Goal: Task Accomplishment & Management: Complete application form

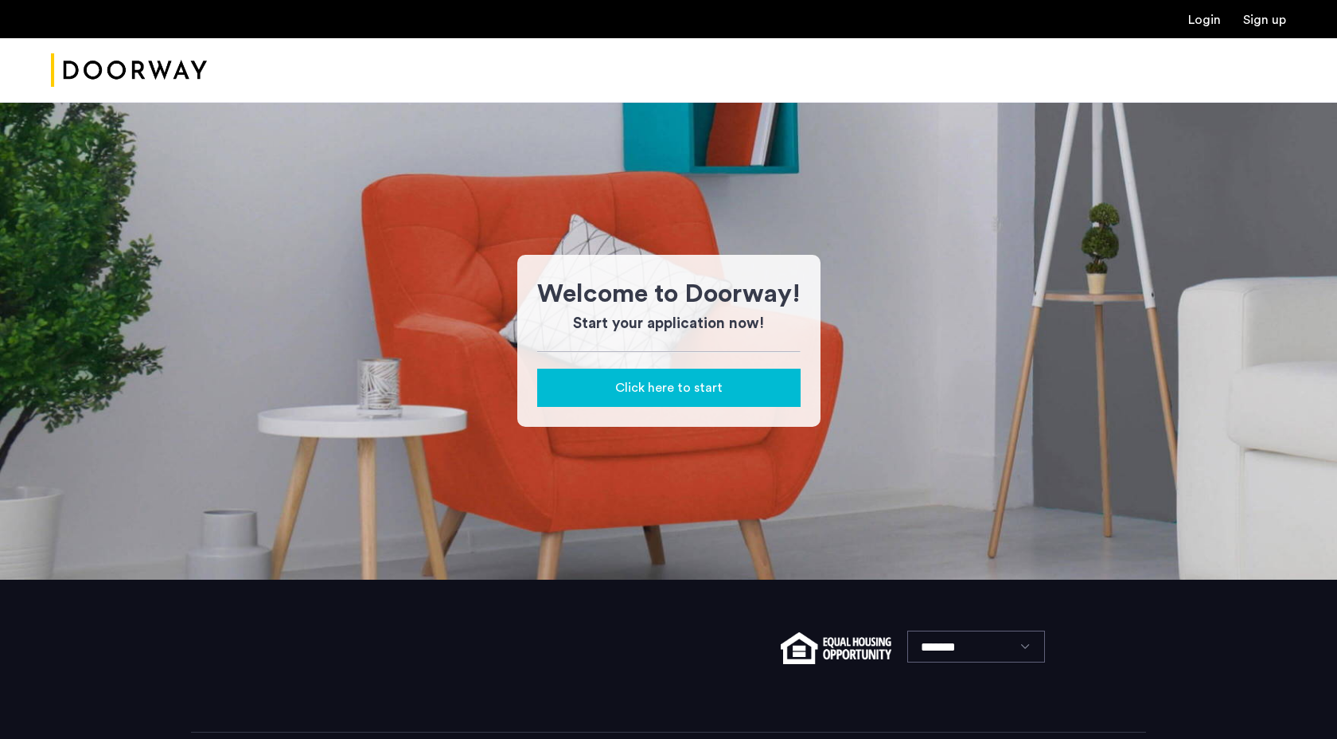
click at [634, 389] on span "Click here to start" at bounding box center [668, 387] width 107 height 19
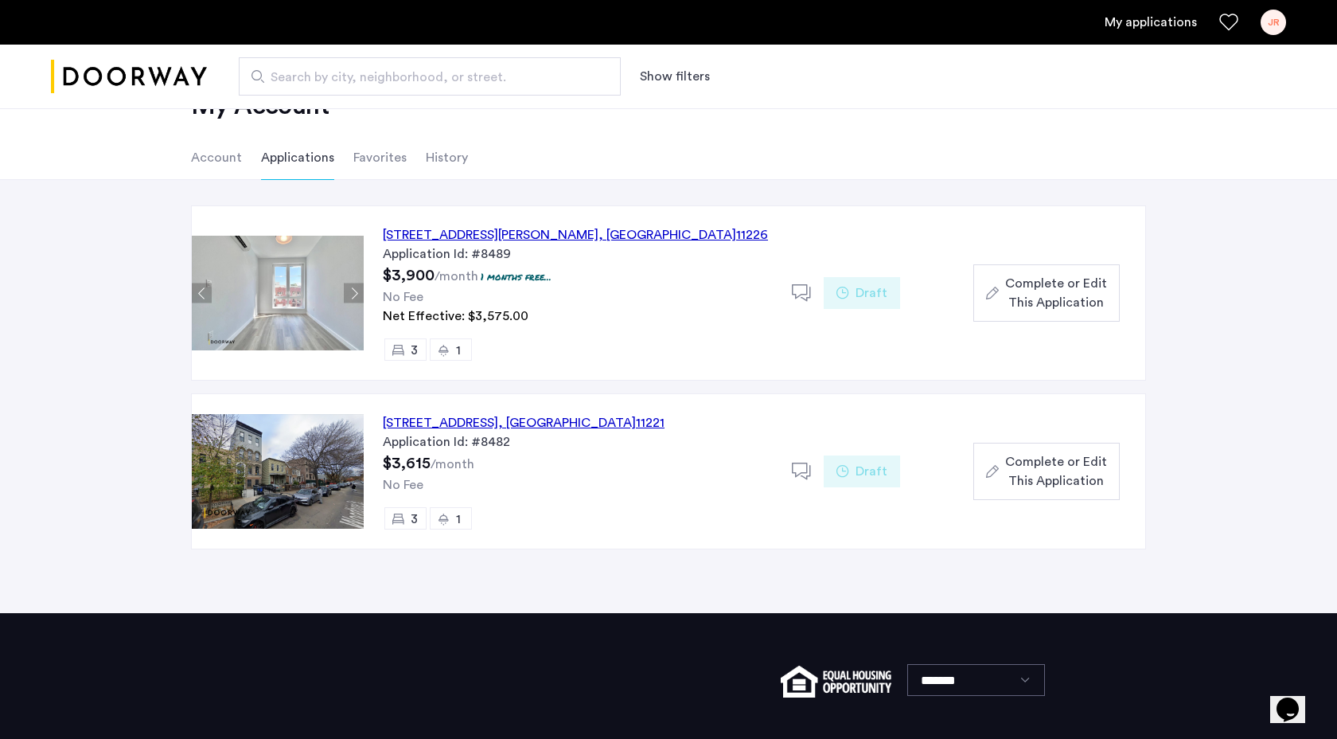
scroll to position [58, 0]
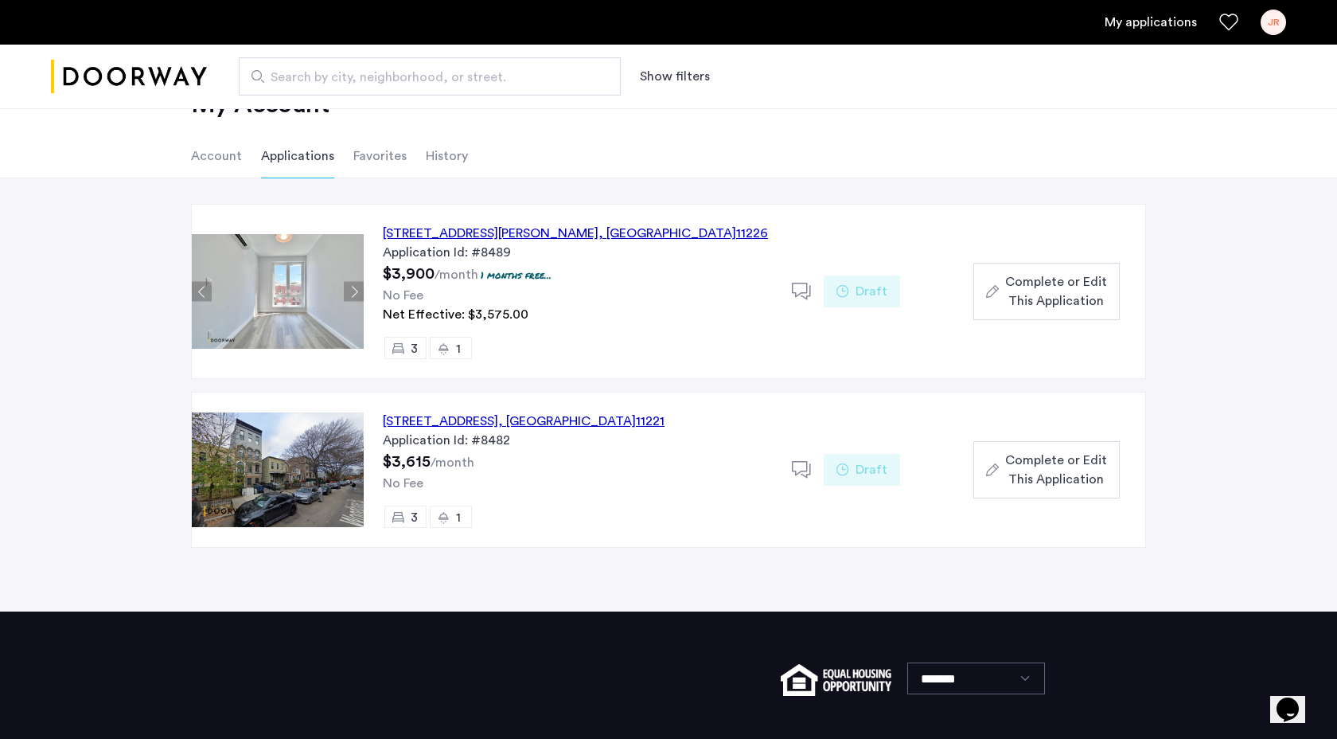
drag, startPoint x: 1021, startPoint y: 287, endPoint x: 937, endPoint y: 299, distance: 84.4
click at [937, 299] on div "[STREET_ADDRESS][PERSON_NAME] Application Id: #8489 $3,900 /month 1 months free…" at bounding box center [755, 292] width 782 height 174
click at [1017, 296] on span "Complete or Edit This Application" at bounding box center [1056, 291] width 102 height 38
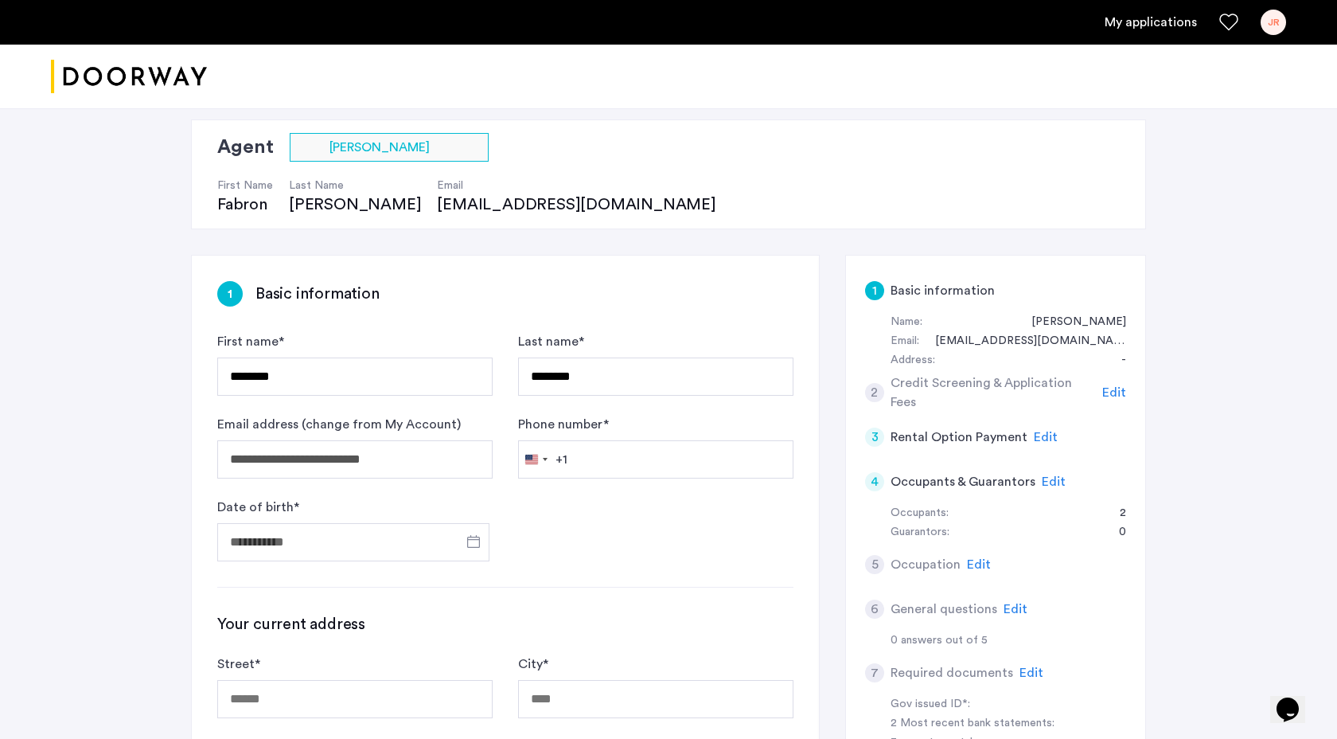
scroll to position [108, 0]
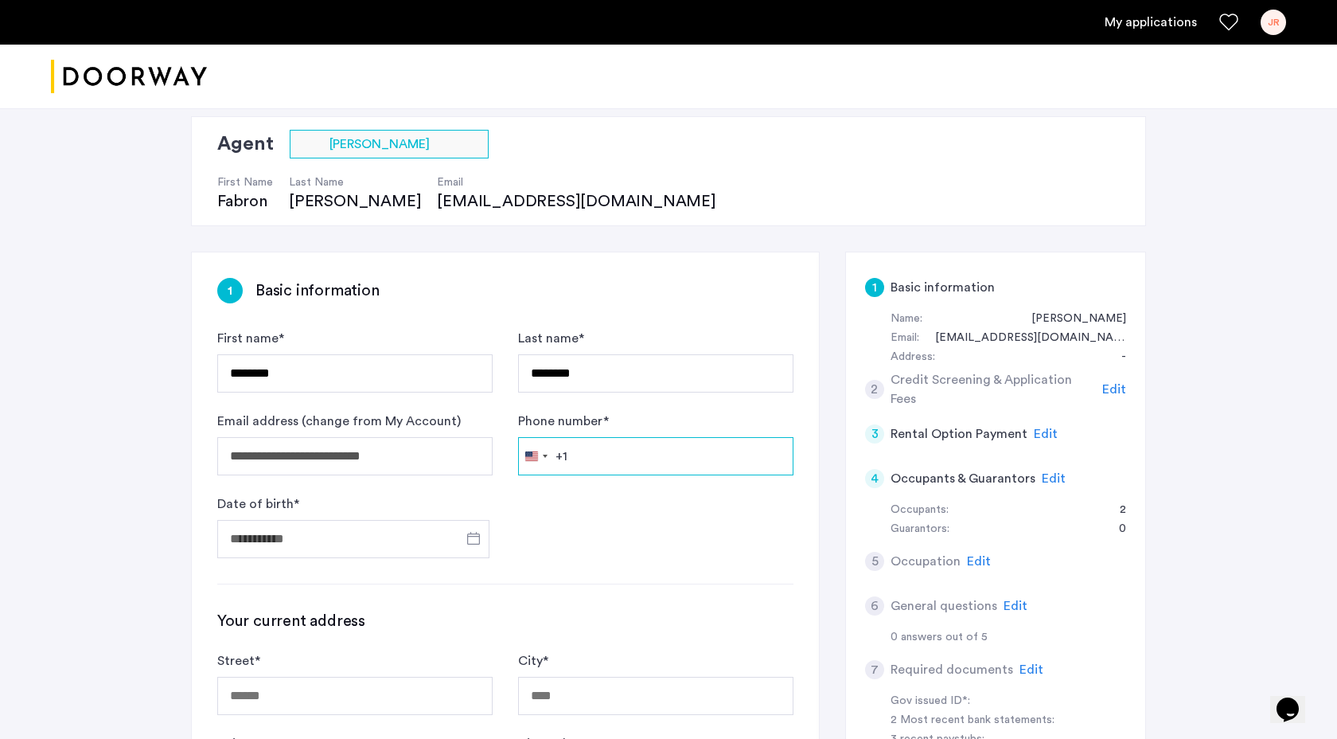
click at [605, 453] on input "Phone number *" at bounding box center [655, 456] width 275 height 38
type input "**********"
click at [379, 537] on input "Date of birth *" at bounding box center [353, 539] width 272 height 38
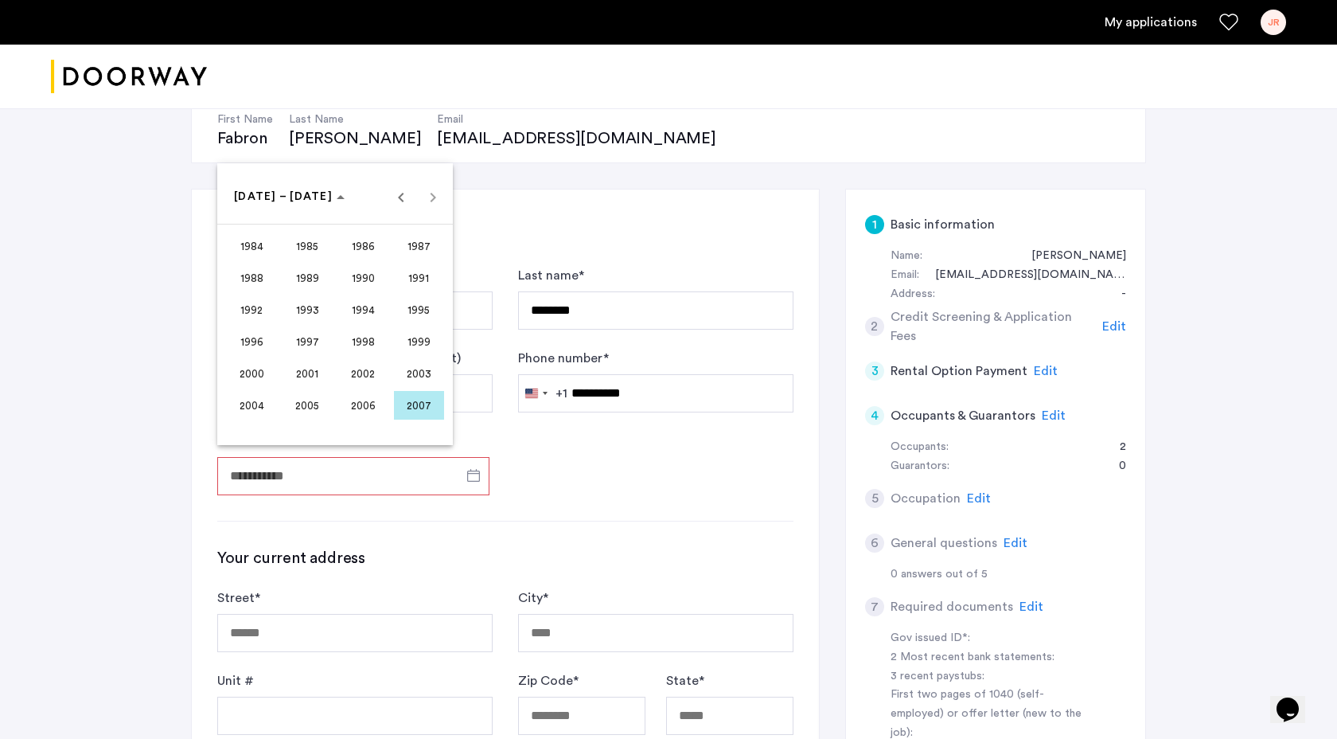
scroll to position [178, 0]
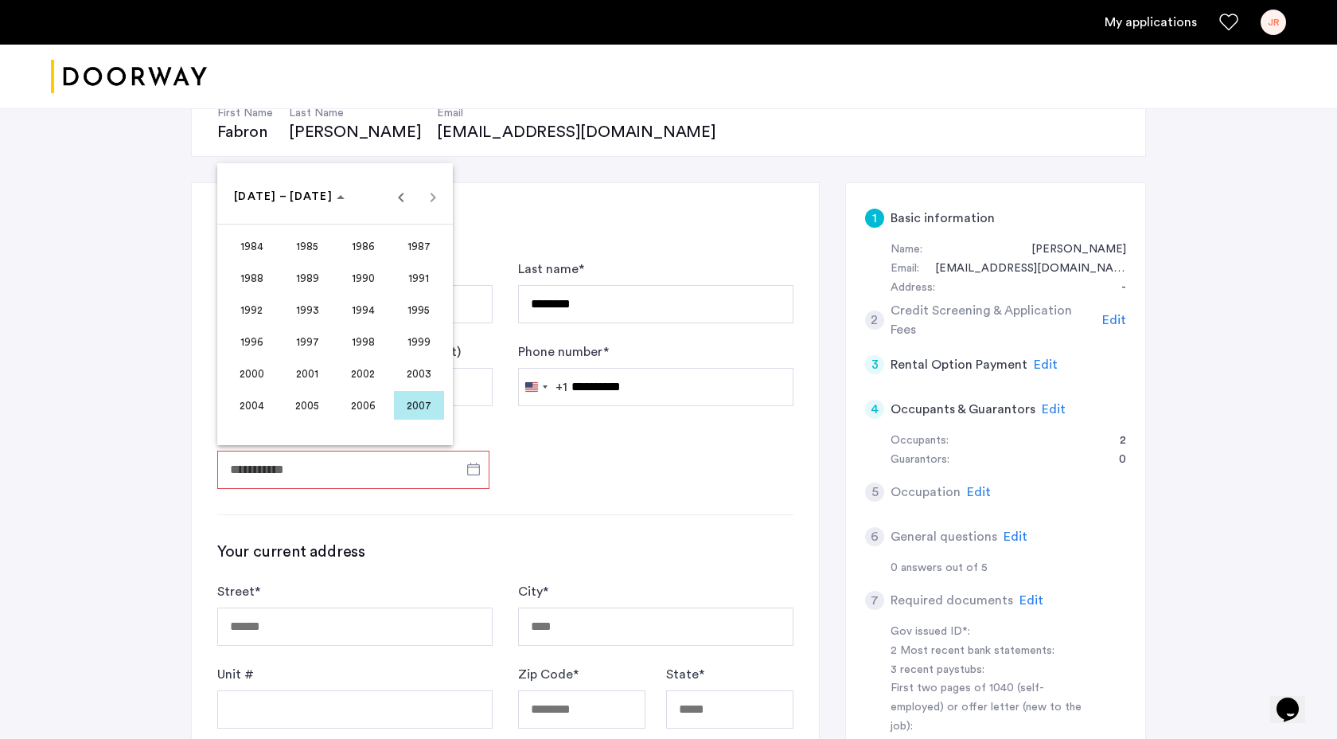
click at [409, 373] on span "2003" at bounding box center [419, 373] width 50 height 29
click at [318, 306] on span "JUN" at bounding box center [308, 309] width 50 height 29
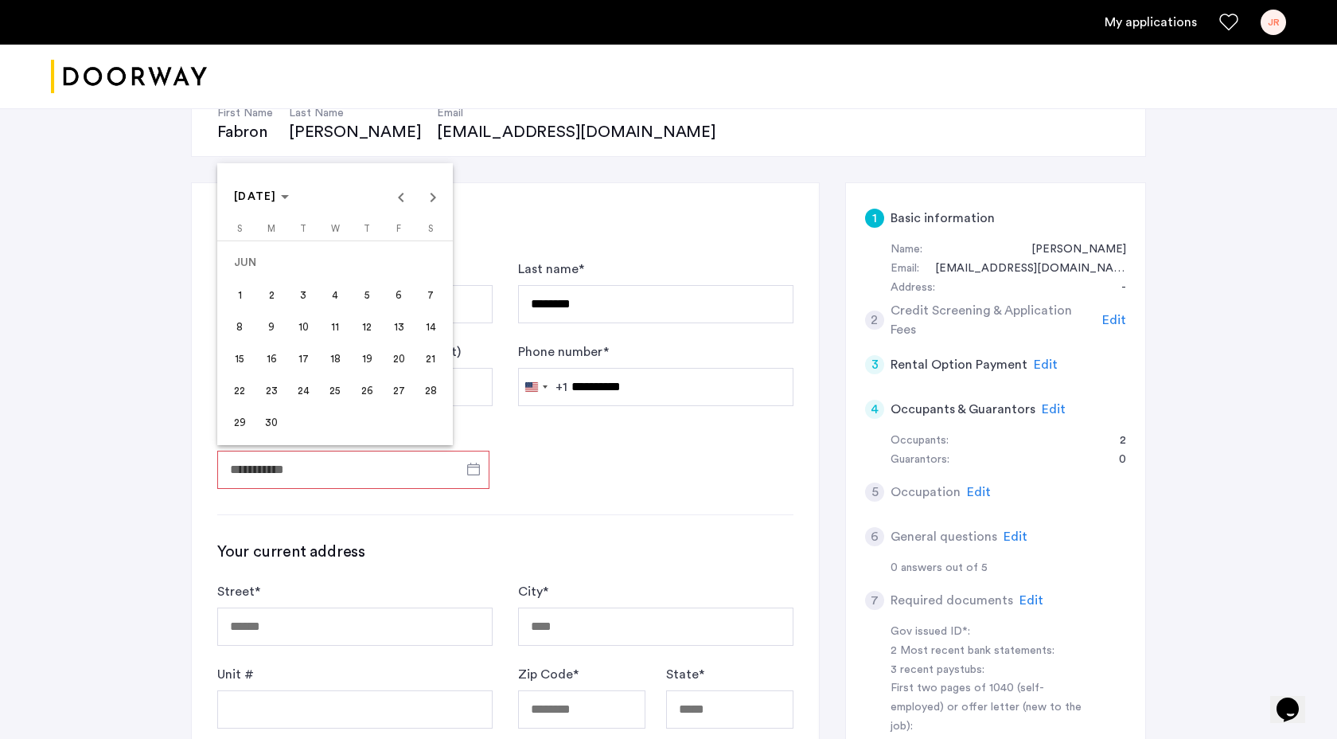
click at [391, 392] on span "27" at bounding box center [399, 390] width 29 height 29
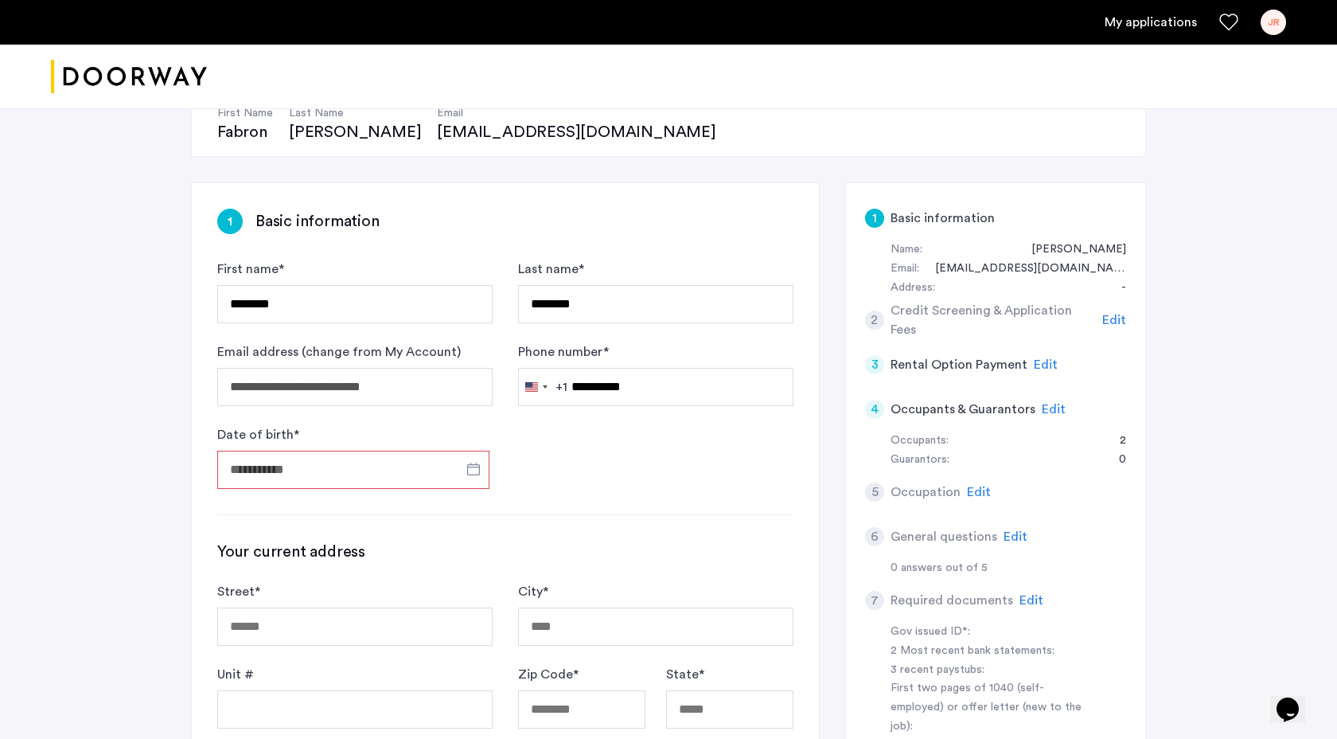
type input "**********"
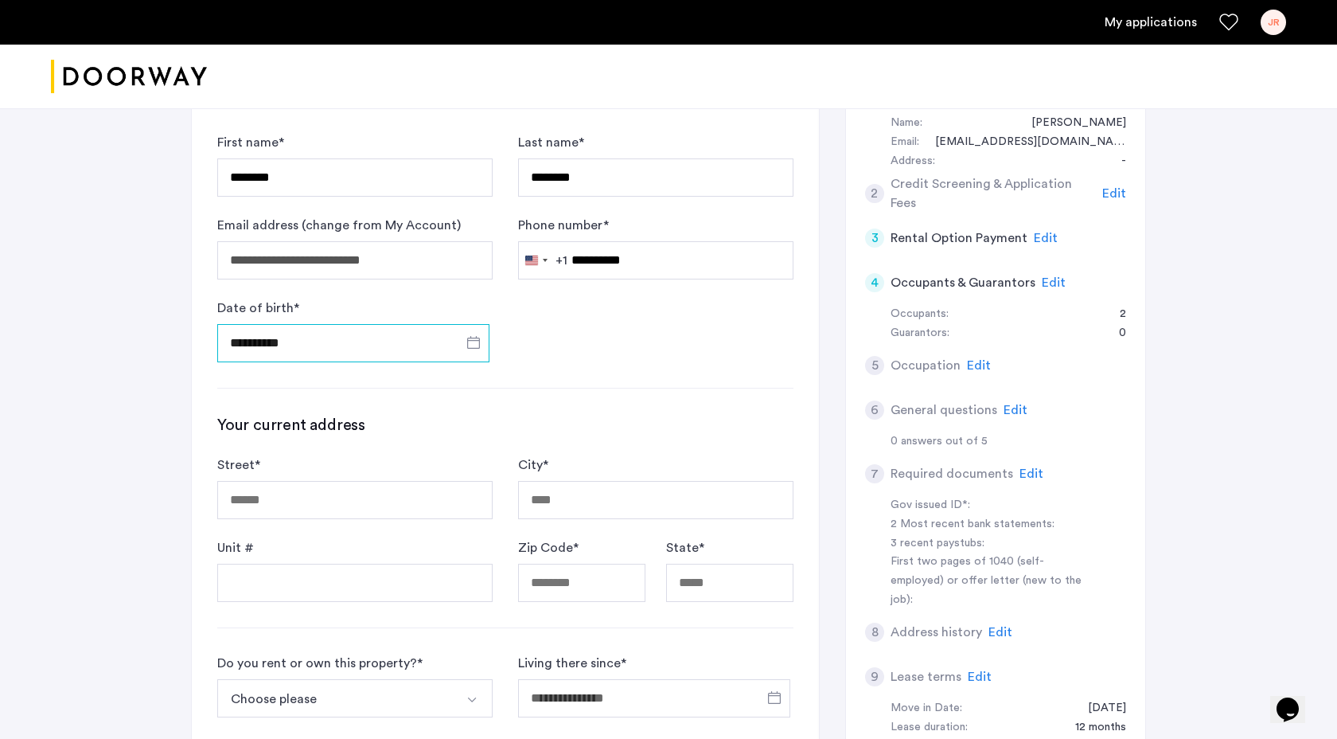
scroll to position [309, 0]
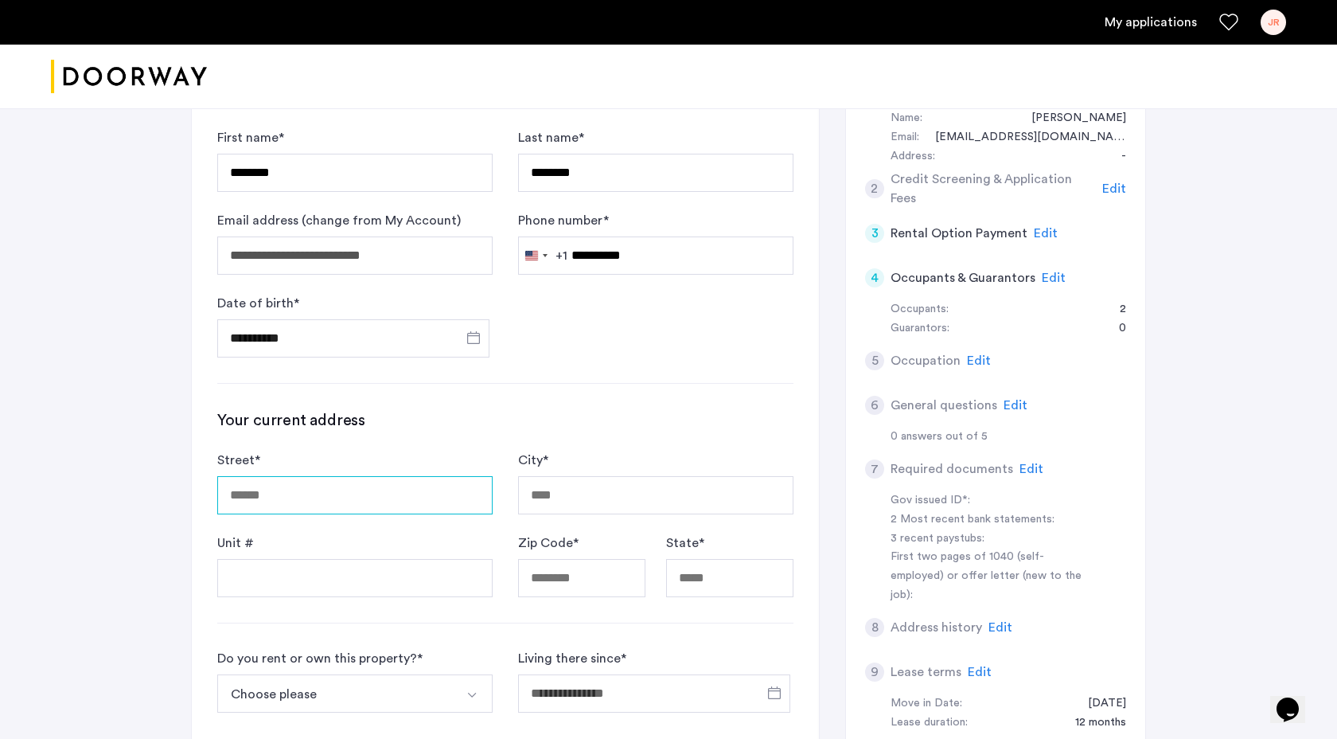
click at [275, 506] on input "Street *" at bounding box center [354, 495] width 275 height 38
click at [314, 502] on input "Street *" at bounding box center [354, 495] width 275 height 38
paste input "**********"
type input "**********"
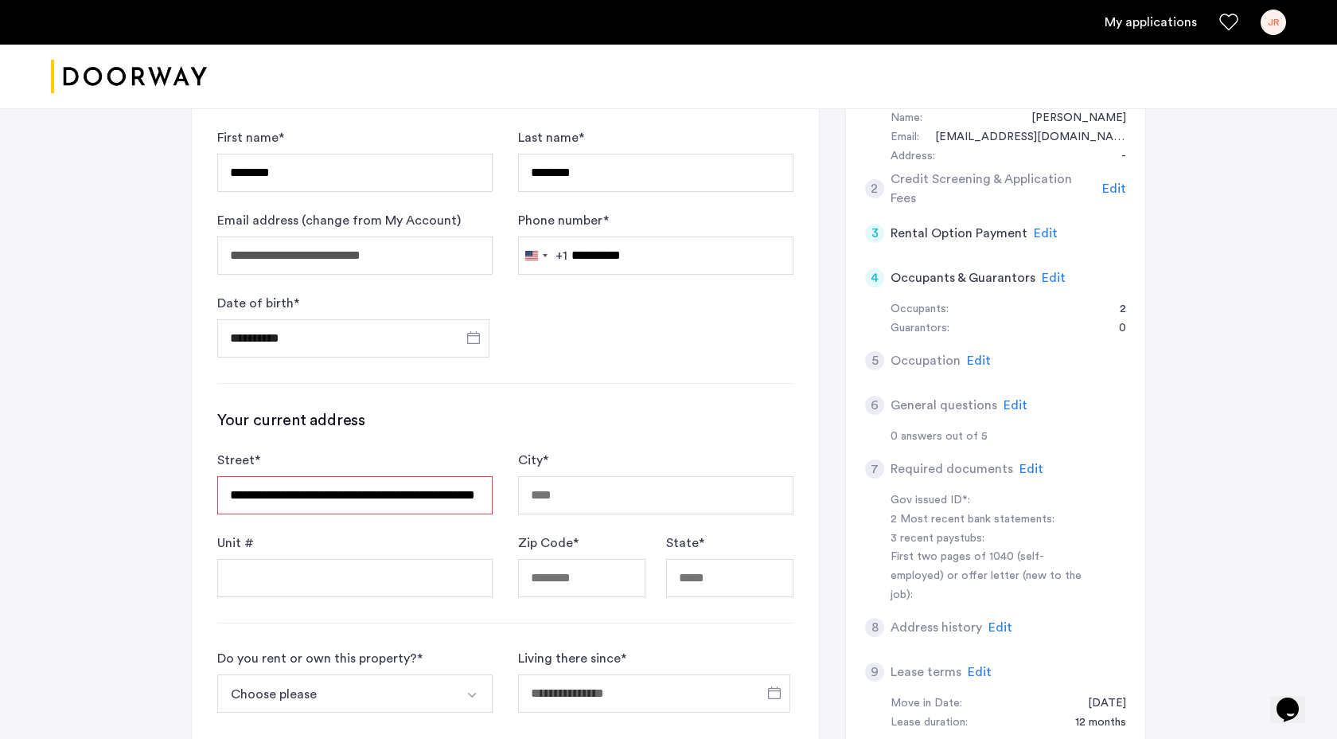
scroll to position [0, 0]
click at [507, 431] on div "**********" at bounding box center [505, 503] width 576 height 188
click at [349, 490] on input "**********" at bounding box center [354, 495] width 275 height 38
click at [350, 499] on input "Street *" at bounding box center [354, 495] width 275 height 38
paste input "**********"
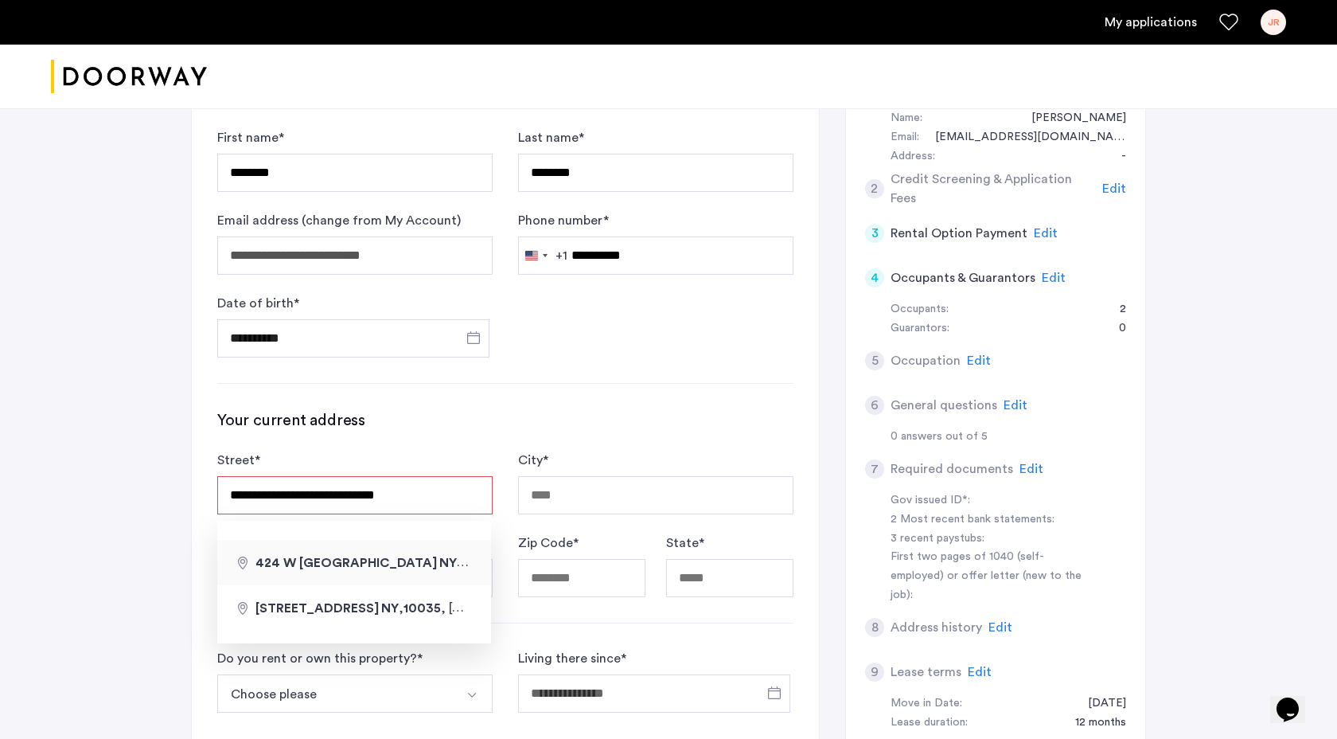
type input "**********"
type input "********"
type input "*****"
type input "**"
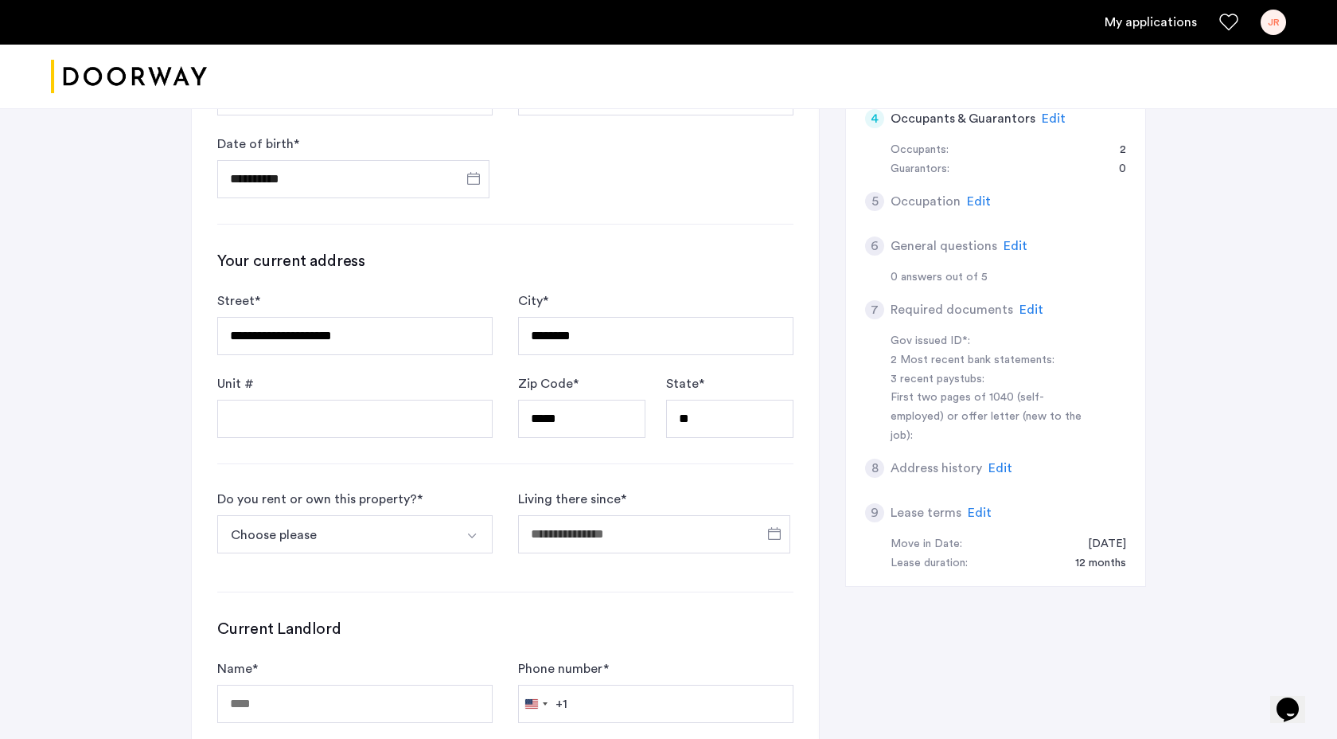
scroll to position [483, 0]
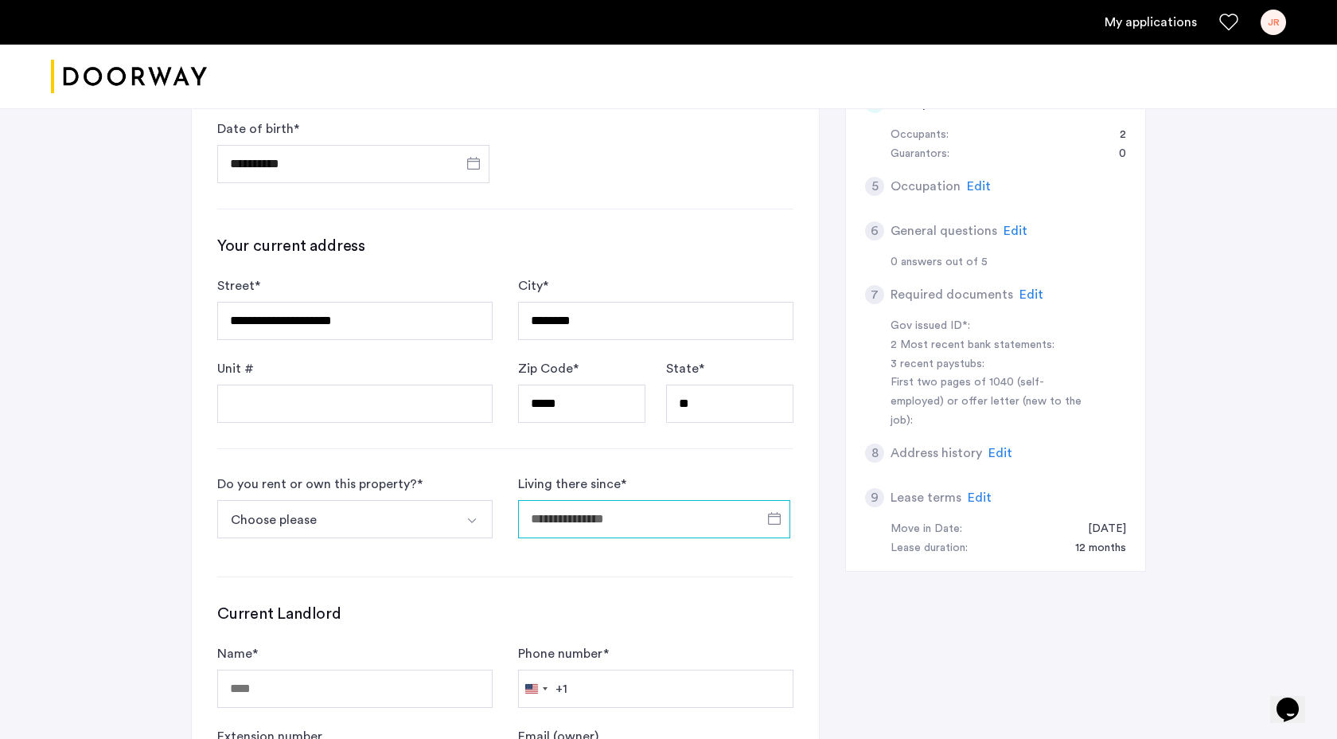
click at [550, 524] on input "Living there since *" at bounding box center [654, 519] width 272 height 38
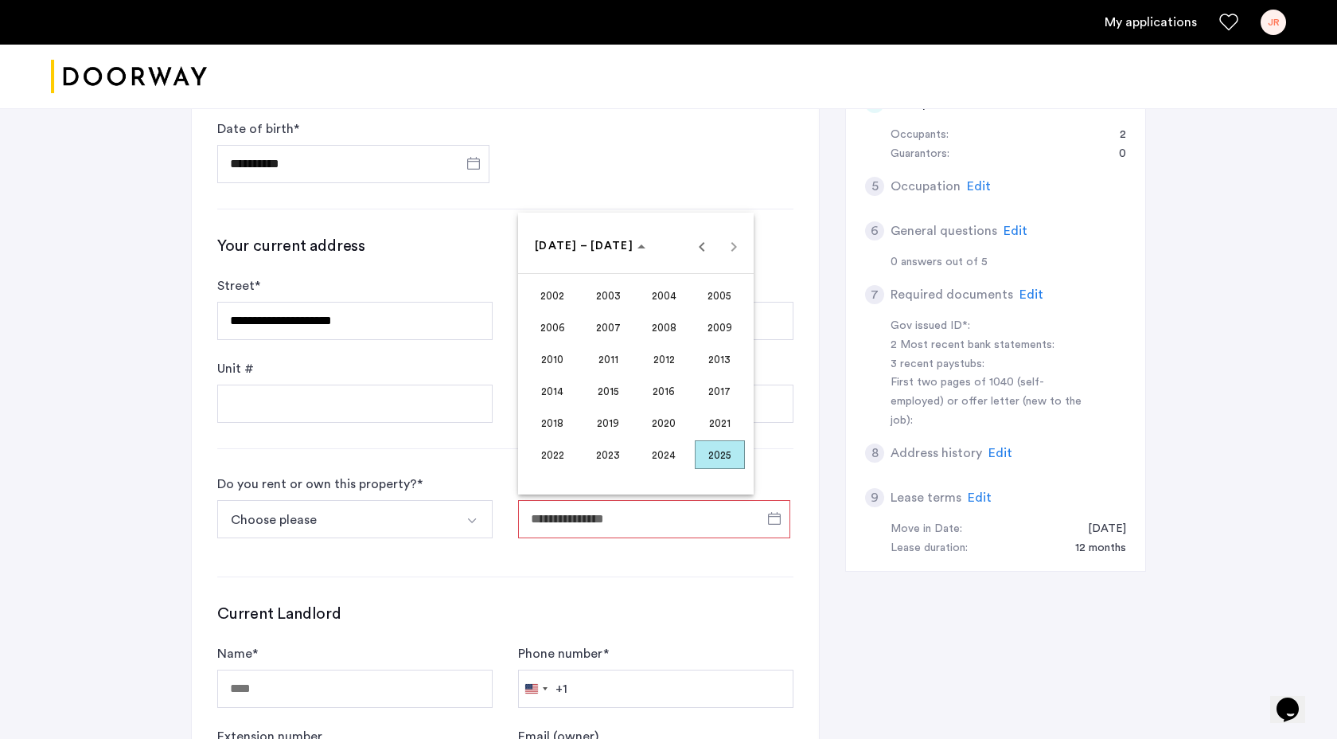
click at [716, 448] on span "2025" at bounding box center [720, 454] width 50 height 29
click at [650, 365] on span "[DATE]" at bounding box center [664, 359] width 50 height 29
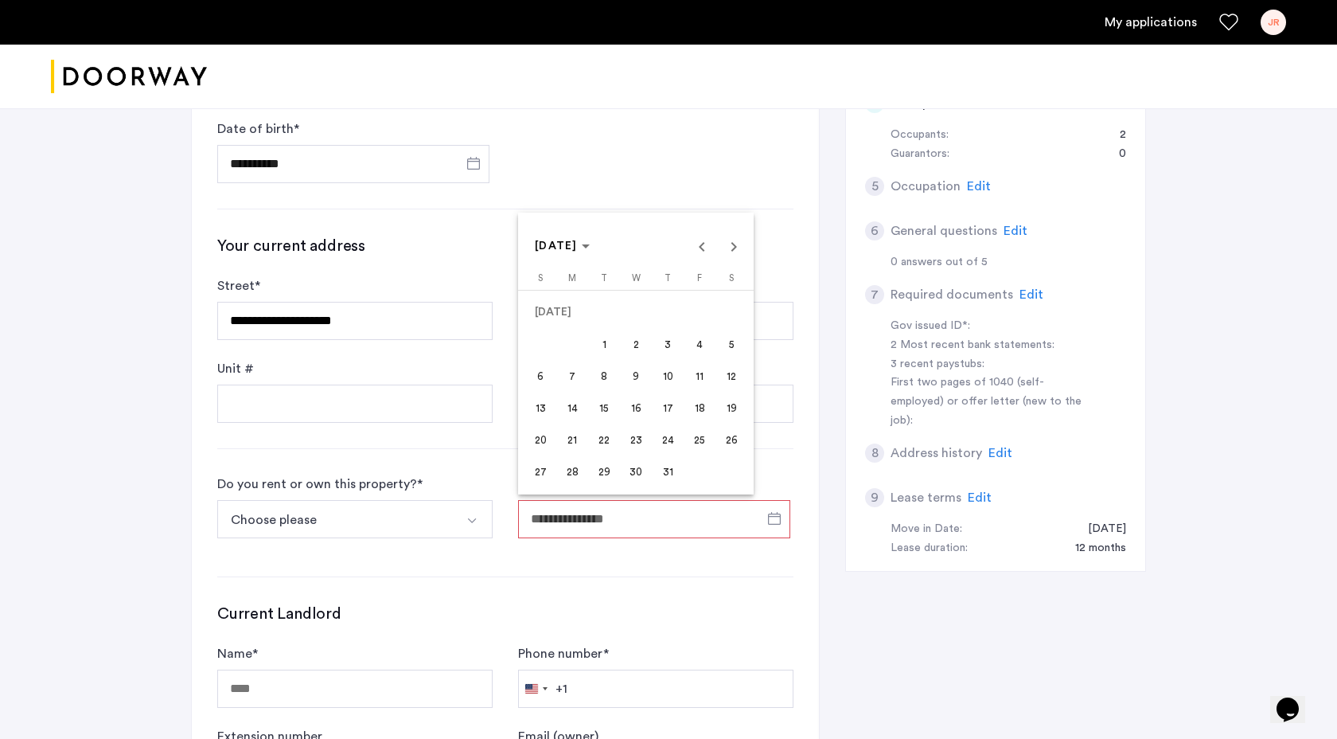
click at [616, 342] on span "1" at bounding box center [604, 344] width 29 height 29
type input "**********"
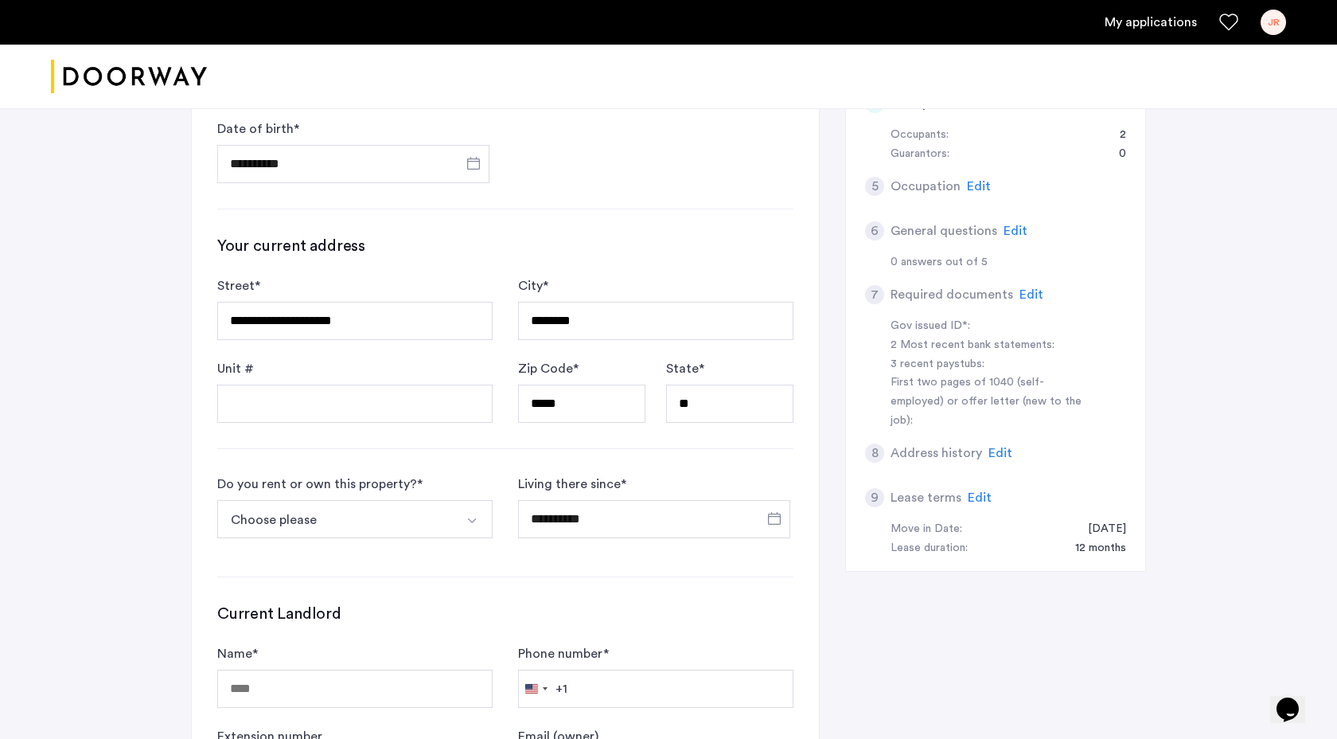
click at [392, 523] on button "Choose please" at bounding box center [336, 519] width 238 height 38
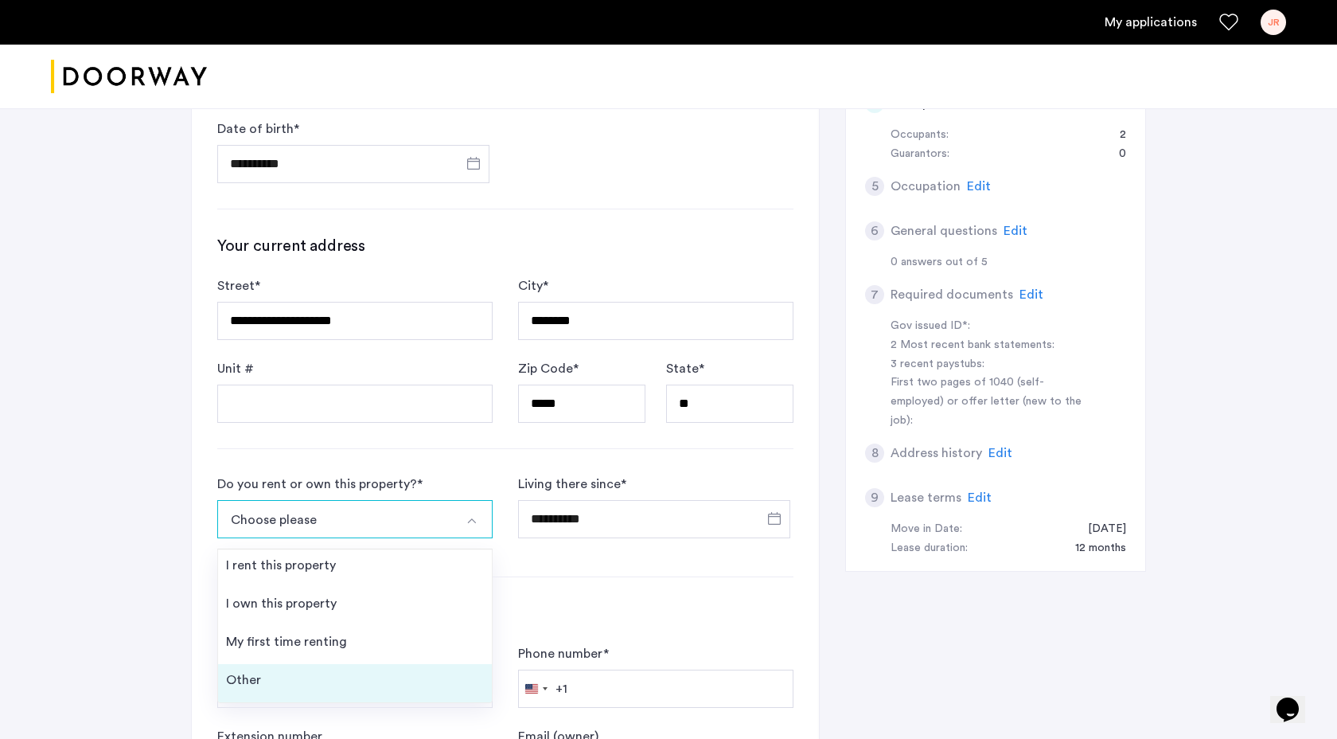
click at [322, 671] on li "Other" at bounding box center [355, 683] width 274 height 38
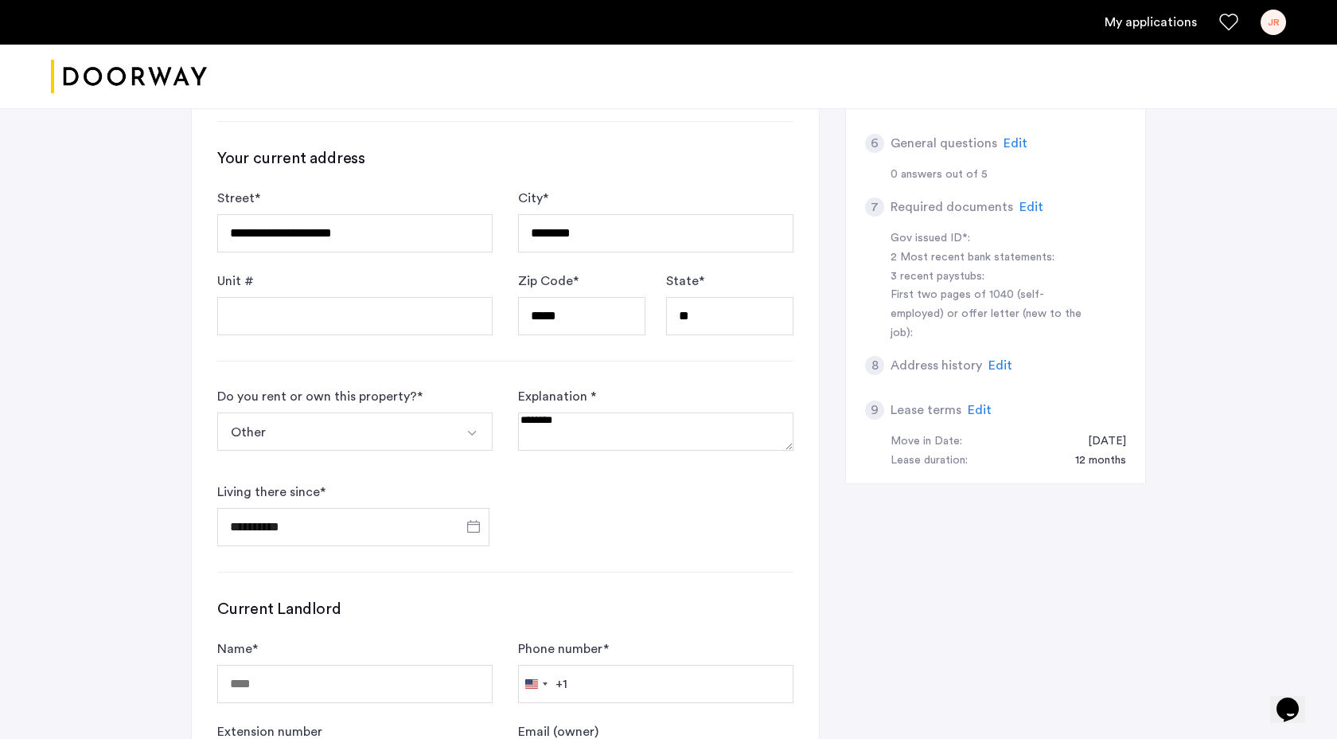
scroll to position [593, 0]
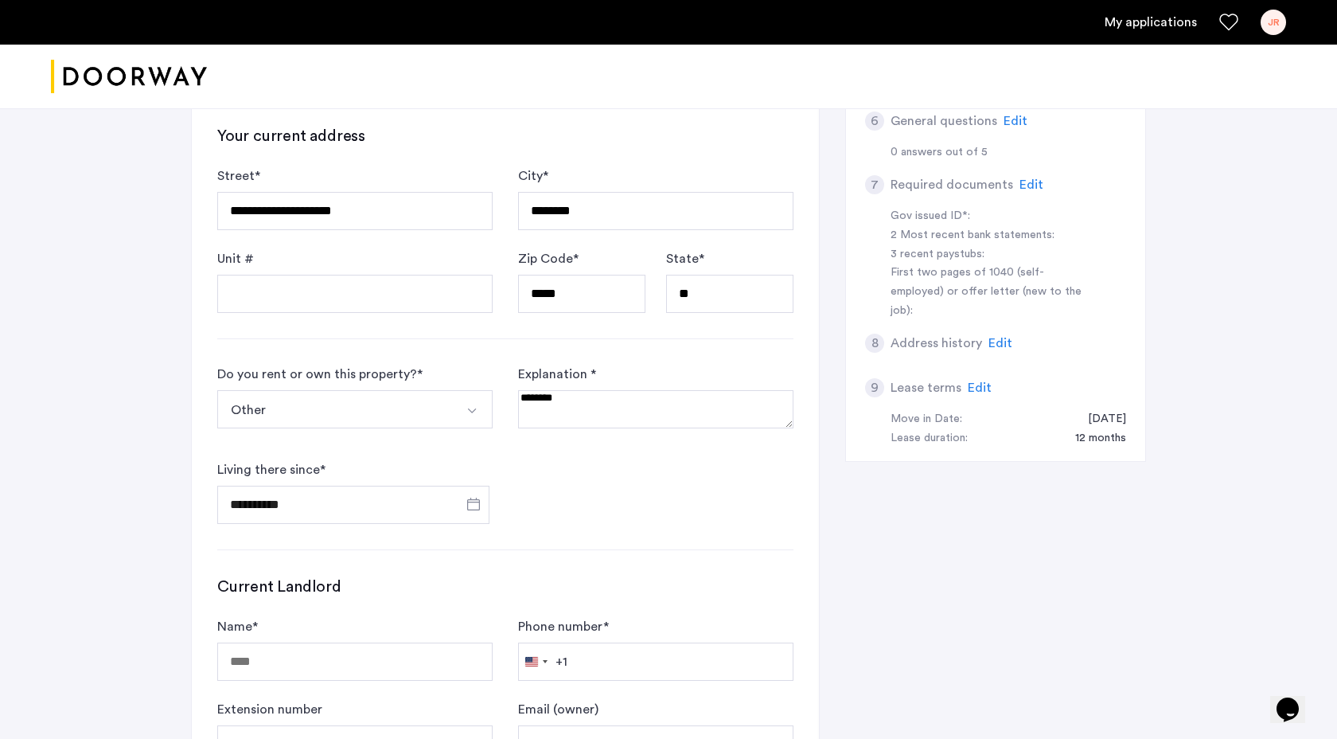
click at [587, 410] on textarea at bounding box center [655, 409] width 275 height 38
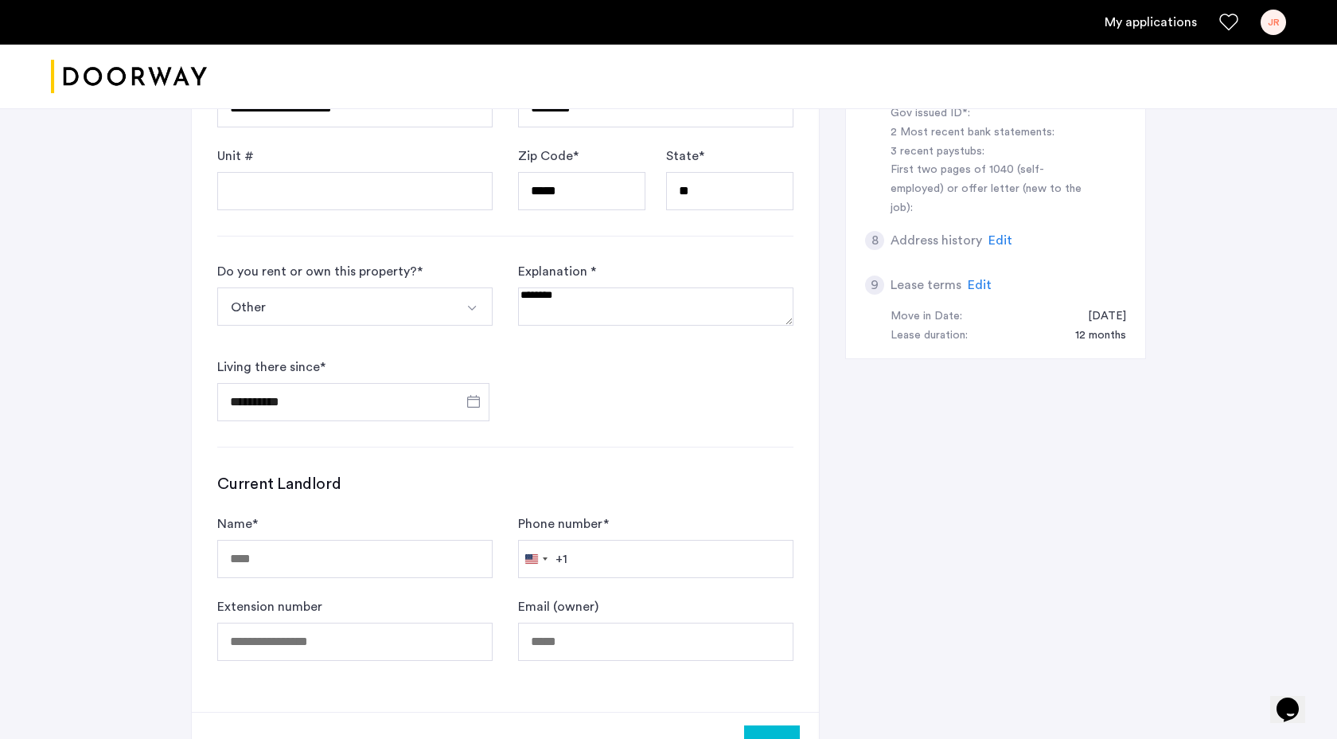
scroll to position [713, 0]
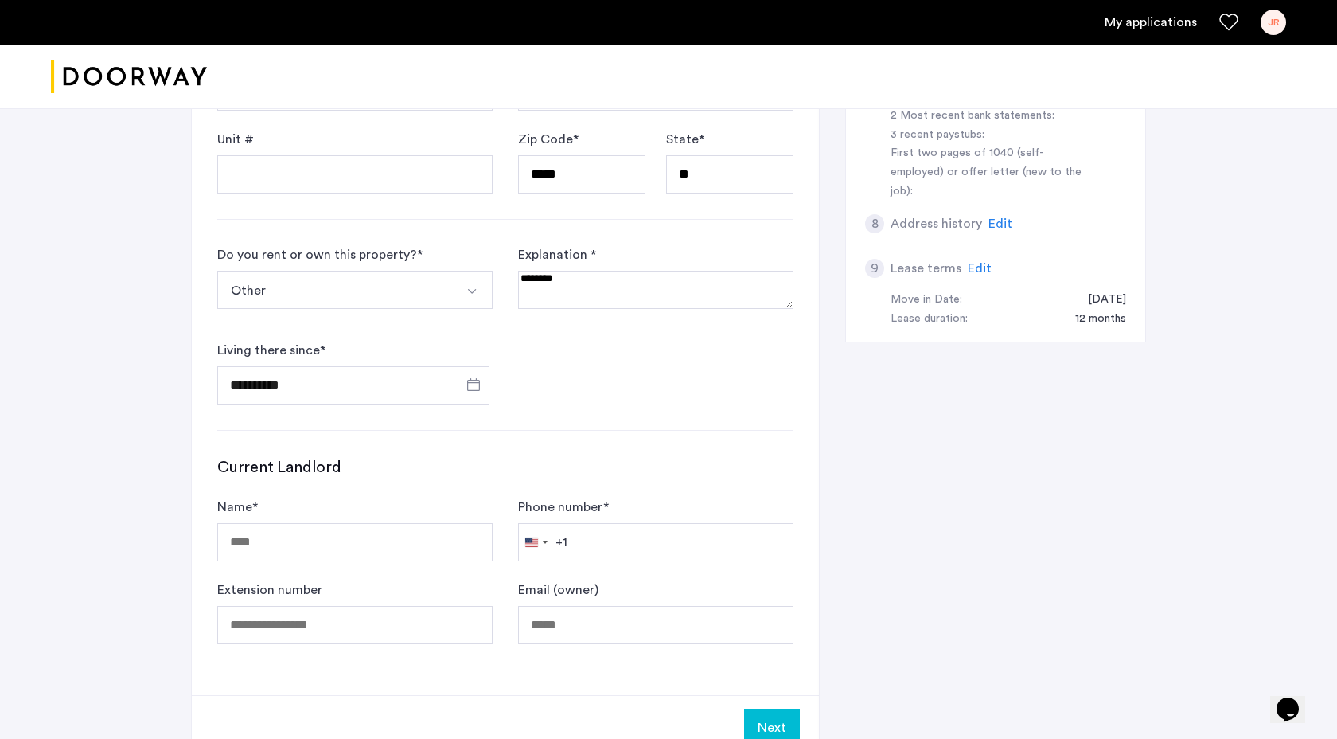
type textarea "********"
click at [359, 545] on input "Name *" at bounding box center [354, 542] width 275 height 38
type input "**********"
click at [624, 543] on input "Phone number *" at bounding box center [655, 542] width 275 height 38
paste input "**********"
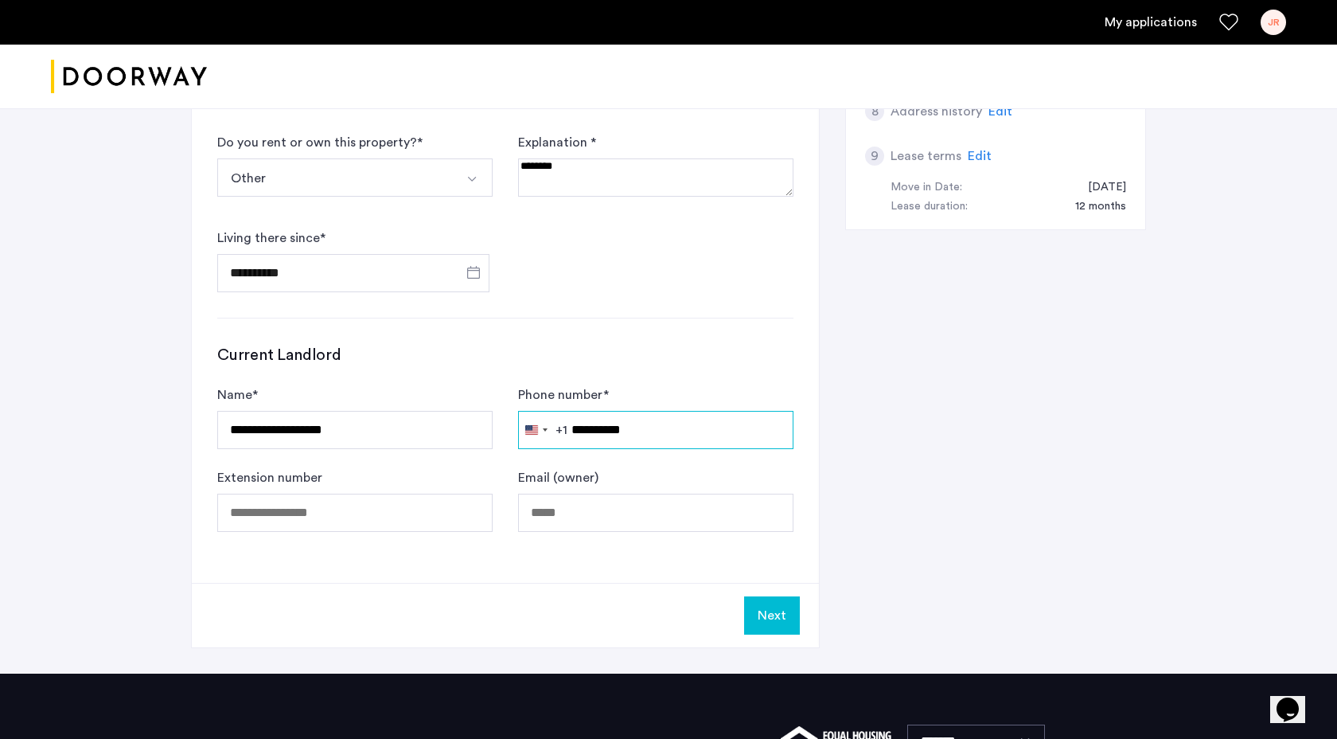
scroll to position [856, 0]
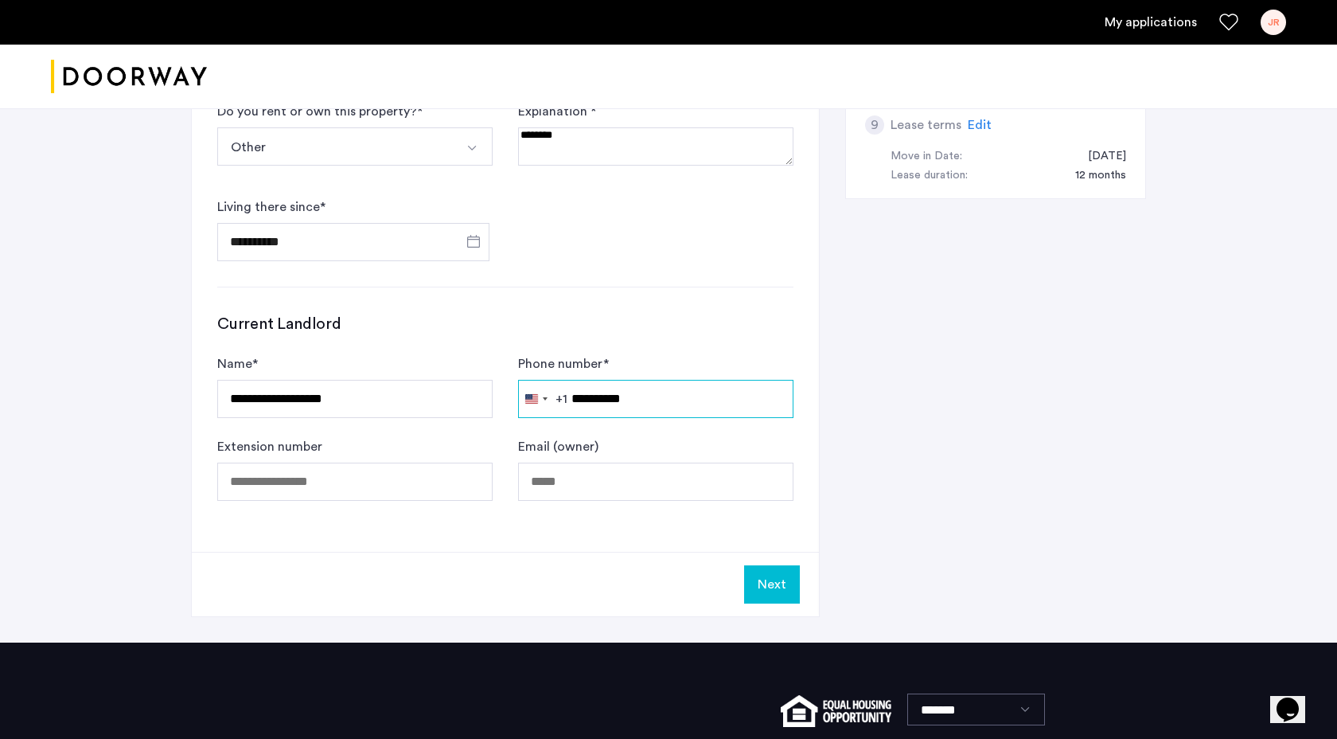
type input "**********"
click at [784, 579] on button "Next" at bounding box center [772, 584] width 56 height 38
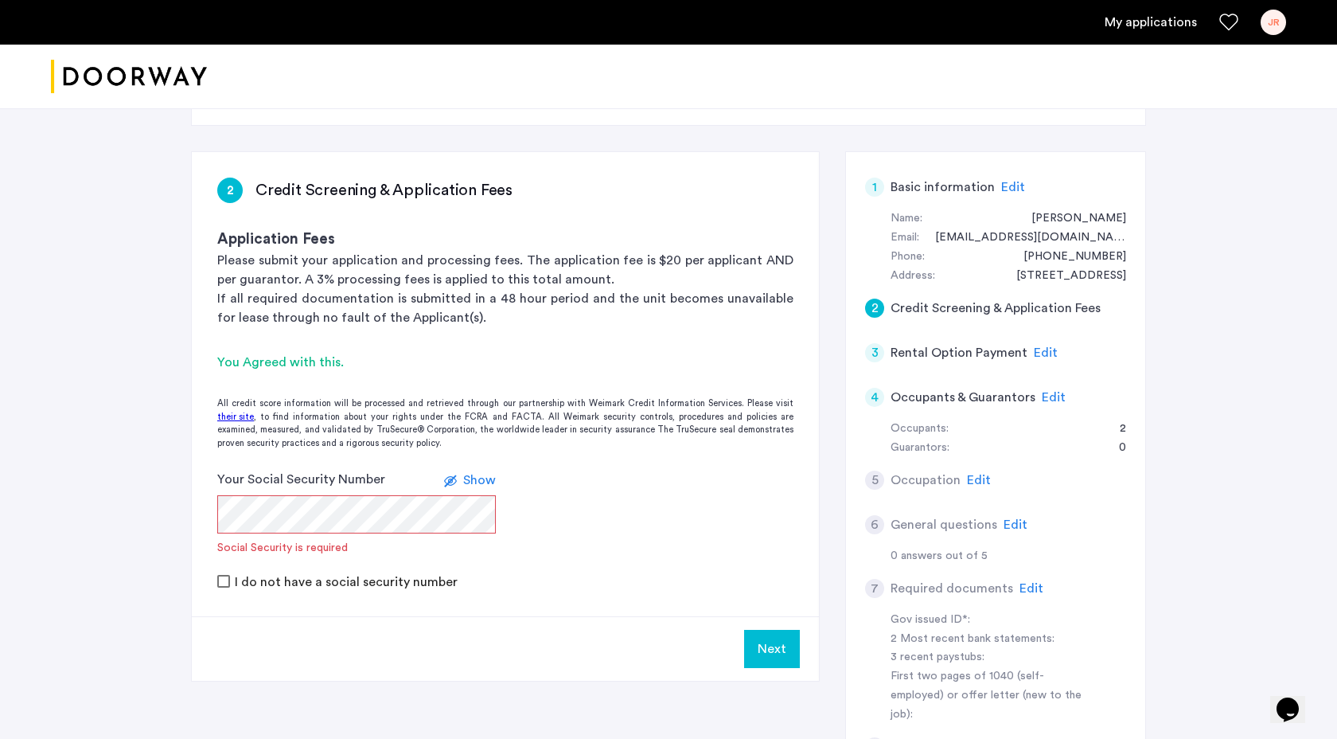
scroll to position [227, 0]
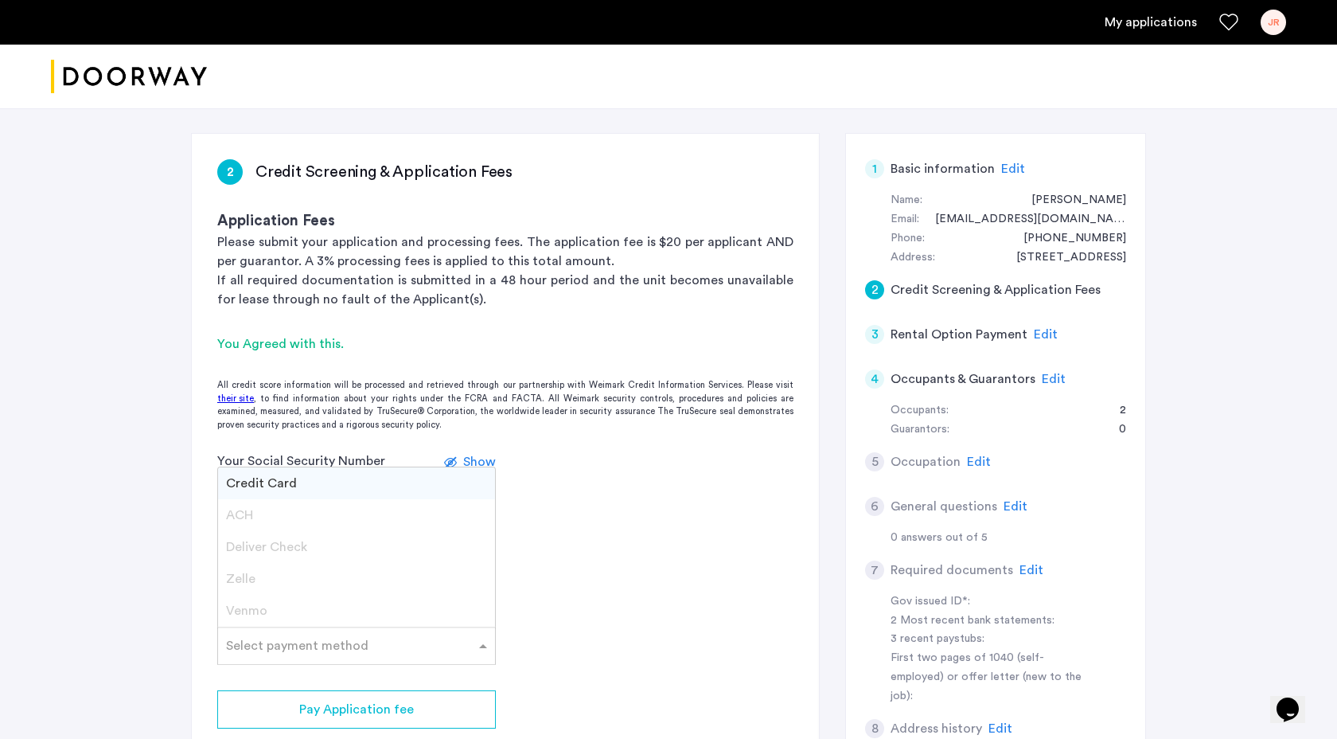
click at [365, 643] on input "text" at bounding box center [340, 642] width 229 height 11
click at [291, 479] on span "Credit Card" at bounding box center [261, 483] width 71 height 13
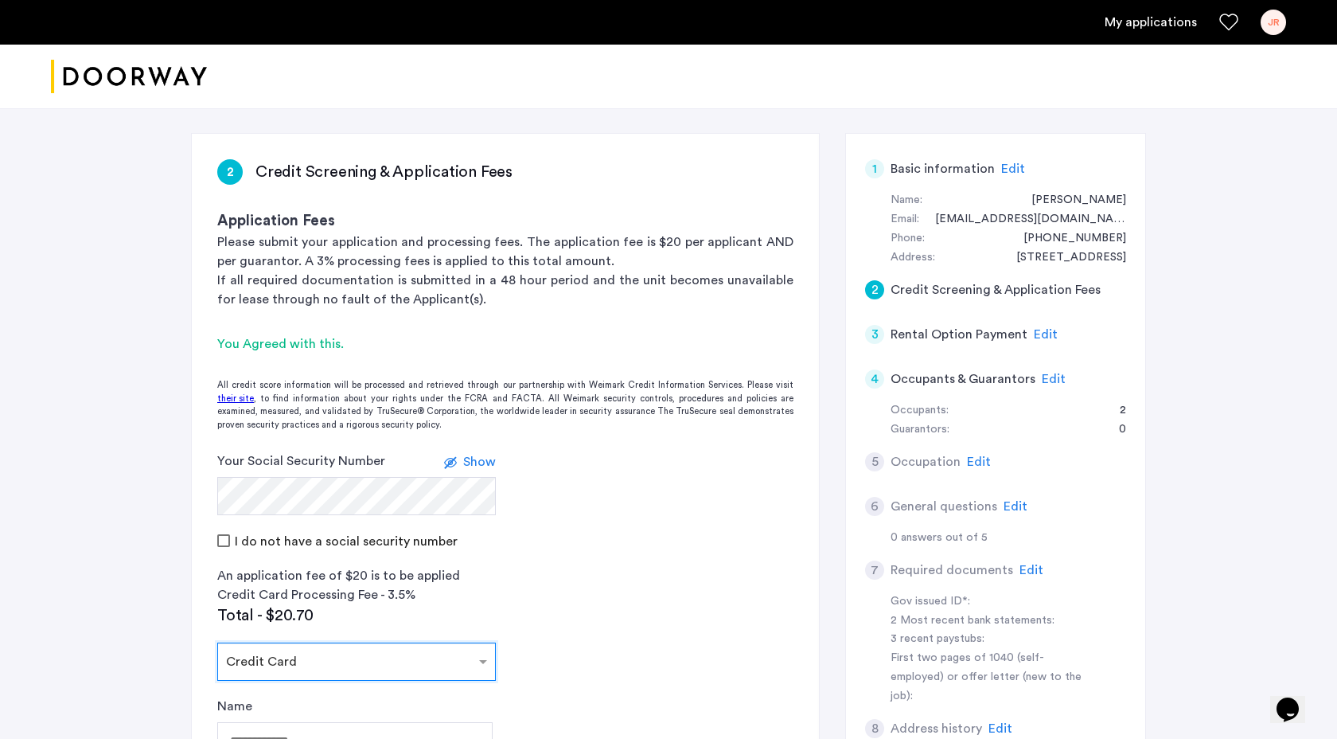
click at [305, 655] on input "text" at bounding box center [340, 658] width 229 height 11
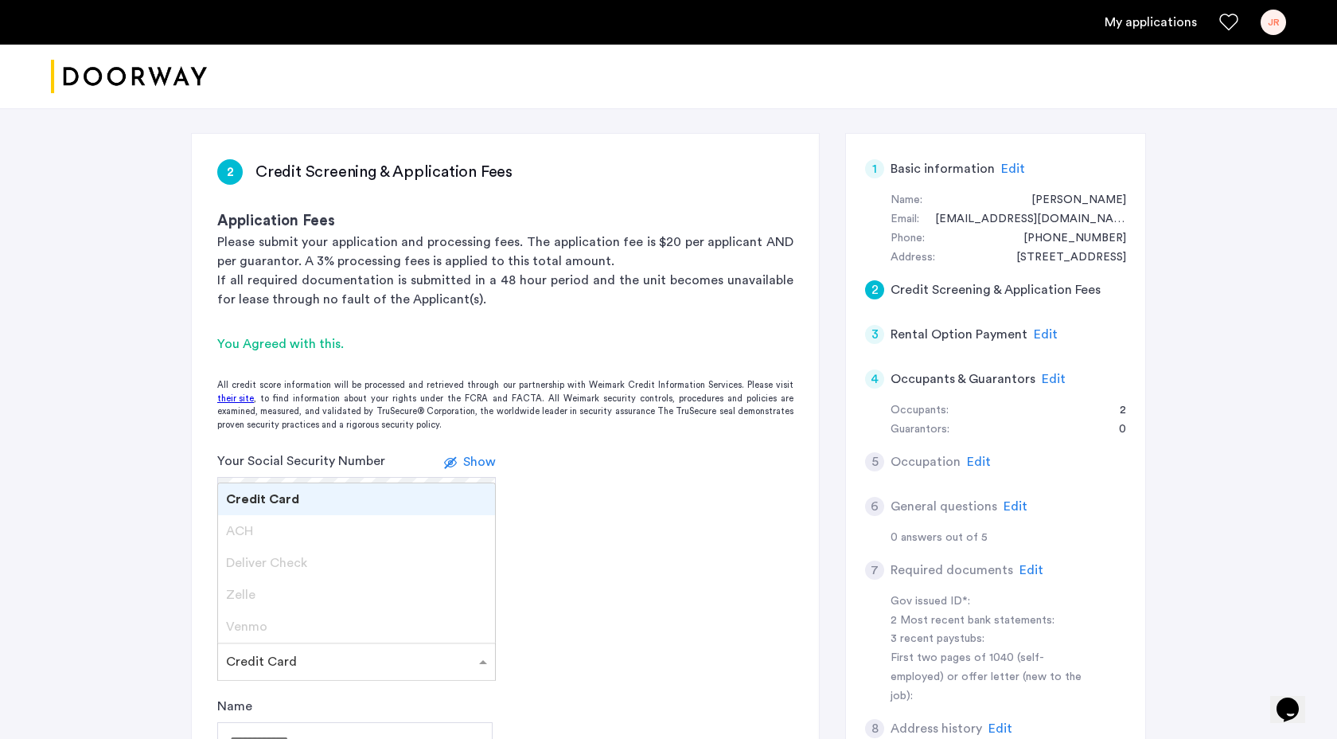
click at [659, 540] on div "I do not have a social security number" at bounding box center [505, 540] width 576 height 19
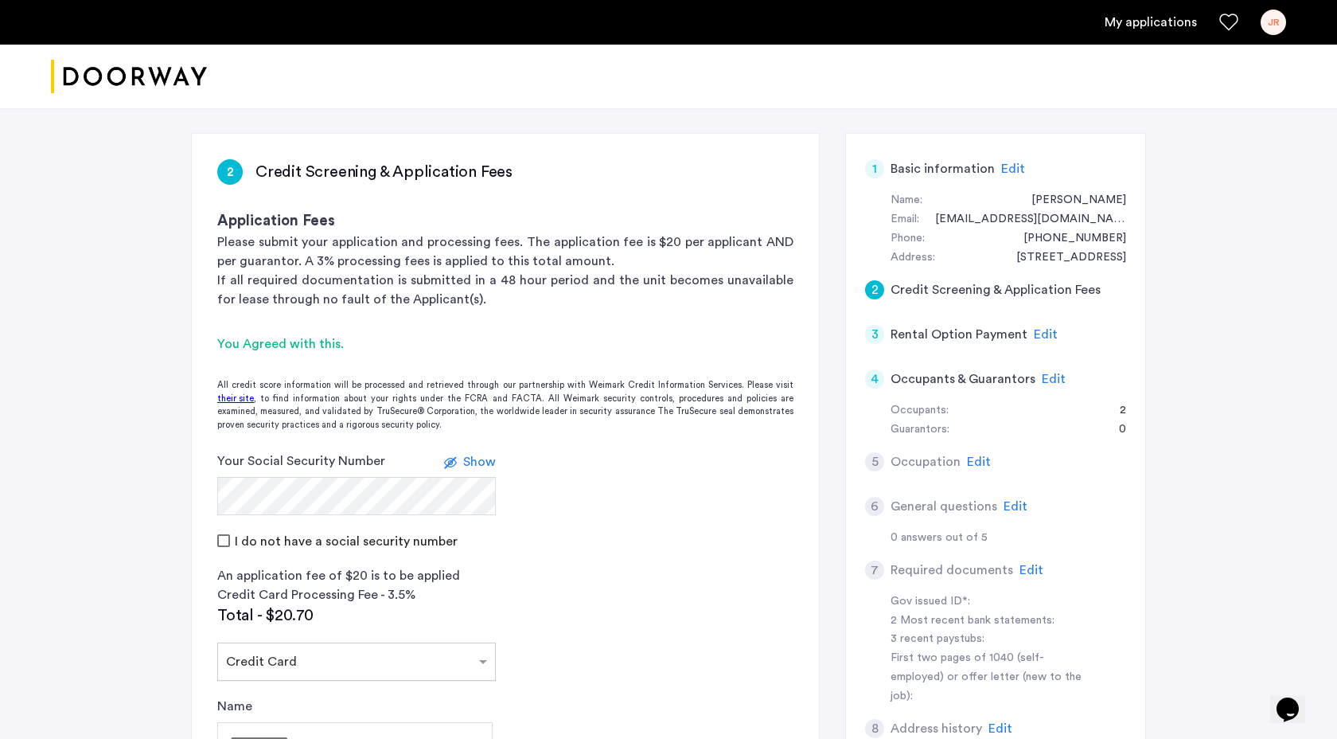
click at [291, 675] on div "Select payment method × Credit Card" at bounding box center [356, 661] width 279 height 38
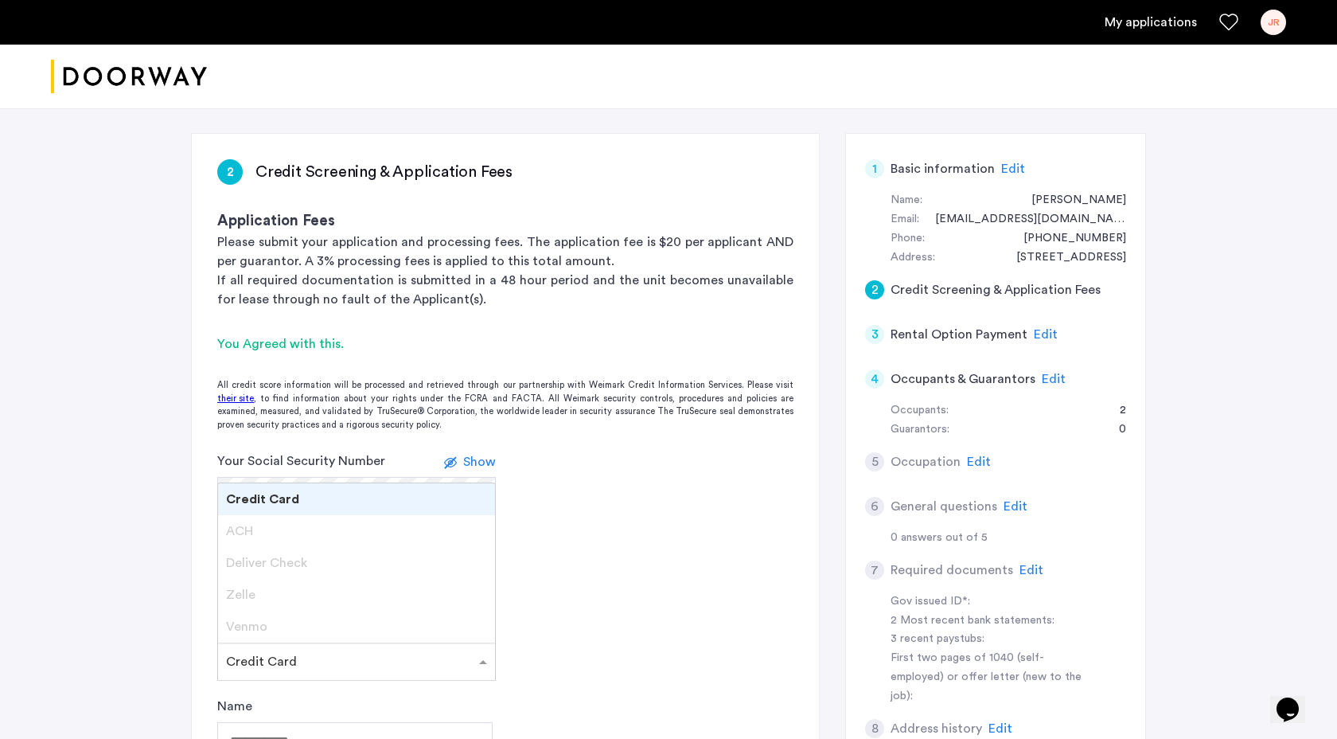
click at [284, 575] on div "Deliver Check" at bounding box center [356, 563] width 277 height 32
click at [271, 625] on div "Venmo" at bounding box center [356, 627] width 277 height 32
click at [273, 501] on span "Credit Card" at bounding box center [262, 499] width 73 height 13
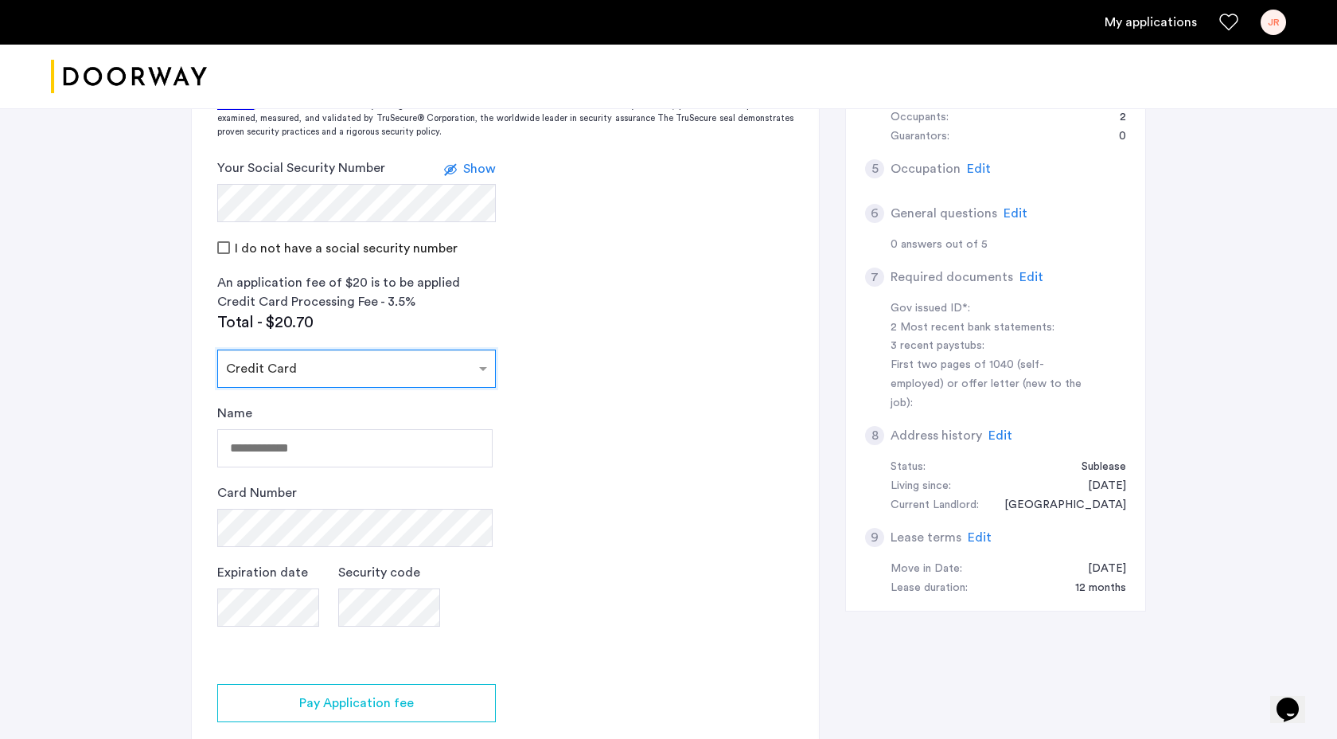
scroll to position [524, 0]
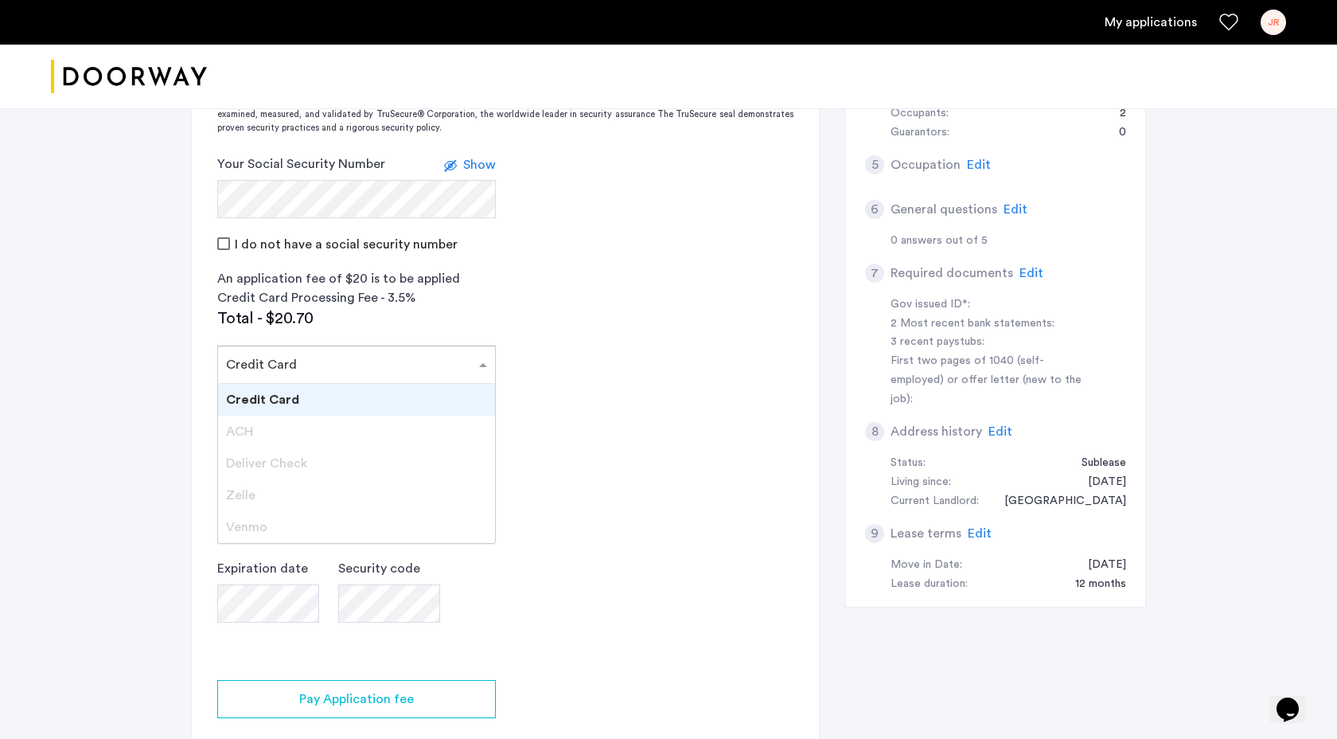
click at [325, 373] on div "Select payment method × Credit Card" at bounding box center [356, 365] width 279 height 38
click at [290, 451] on div "Deliver Check" at bounding box center [356, 463] width 277 height 32
click at [279, 497] on div "Zelle" at bounding box center [356, 495] width 277 height 32
click at [279, 498] on div "Zelle" at bounding box center [356, 495] width 277 height 32
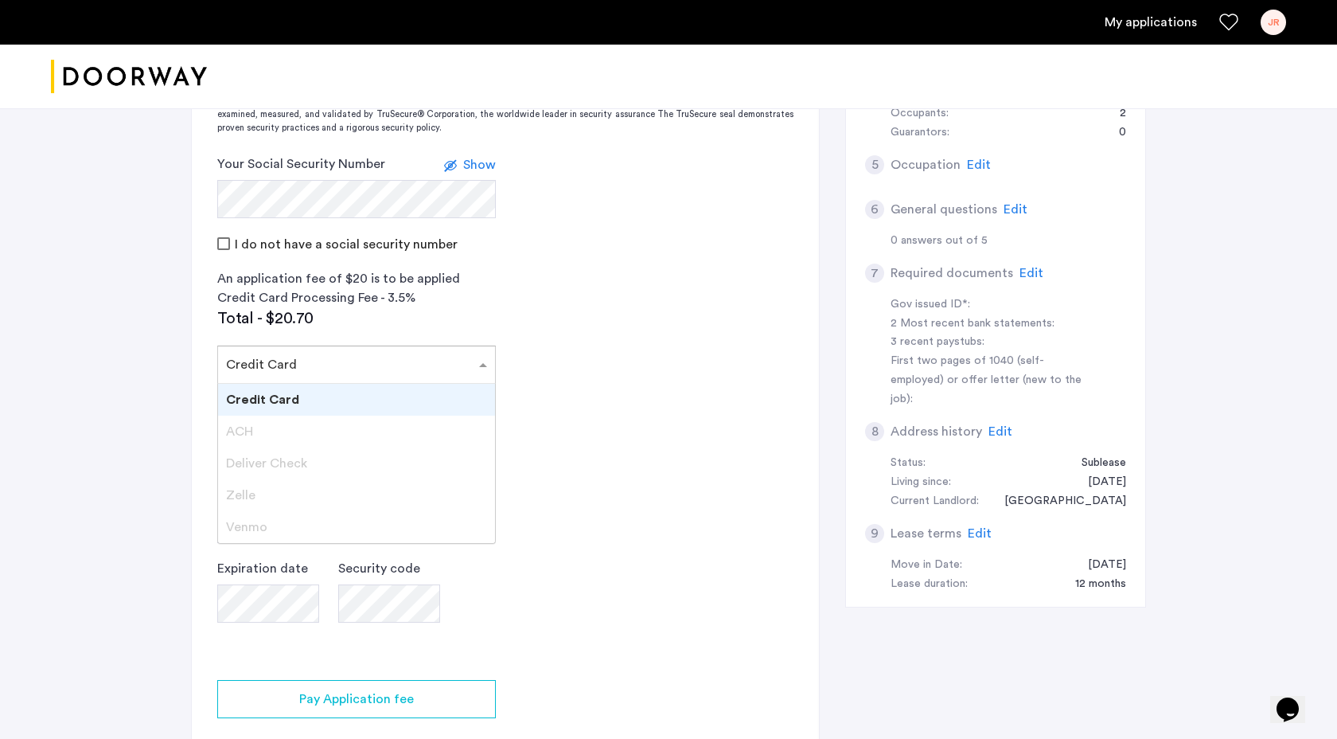
click at [245, 516] on div "Venmo" at bounding box center [356, 527] width 277 height 32
click at [245, 517] on div "Venmo" at bounding box center [356, 527] width 277 height 32
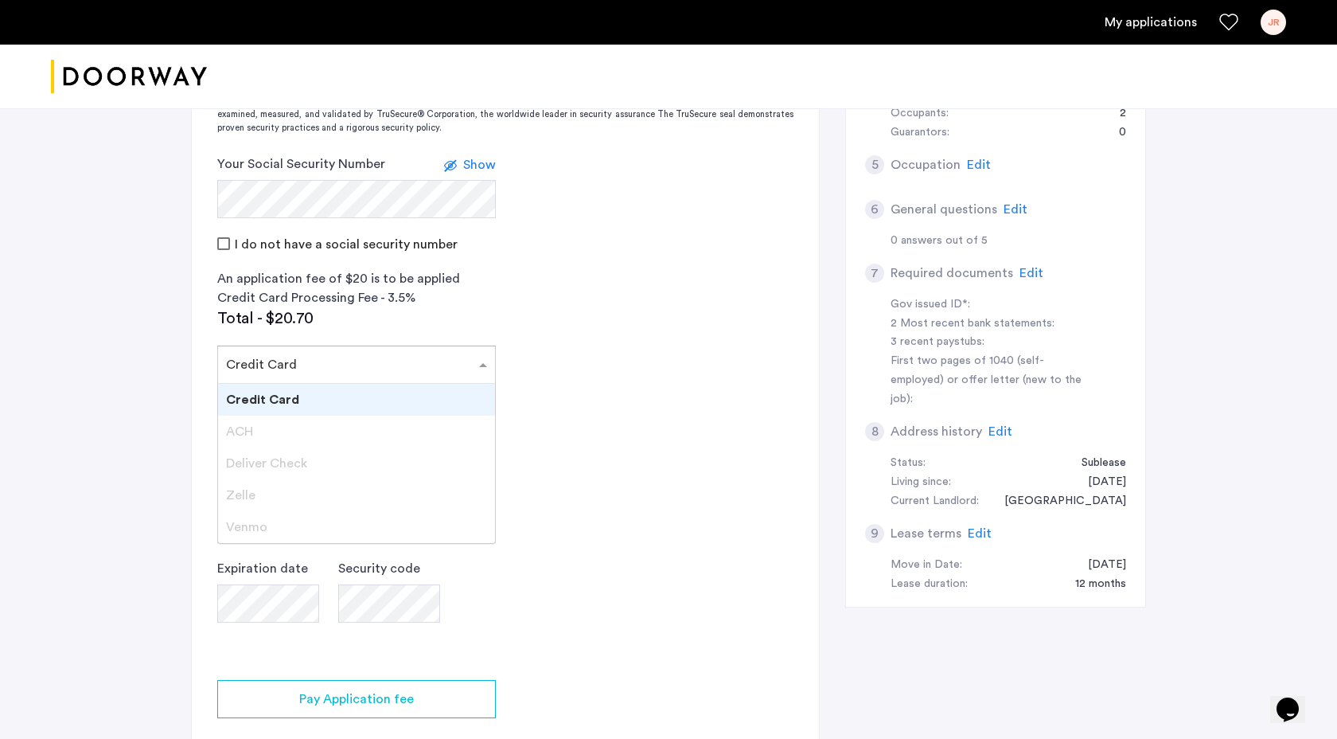
click at [248, 399] on span "Credit Card" at bounding box center [262, 399] width 73 height 13
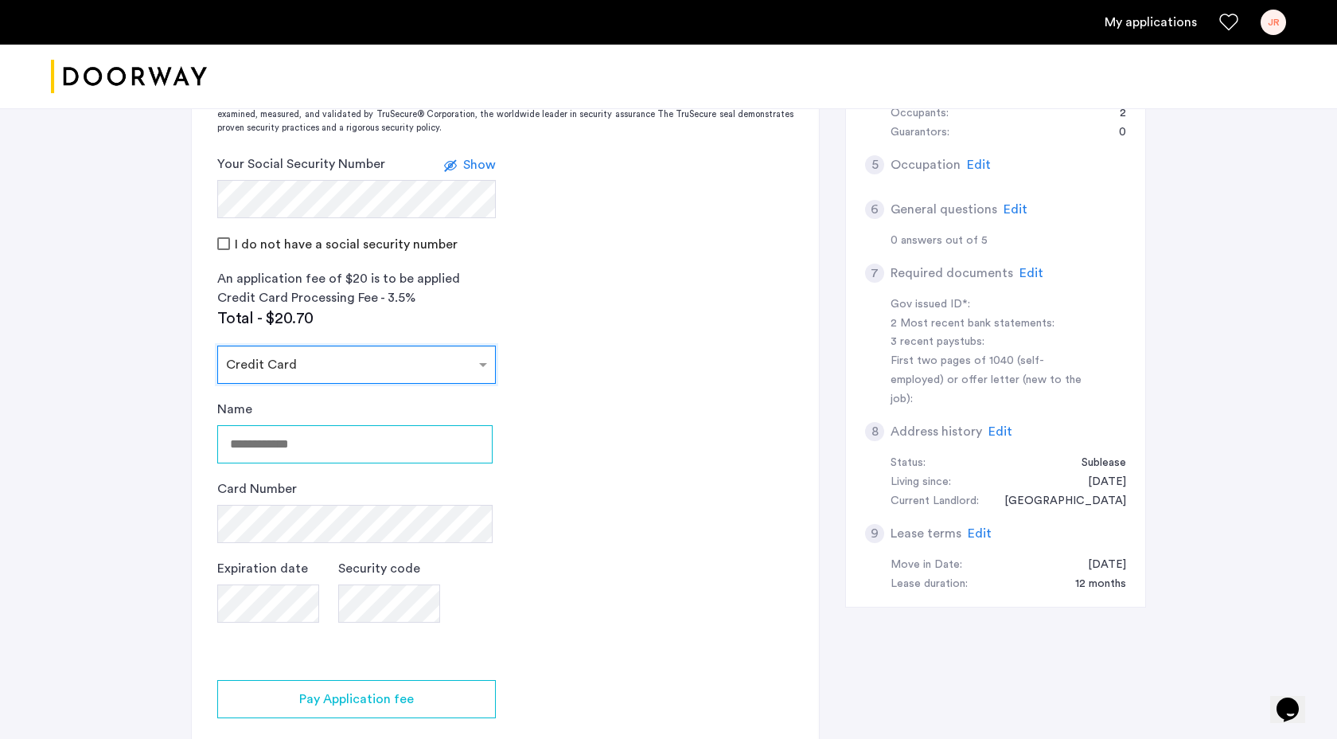
click at [286, 441] on input "Name" at bounding box center [354, 444] width 275 height 38
type input "**********"
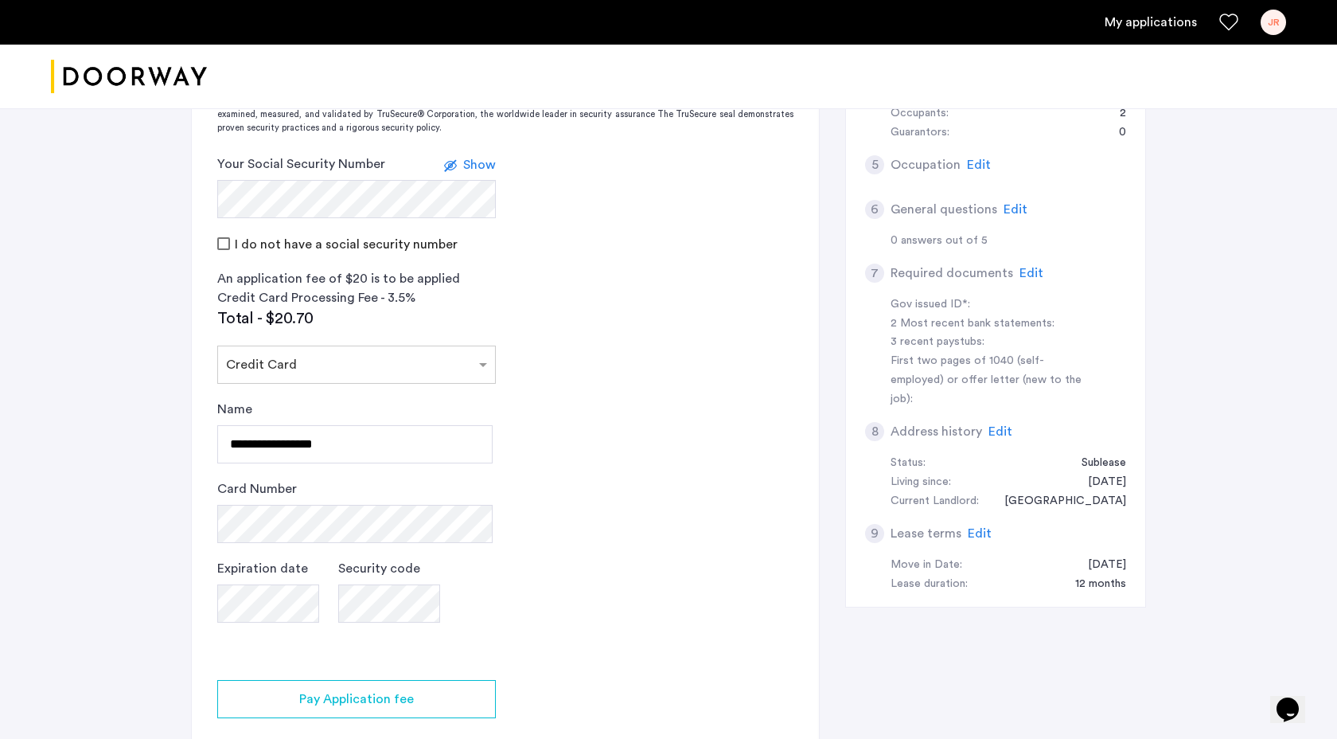
click at [251, 483] on label "Card Number" at bounding box center [257, 488] width 80 height 19
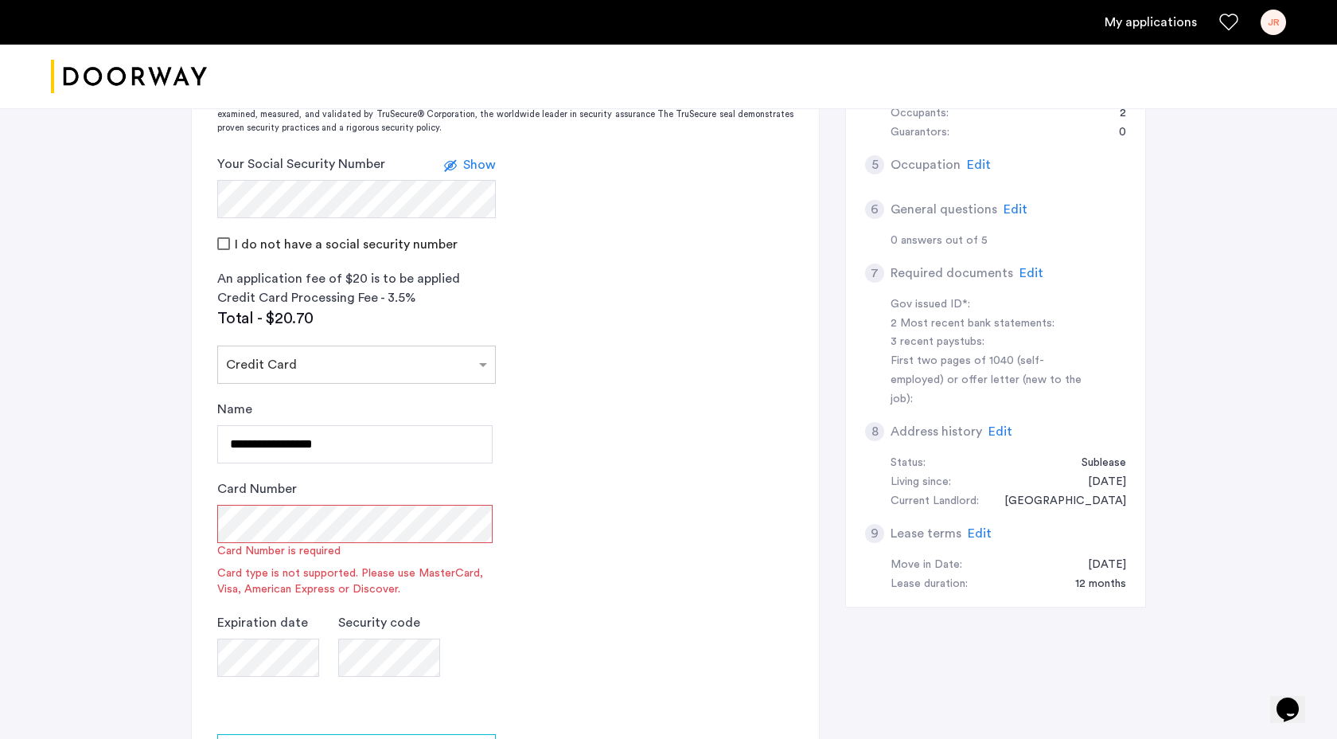
click at [509, 410] on app-credit-screening "2 Credit Screening & Application Fees Application Fees Please submit your appli…" at bounding box center [505, 349] width 627 height 1025
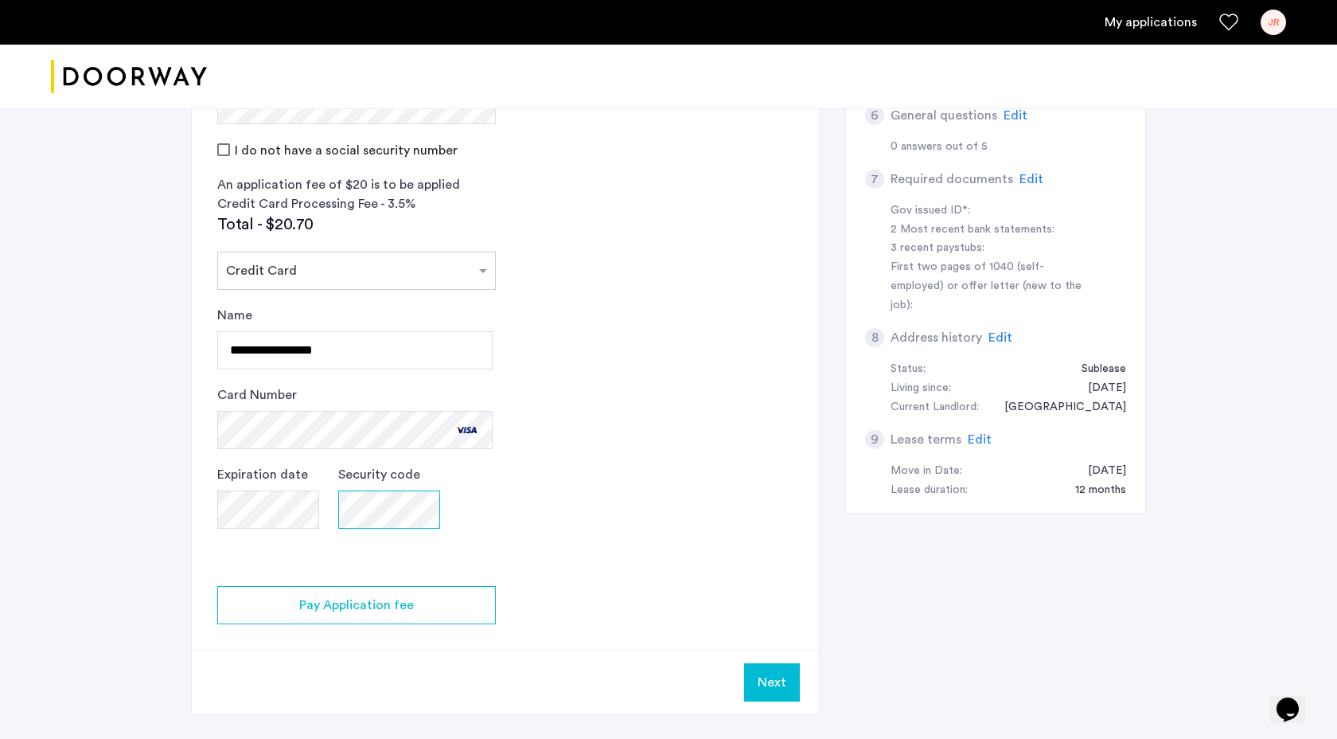
scroll to position [625, 0]
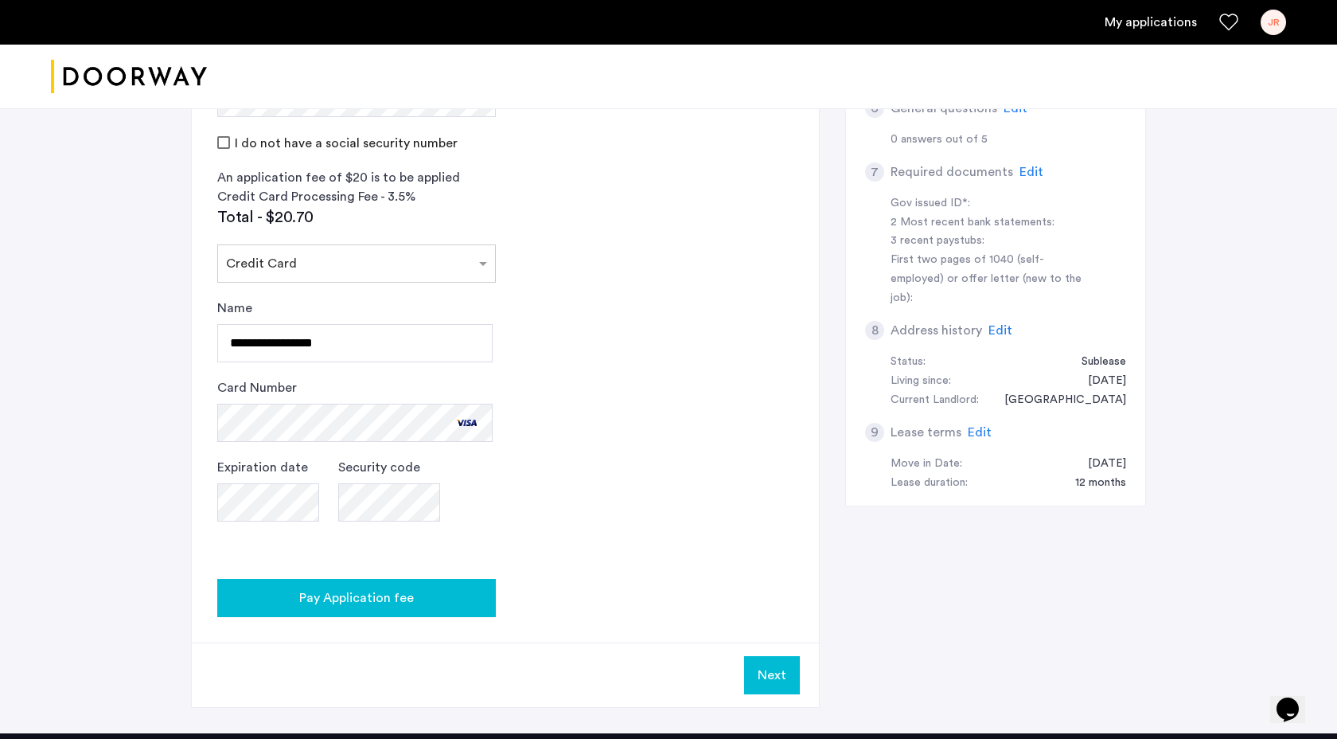
click at [360, 611] on button "Pay Application fee" at bounding box center [356, 598] width 279 height 38
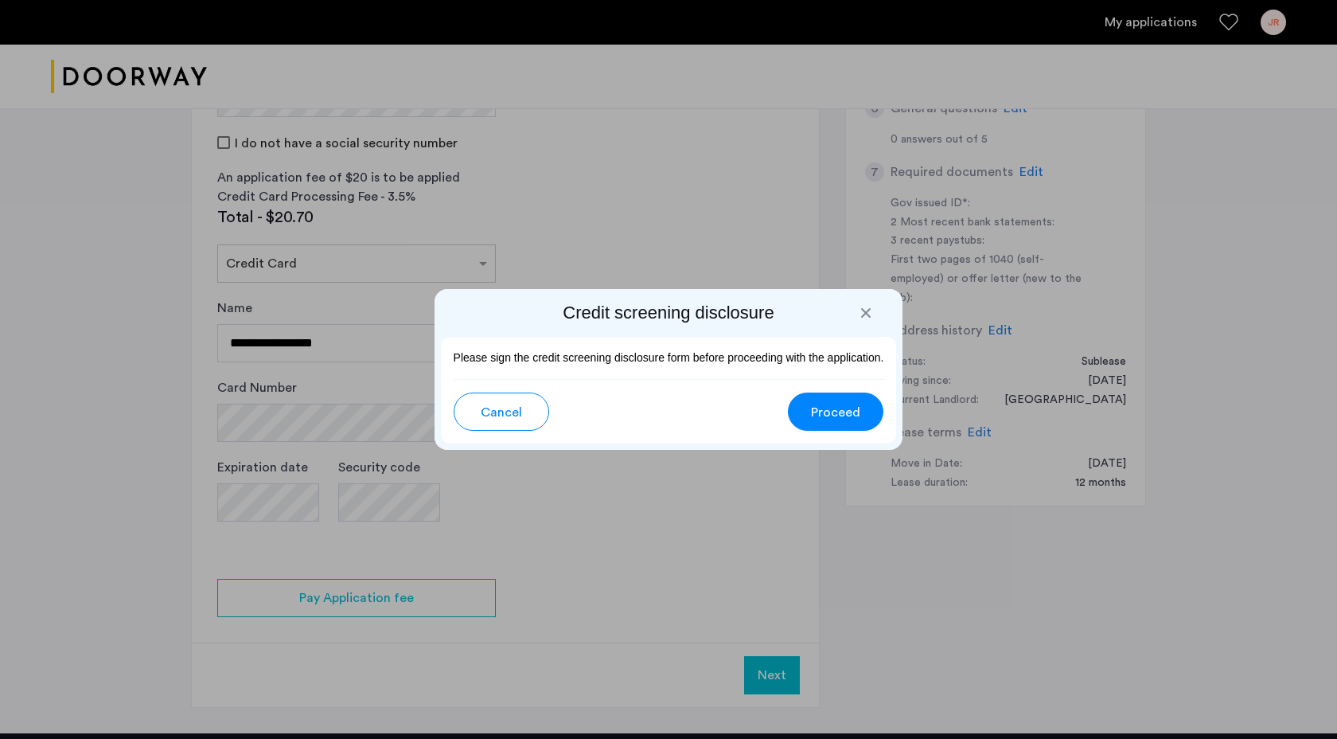
click at [841, 404] on span "Proceed" at bounding box center [835, 412] width 49 height 19
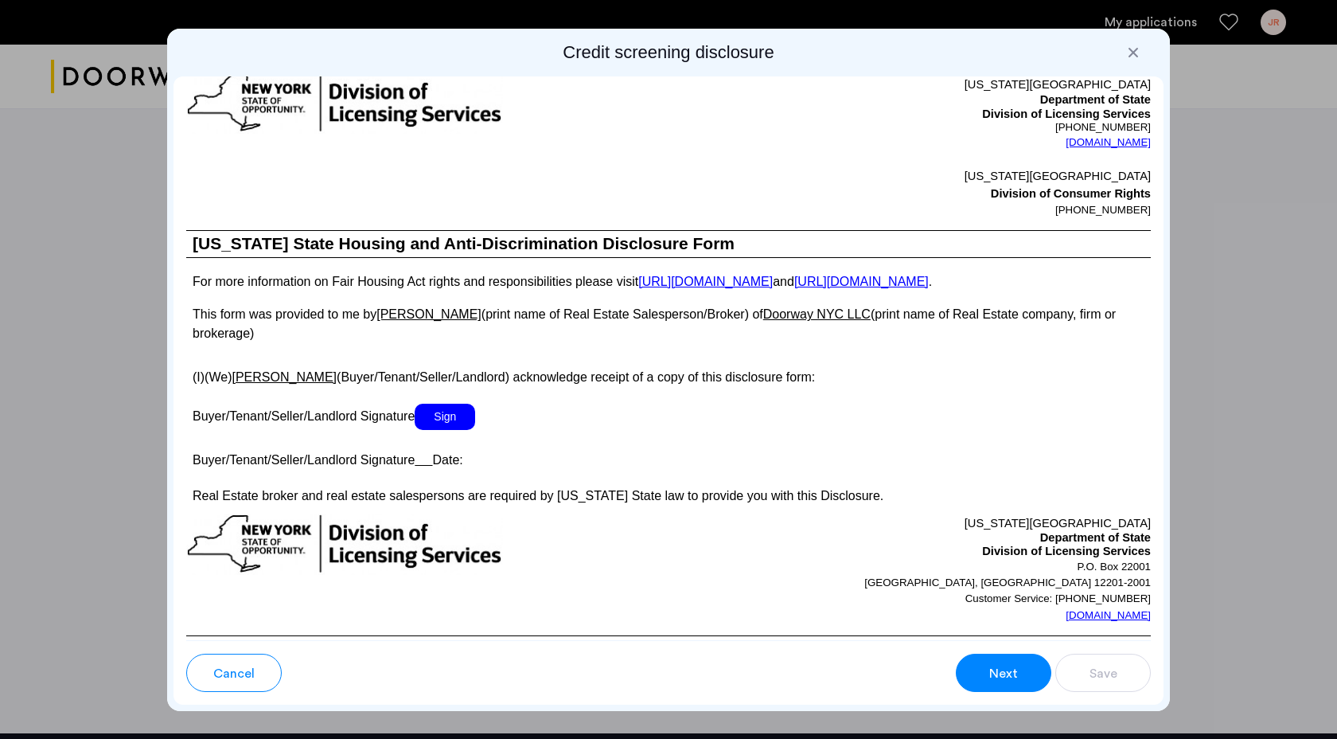
scroll to position [2588, 0]
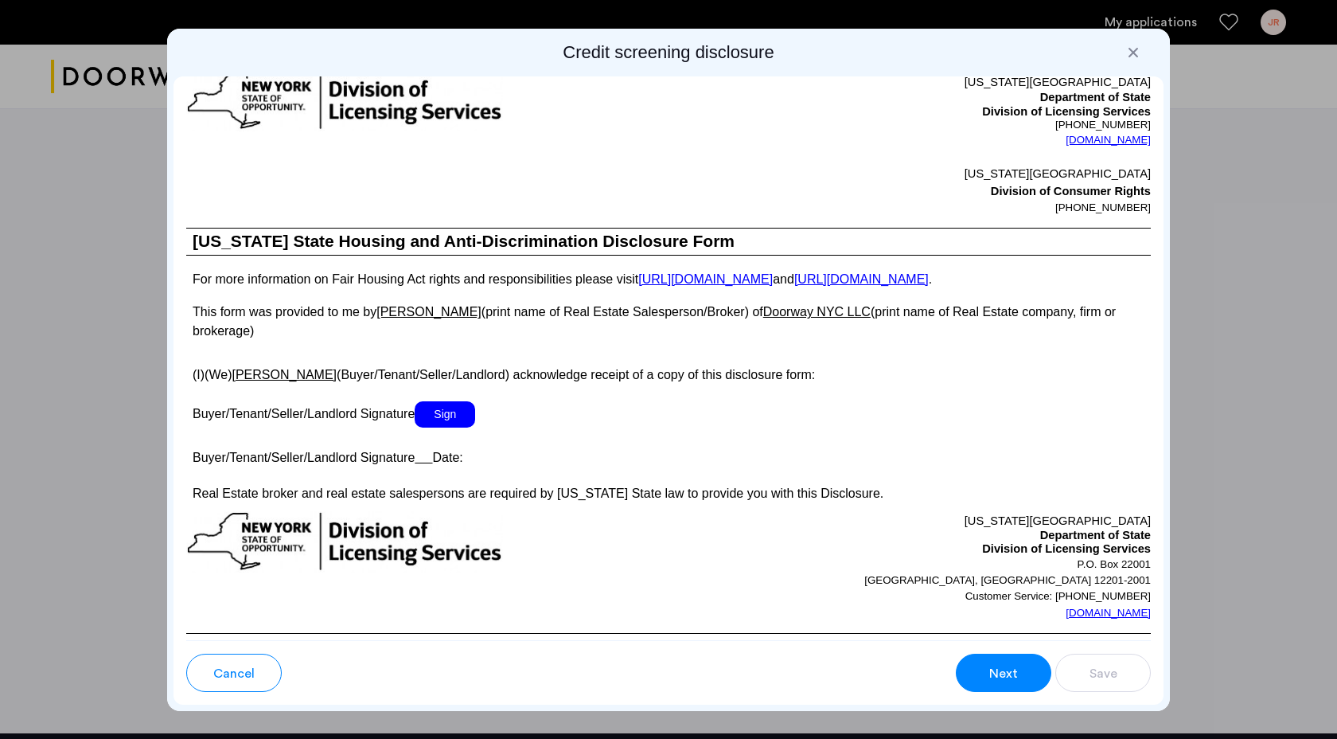
click at [456, 412] on span "Sign" at bounding box center [445, 414] width 61 height 26
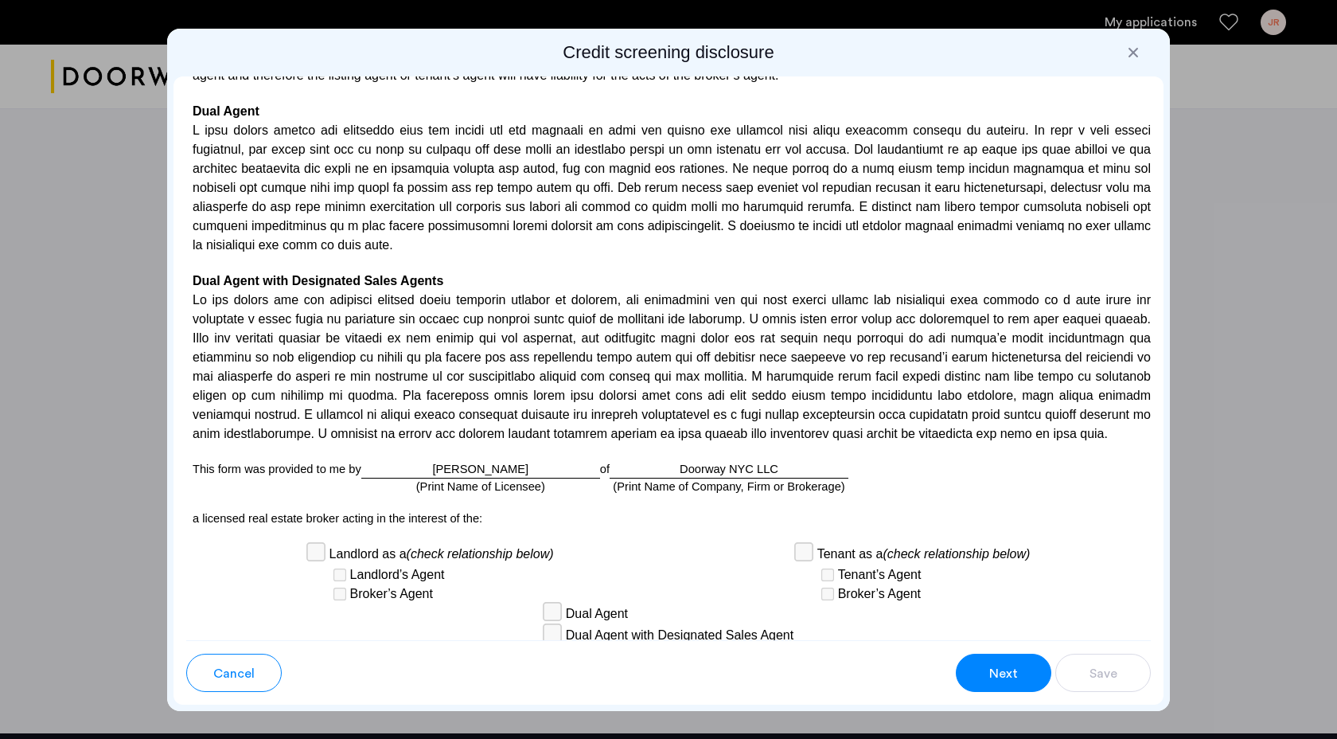
scroll to position [3832, 0]
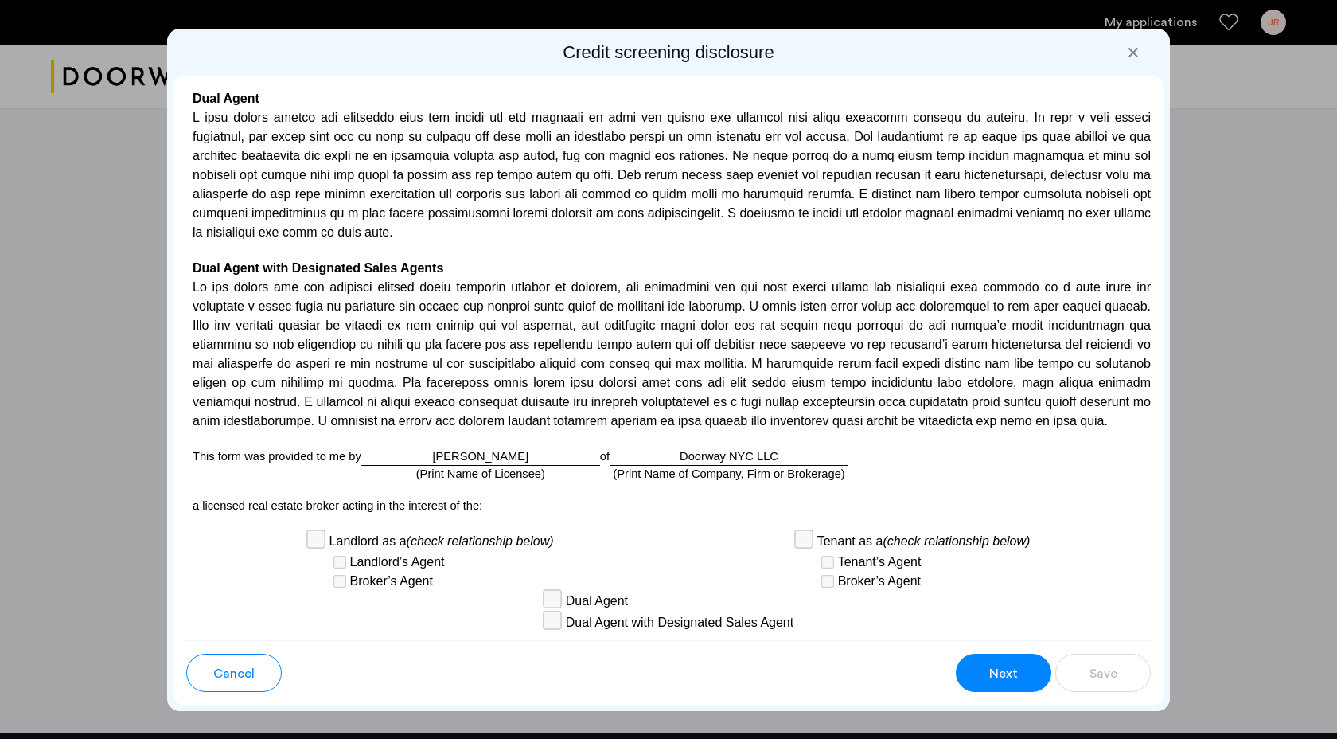
click at [484, 431] on p at bounding box center [668, 439] width 965 height 17
click at [668, 447] on div "Doorway NYC LLC (Print Name of Company, Firm or Brokerage)" at bounding box center [729, 456] width 239 height 18
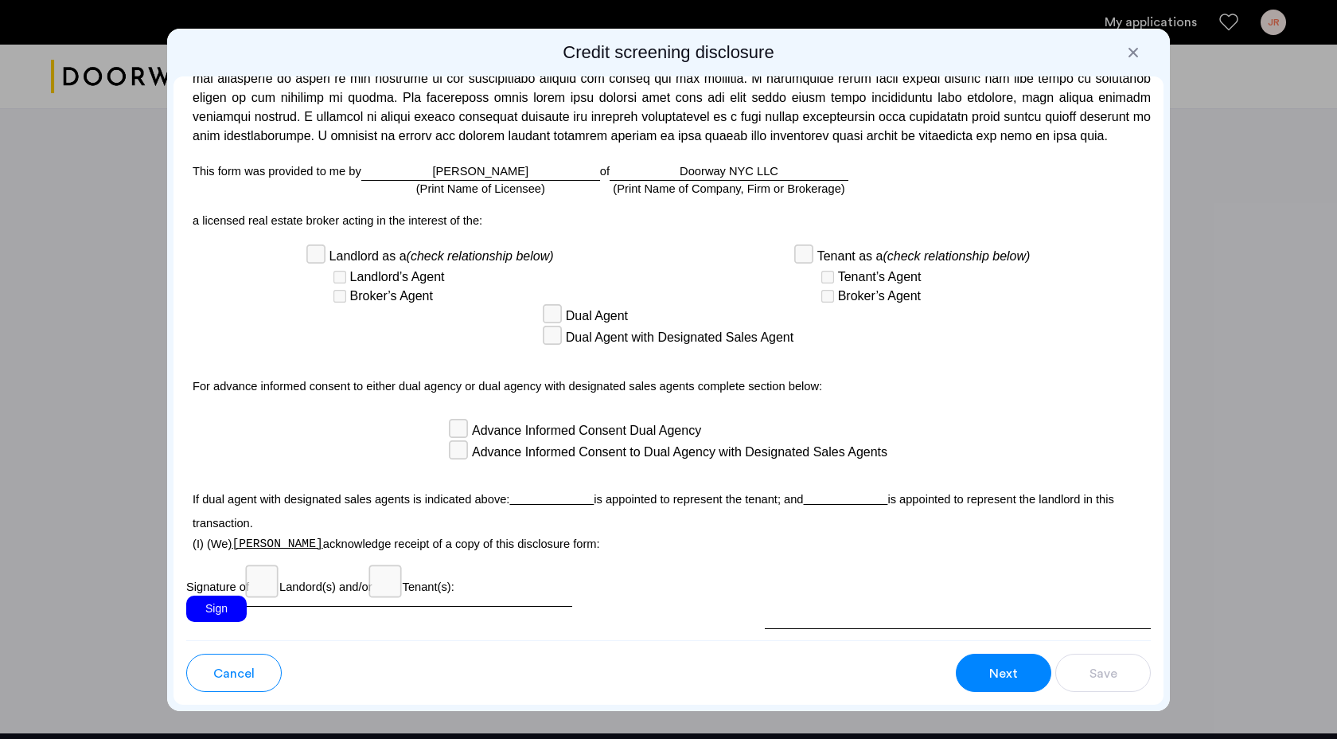
scroll to position [4238, 0]
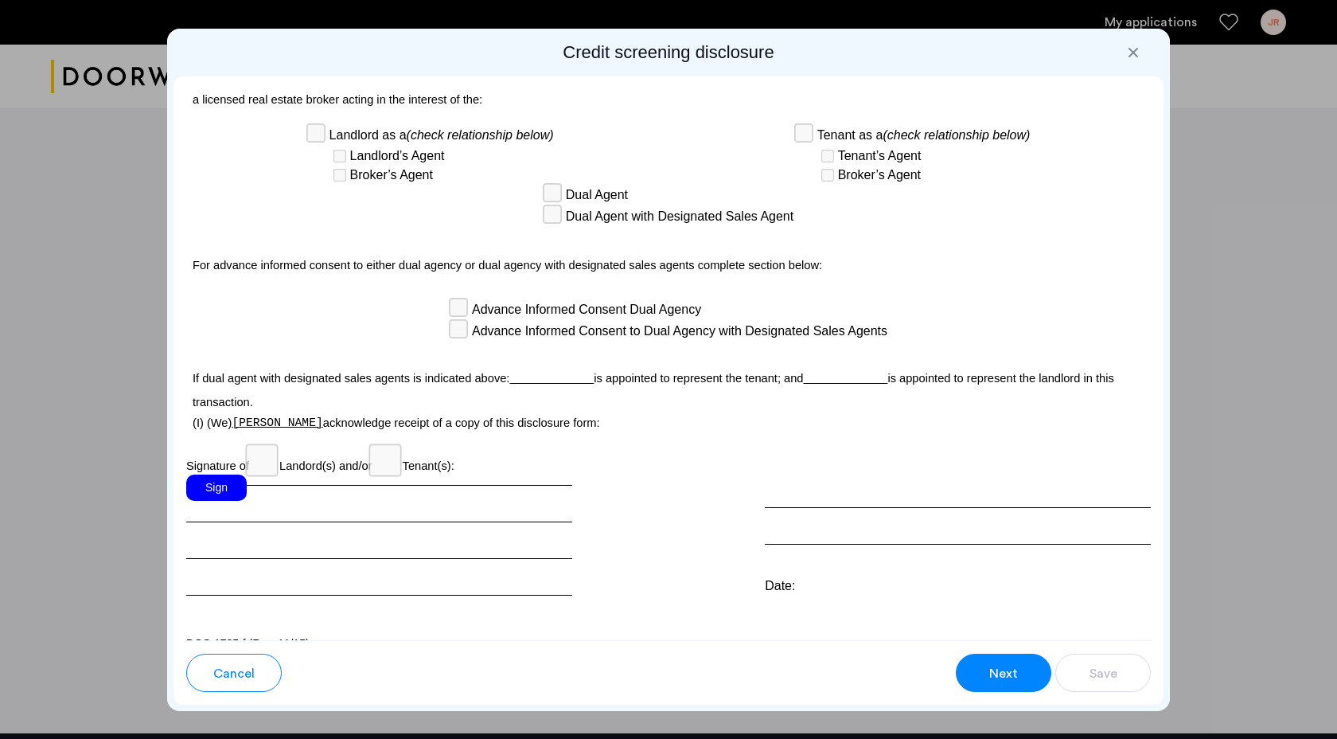
click at [203, 474] on div "Sign" at bounding box center [216, 487] width 61 height 26
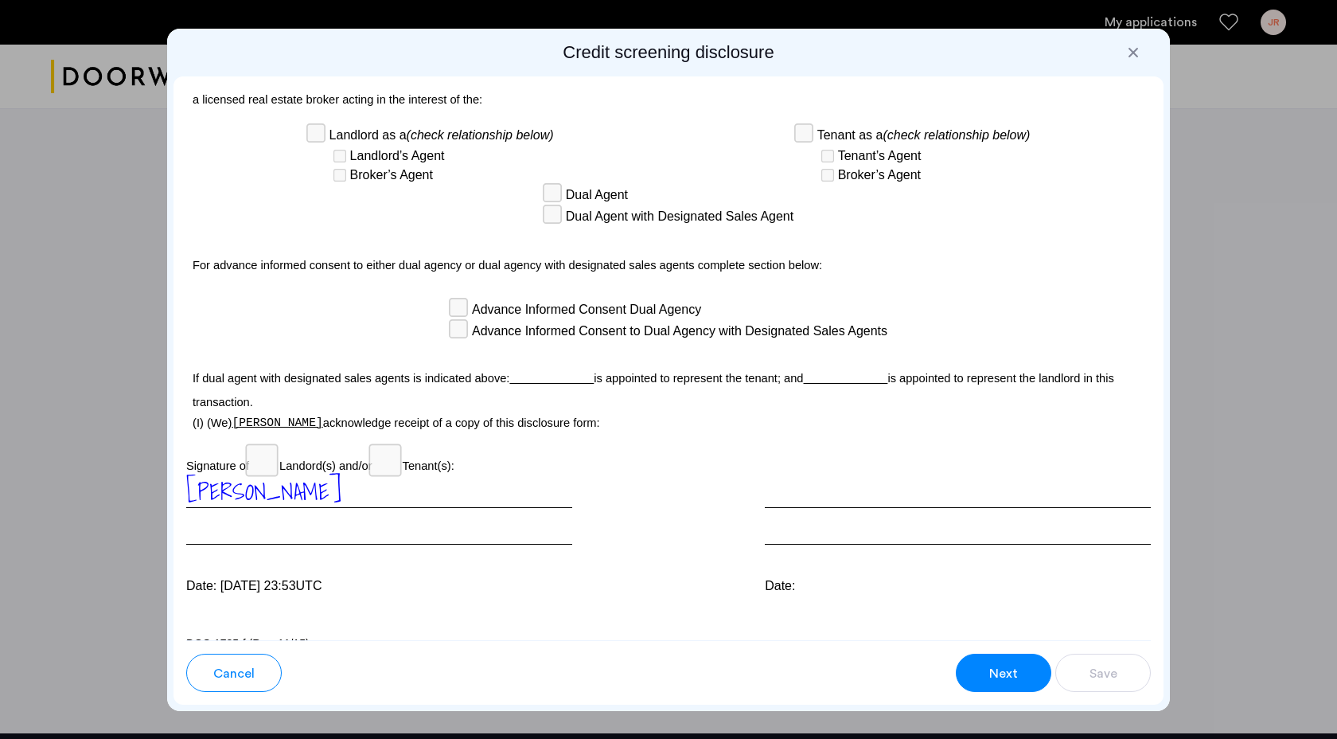
click at [986, 674] on button "Next" at bounding box center [1004, 673] width 96 height 38
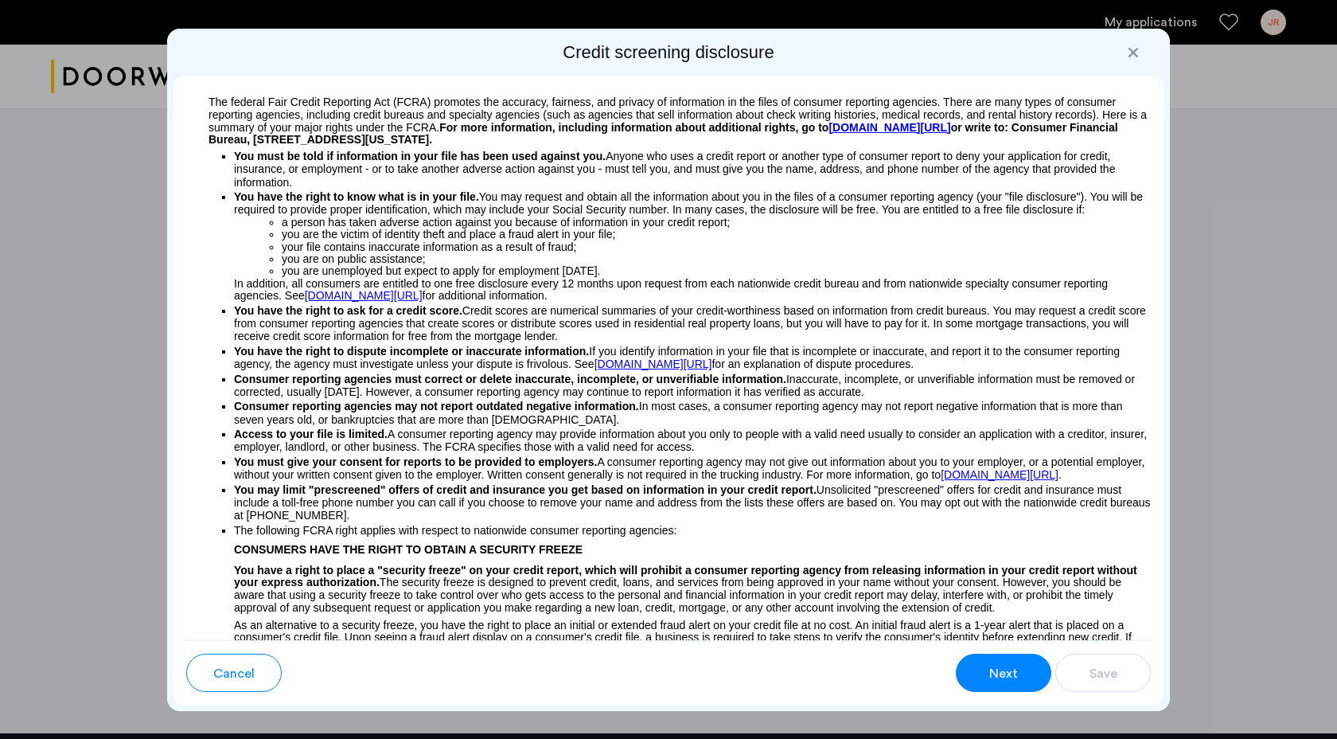
scroll to position [0, 0]
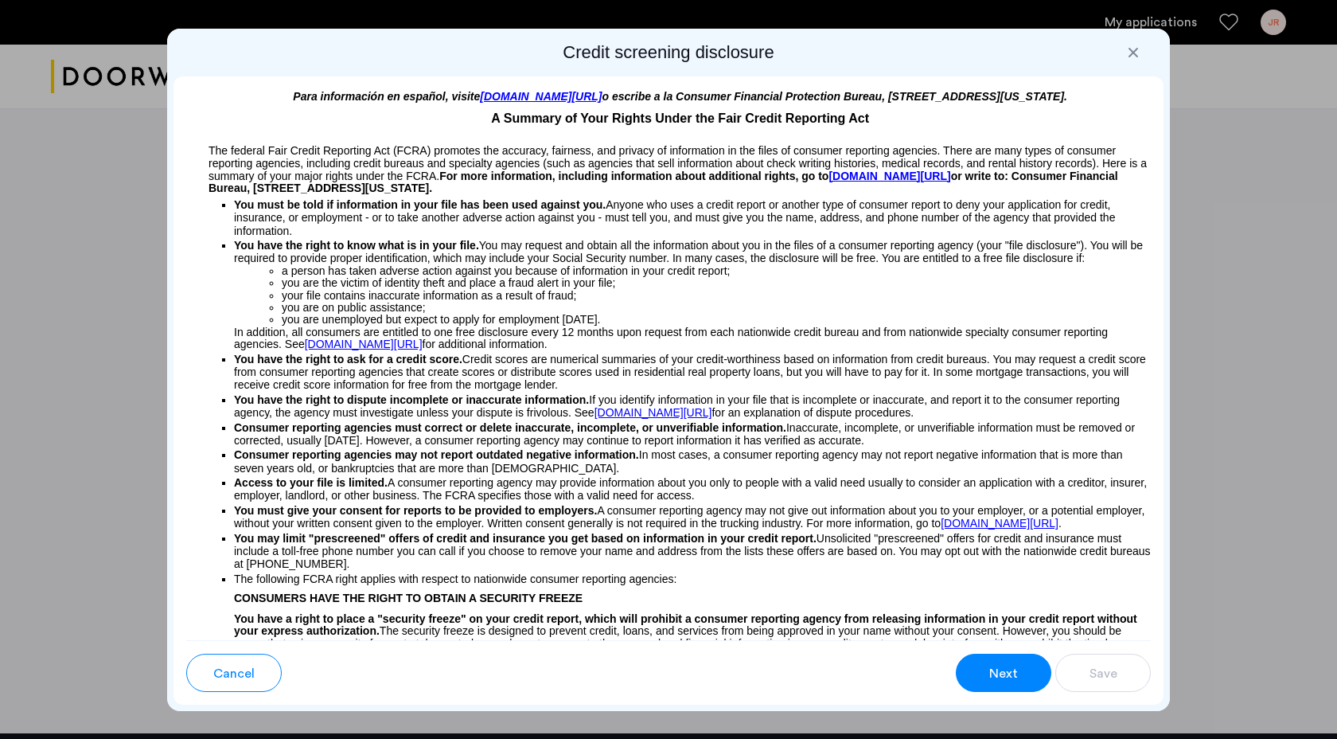
click at [1031, 673] on button "Next" at bounding box center [1004, 673] width 96 height 38
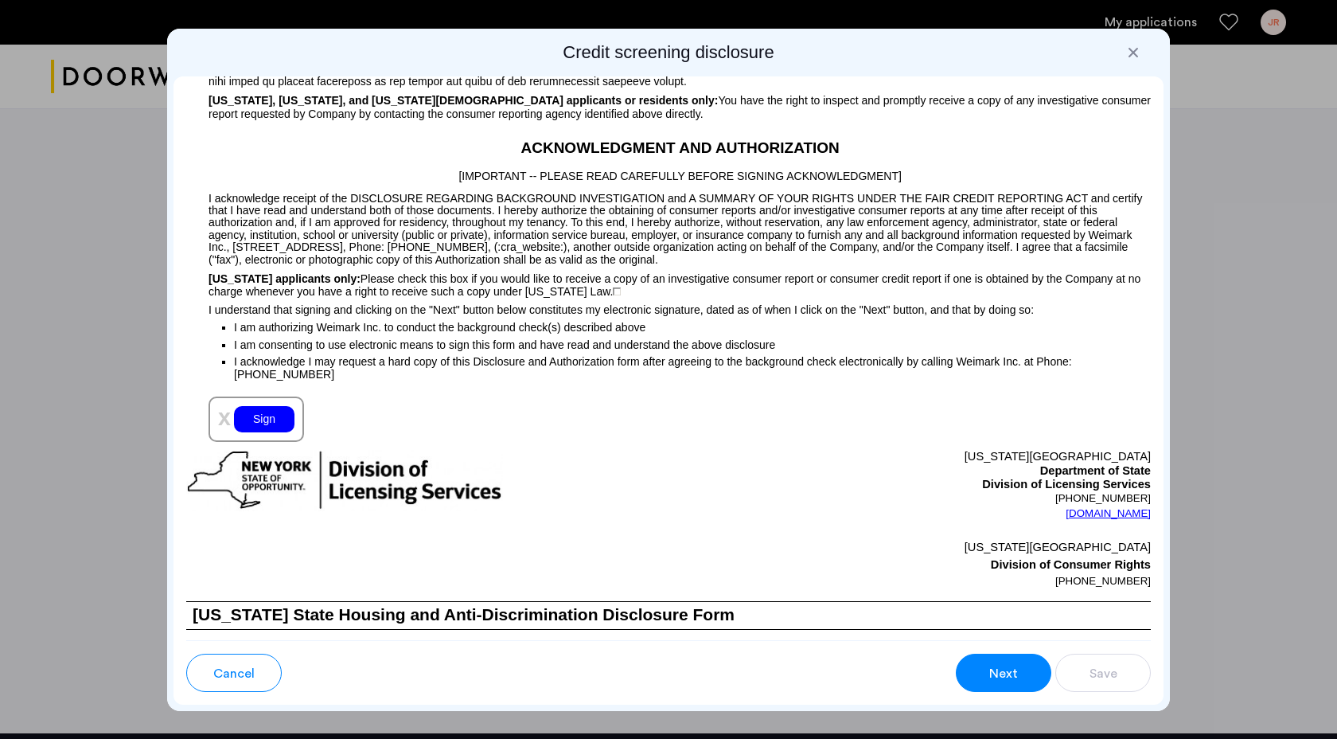
scroll to position [1584, 0]
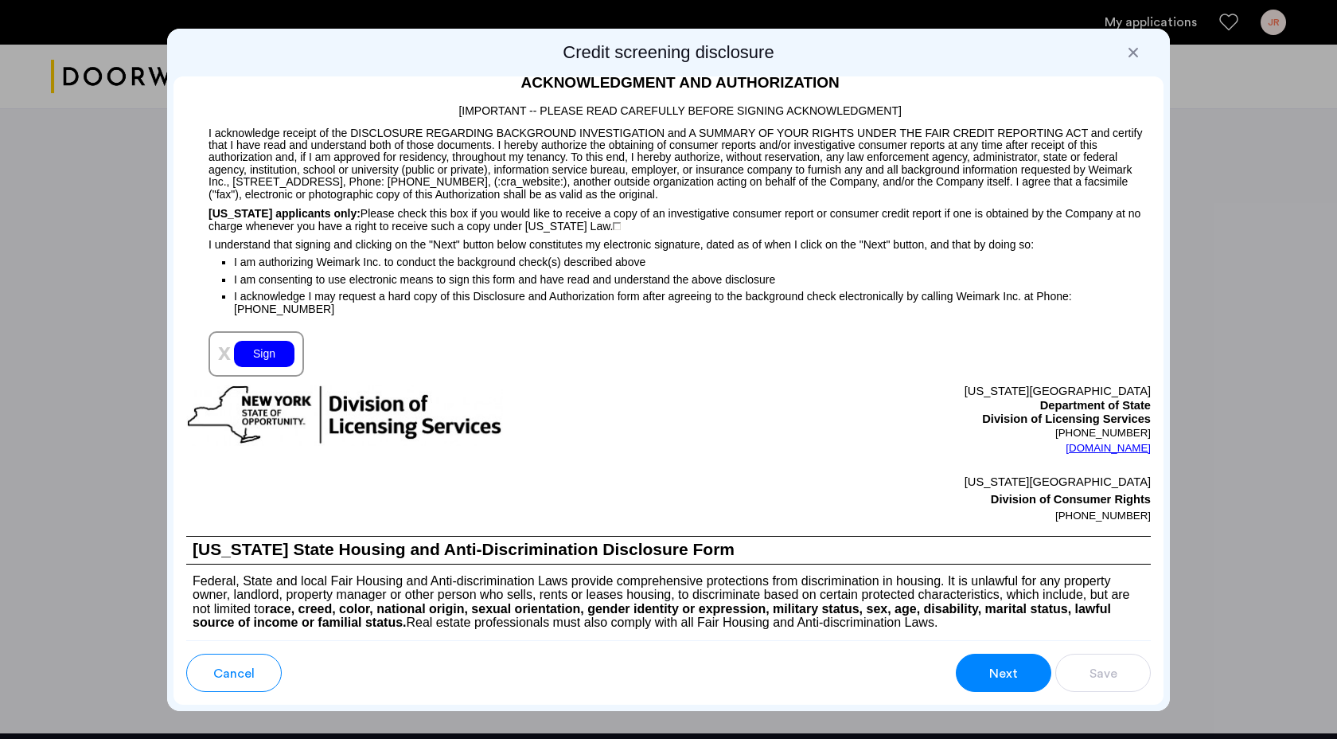
click at [272, 355] on div "Sign" at bounding box center [264, 354] width 61 height 26
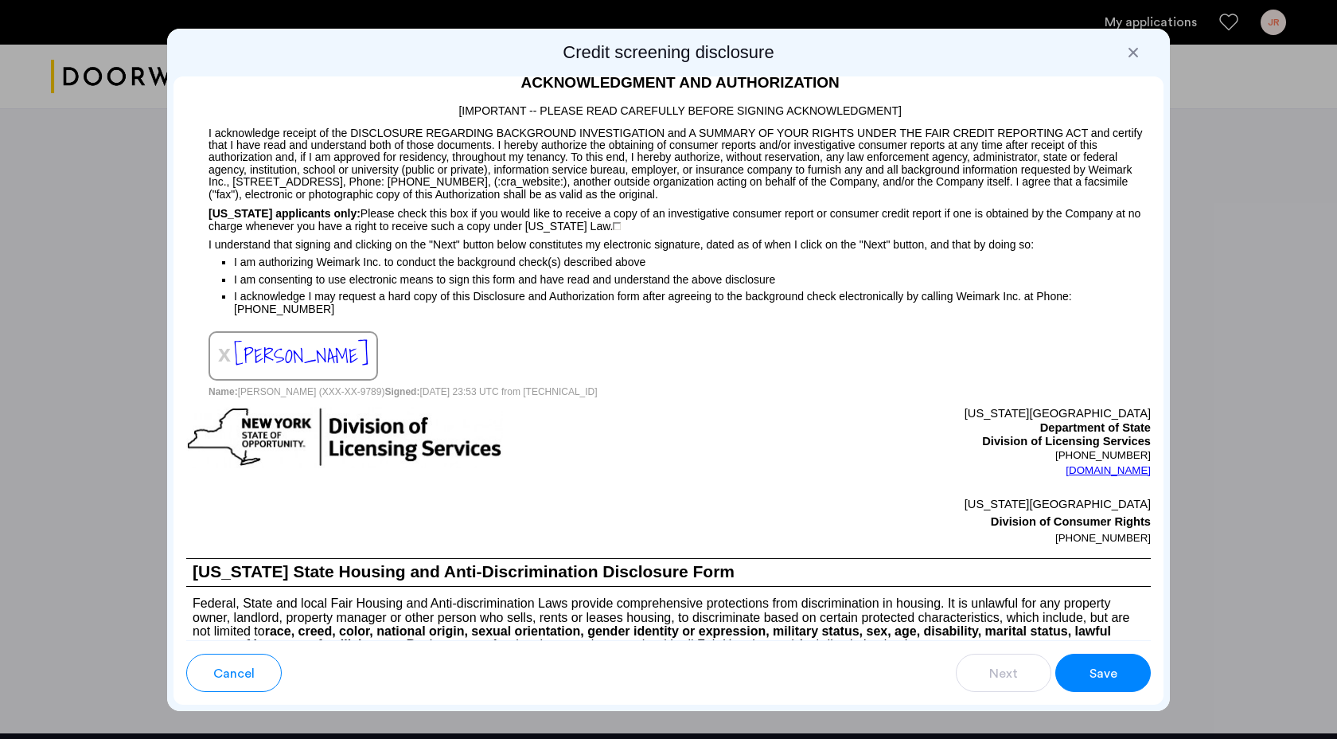
click at [1097, 660] on button "Save" at bounding box center [1104, 673] width 96 height 38
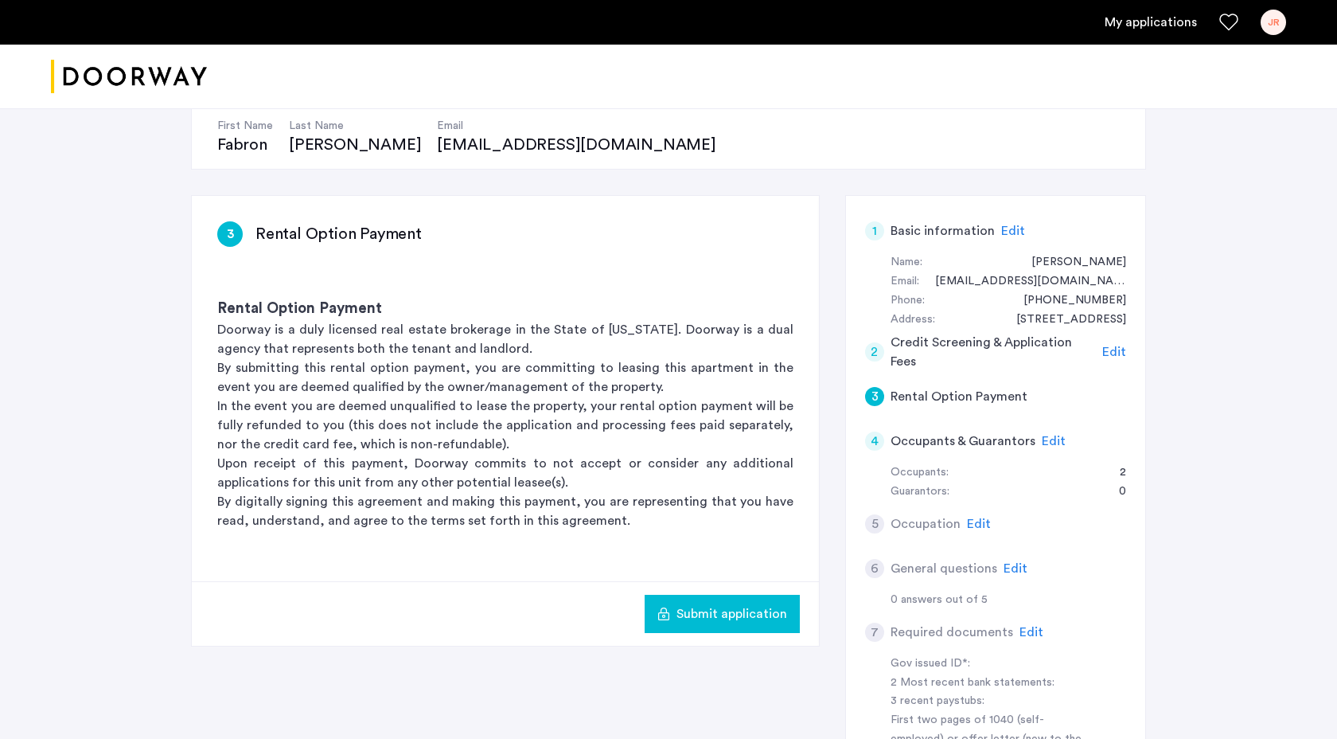
scroll to position [163, 0]
click at [728, 618] on span "Submit application" at bounding box center [732, 615] width 111 height 19
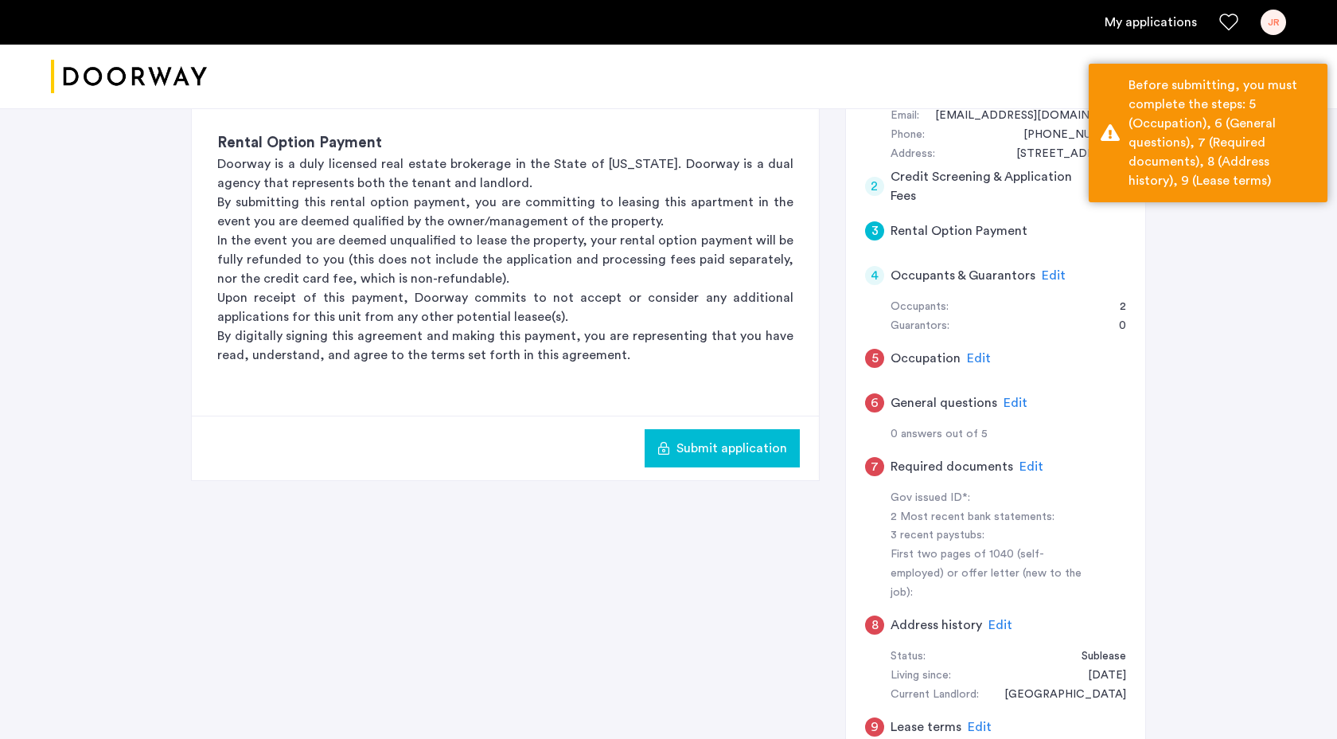
scroll to position [339, 0]
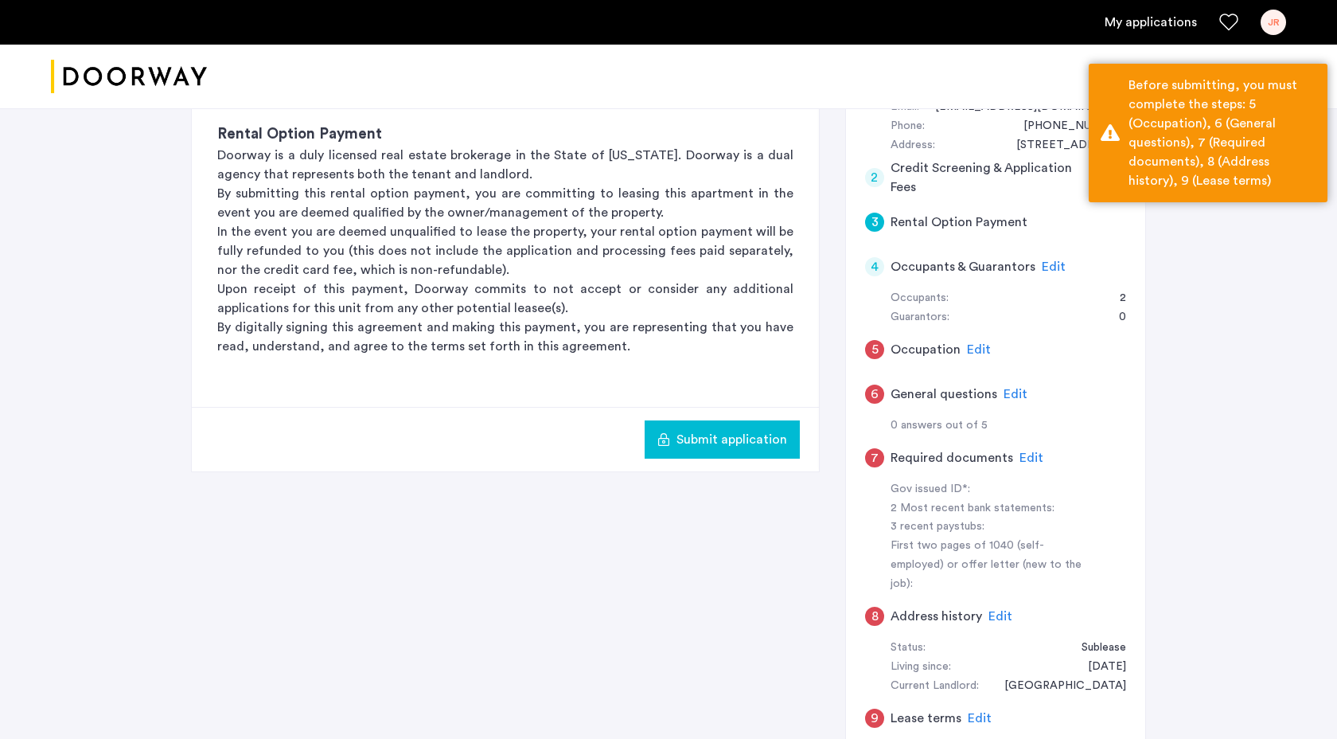
click at [976, 349] on span "Edit" at bounding box center [979, 349] width 24 height 13
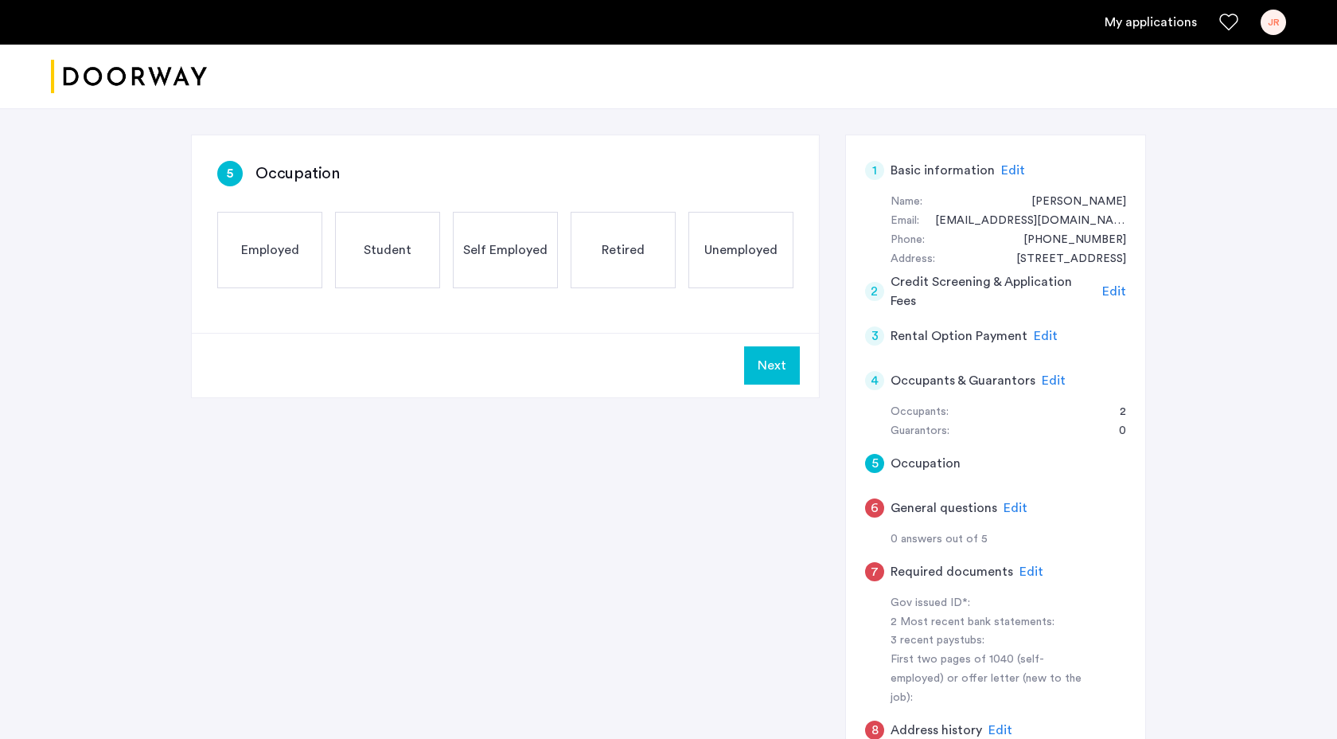
scroll to position [197, 0]
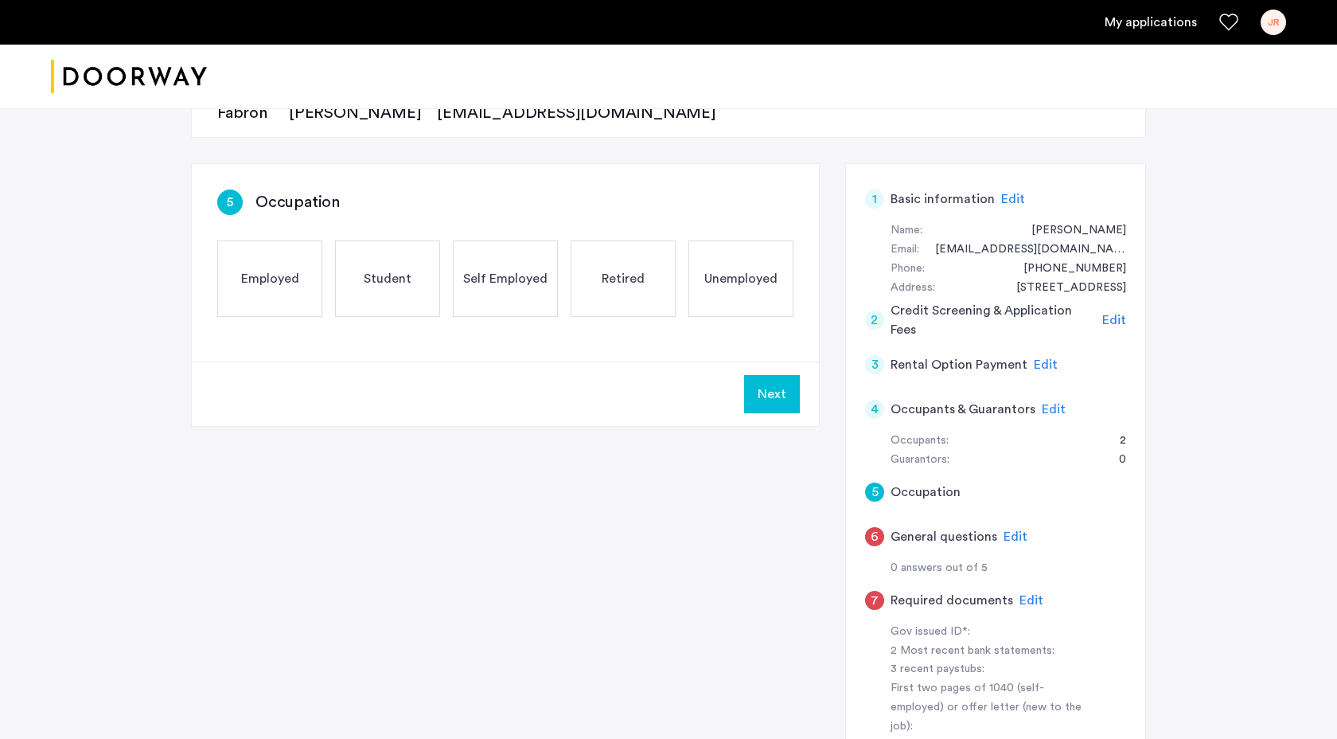
click at [299, 292] on div "Employed" at bounding box center [269, 278] width 105 height 76
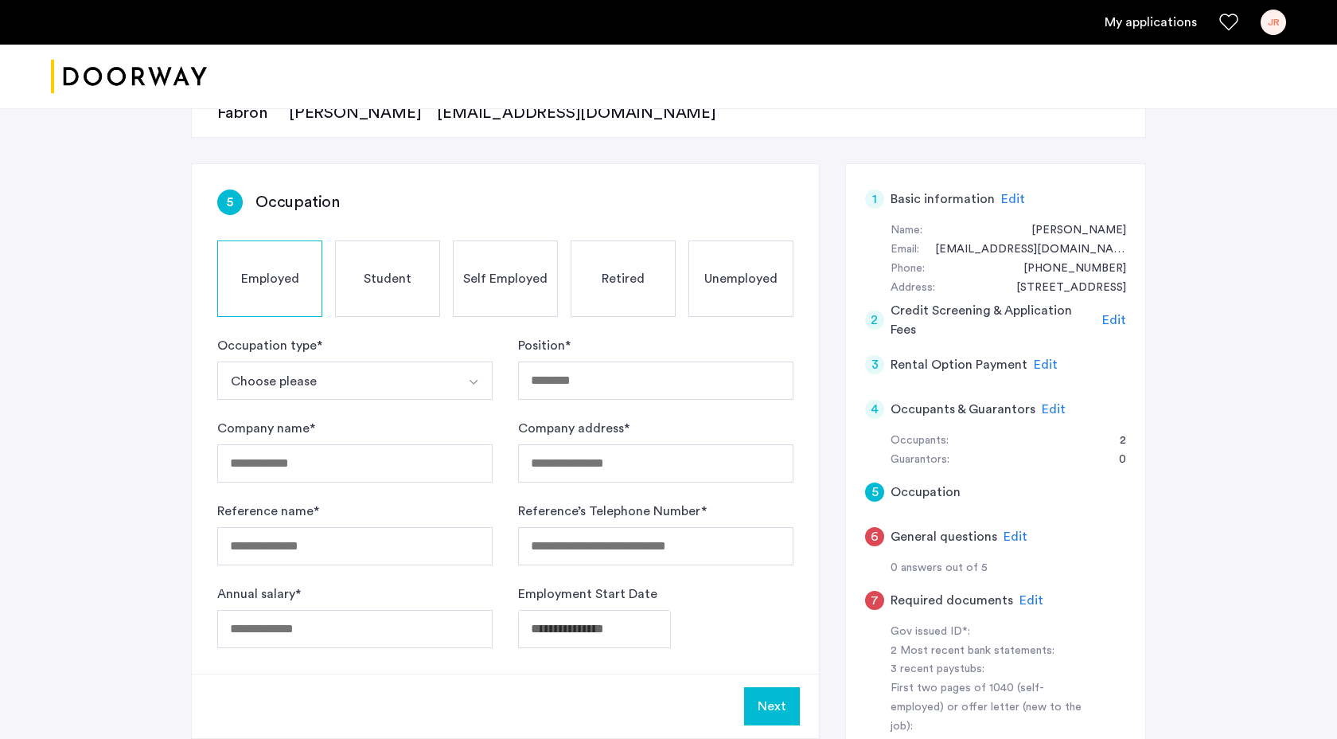
click at [361, 391] on button "Choose please" at bounding box center [336, 380] width 238 height 38
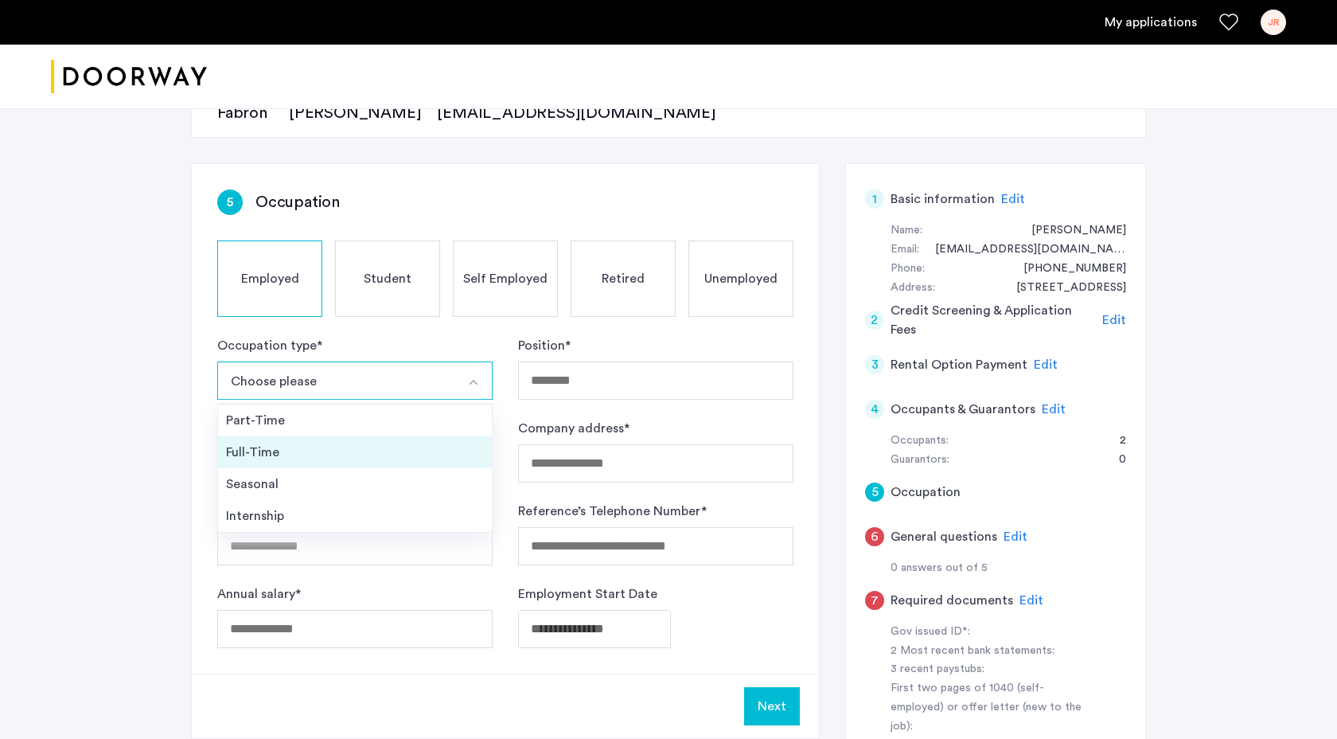
click at [334, 447] on div "Full-Time" at bounding box center [355, 452] width 258 height 19
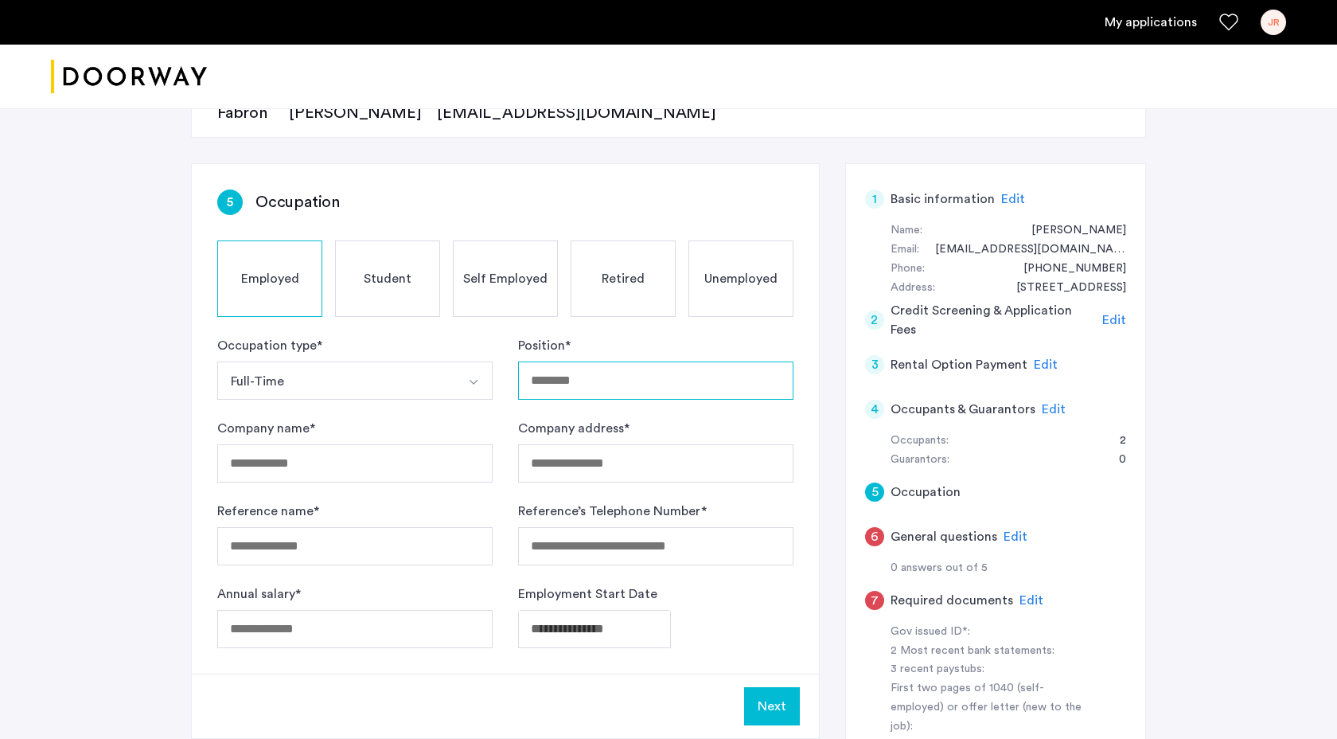
click at [602, 381] on input "Position *" at bounding box center [655, 380] width 275 height 38
type input "*"
type input "*********"
click at [431, 475] on input "Company name *" at bounding box center [354, 463] width 275 height 38
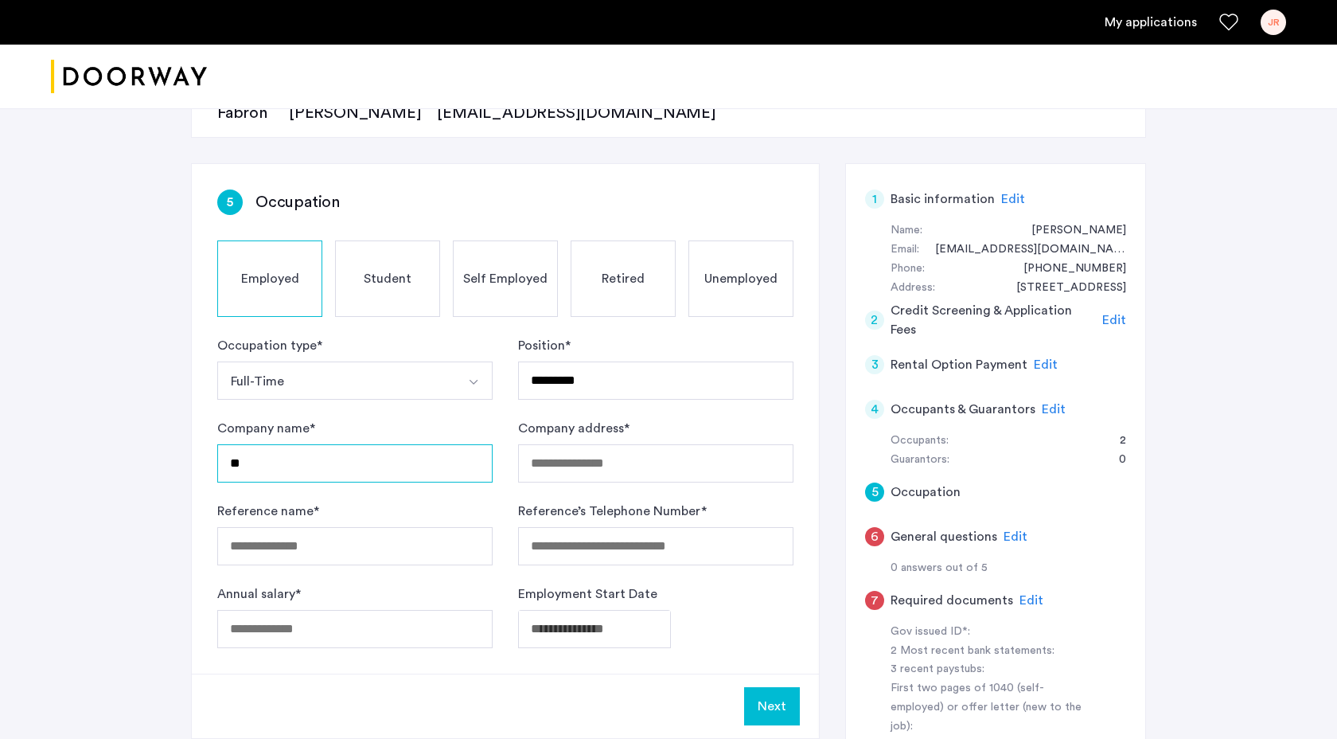
type input "*"
type input "**********"
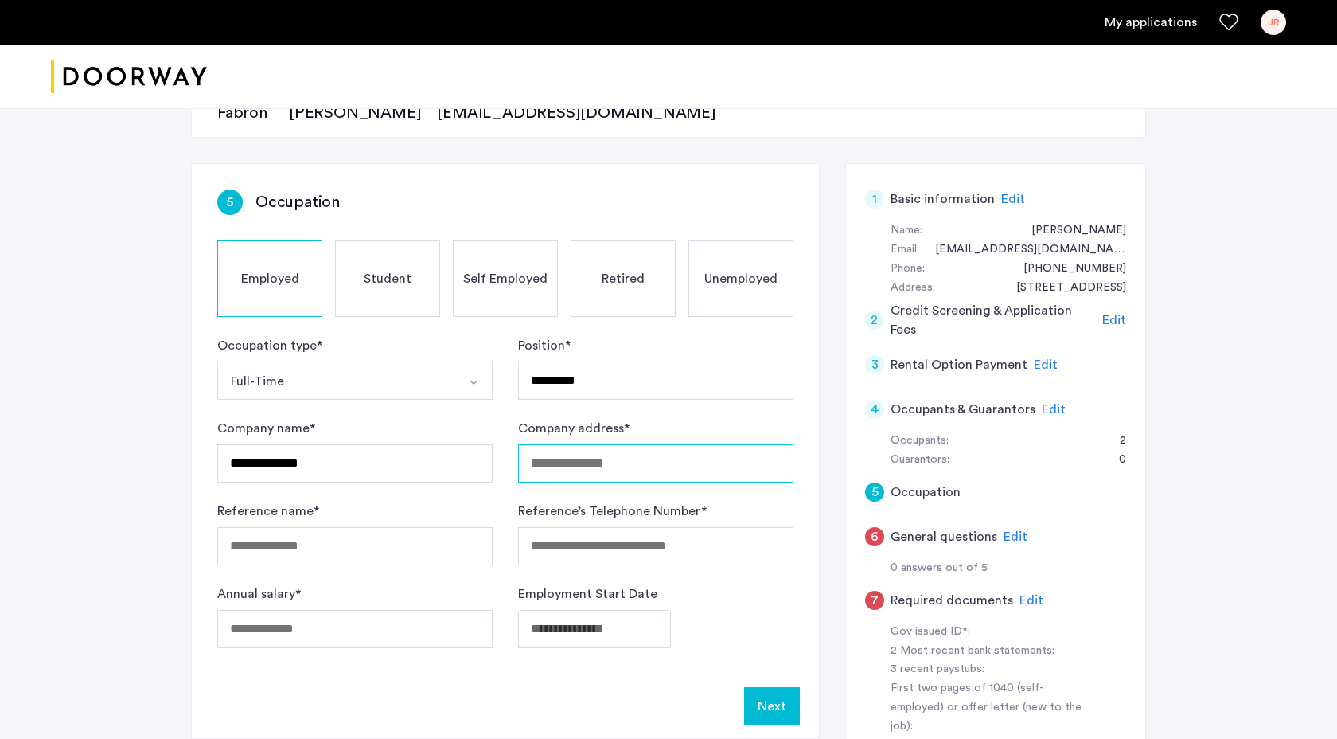
click at [606, 474] on input "Company address *" at bounding box center [655, 463] width 275 height 38
type input "**********"
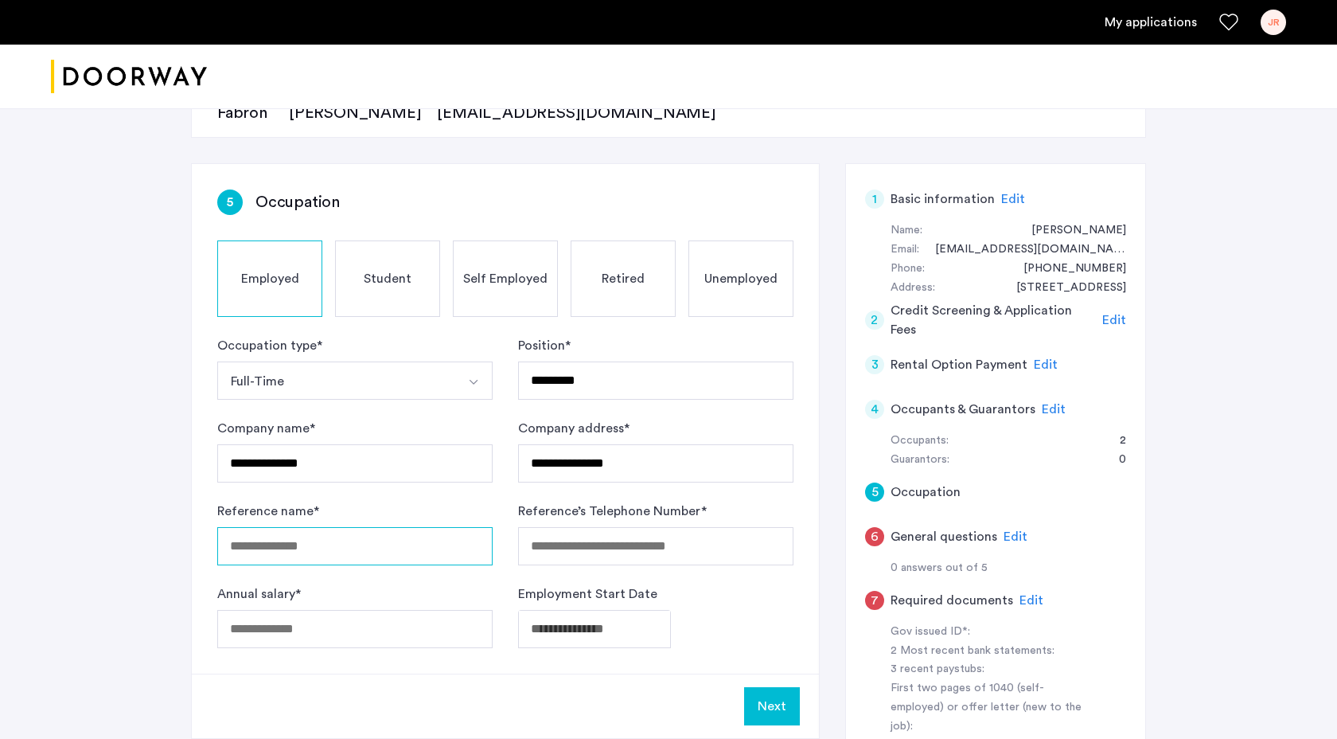
click at [416, 558] on input "Reference name *" at bounding box center [354, 546] width 275 height 38
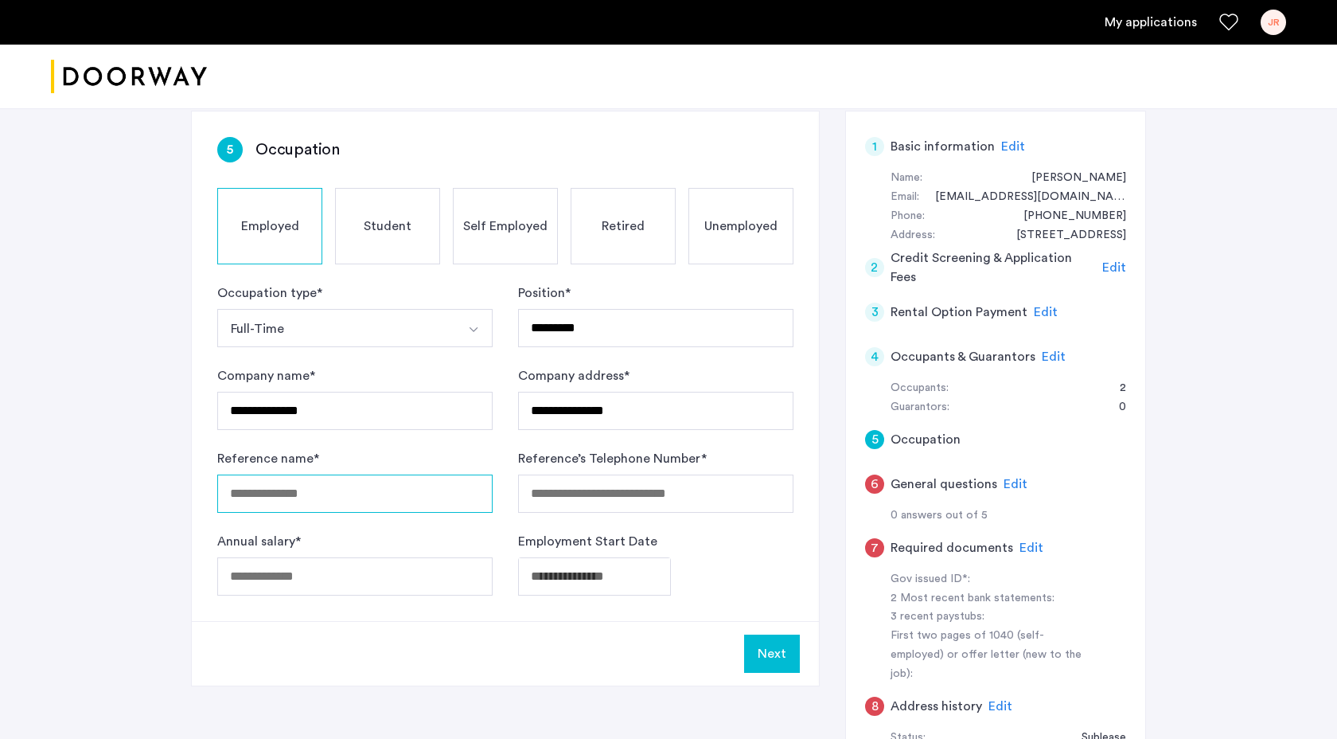
scroll to position [262, 0]
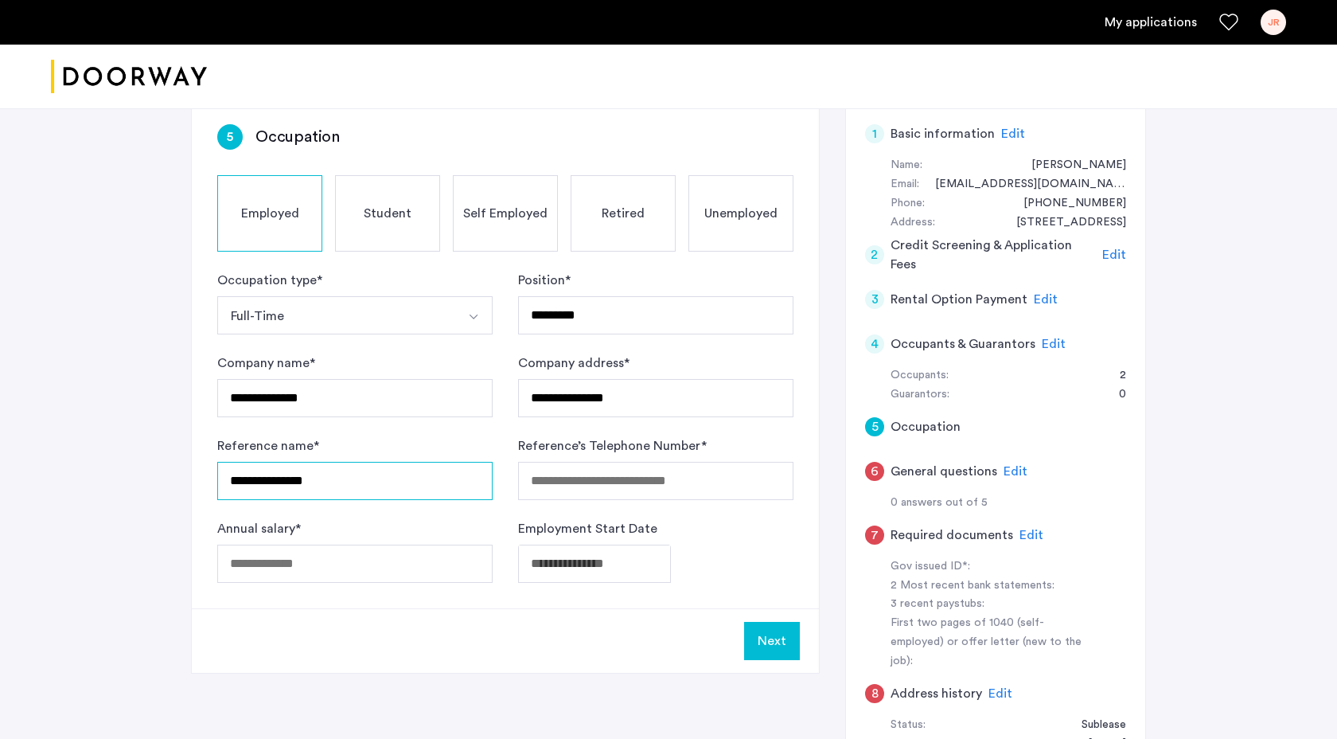
type input "**********"
click at [342, 567] on input "Annual salary *" at bounding box center [354, 564] width 275 height 38
click at [611, 473] on input "**********" at bounding box center [655, 481] width 275 height 38
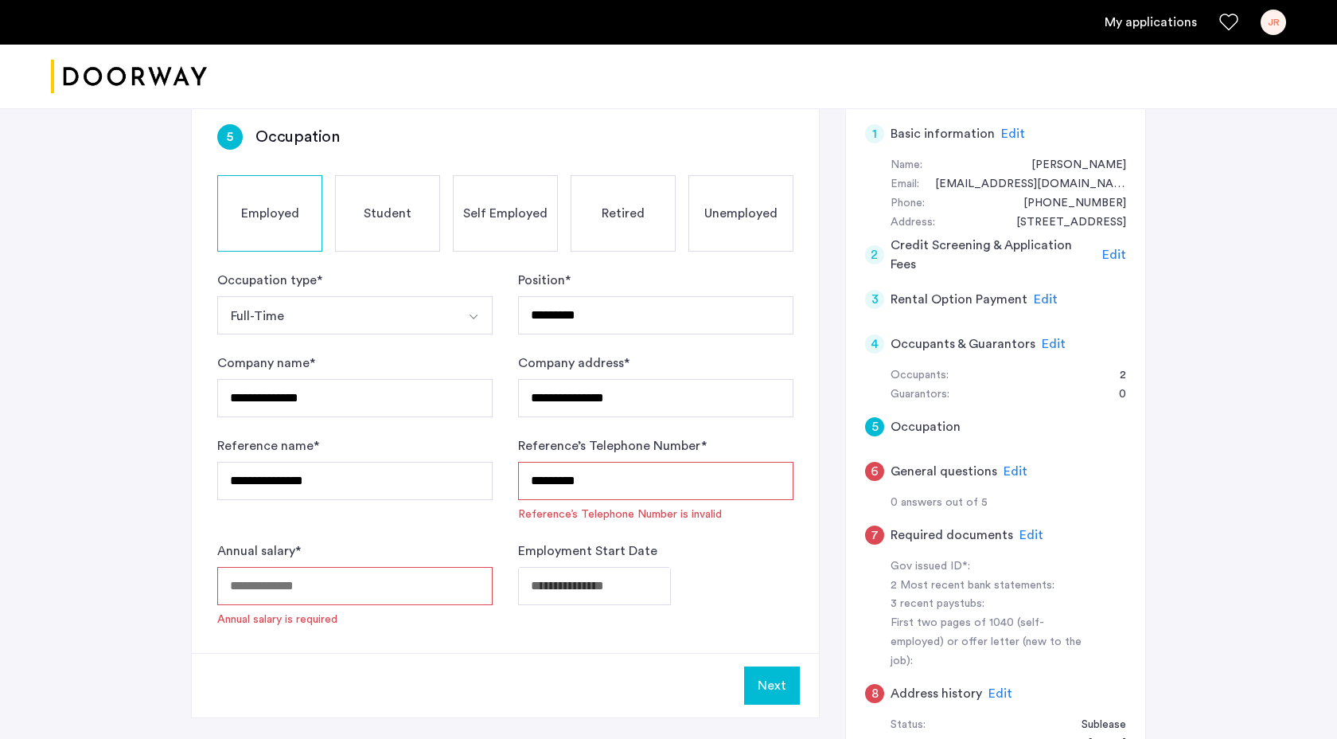
type input "**********"
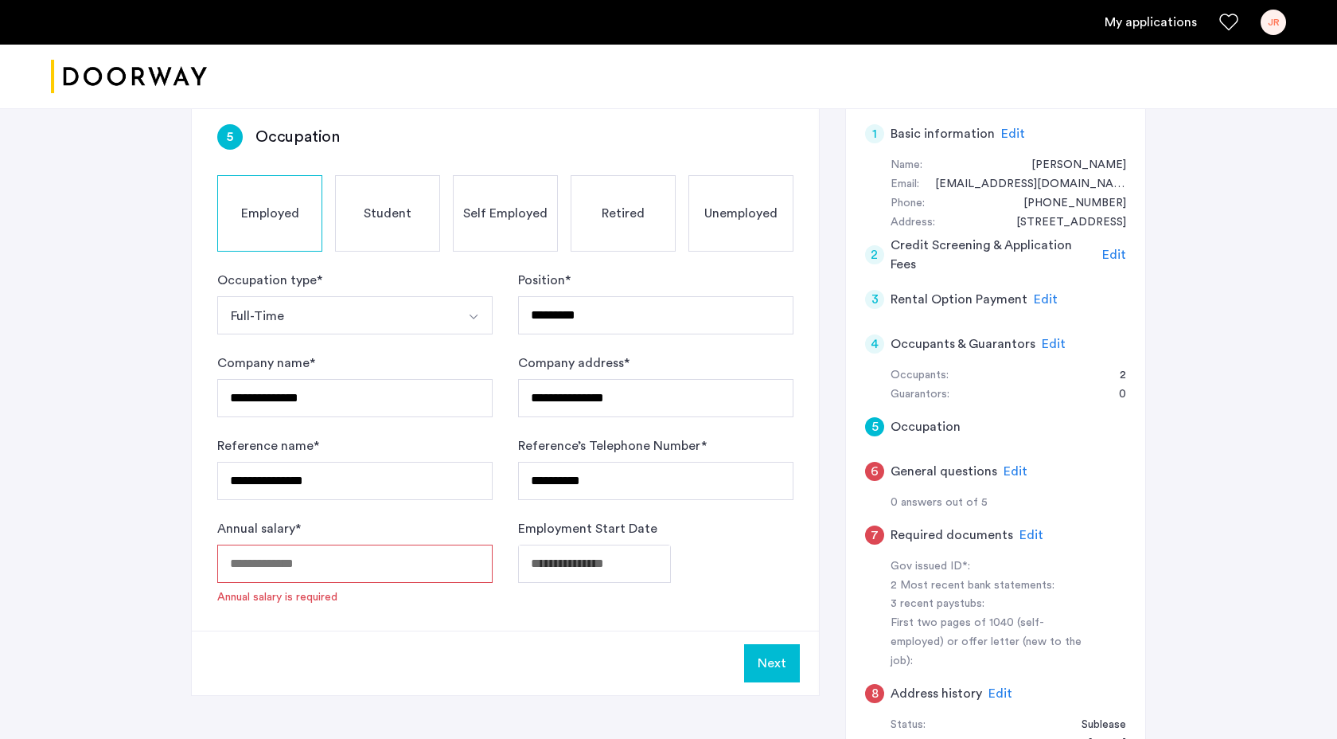
click at [403, 568] on input "Annual salary *" at bounding box center [354, 564] width 275 height 38
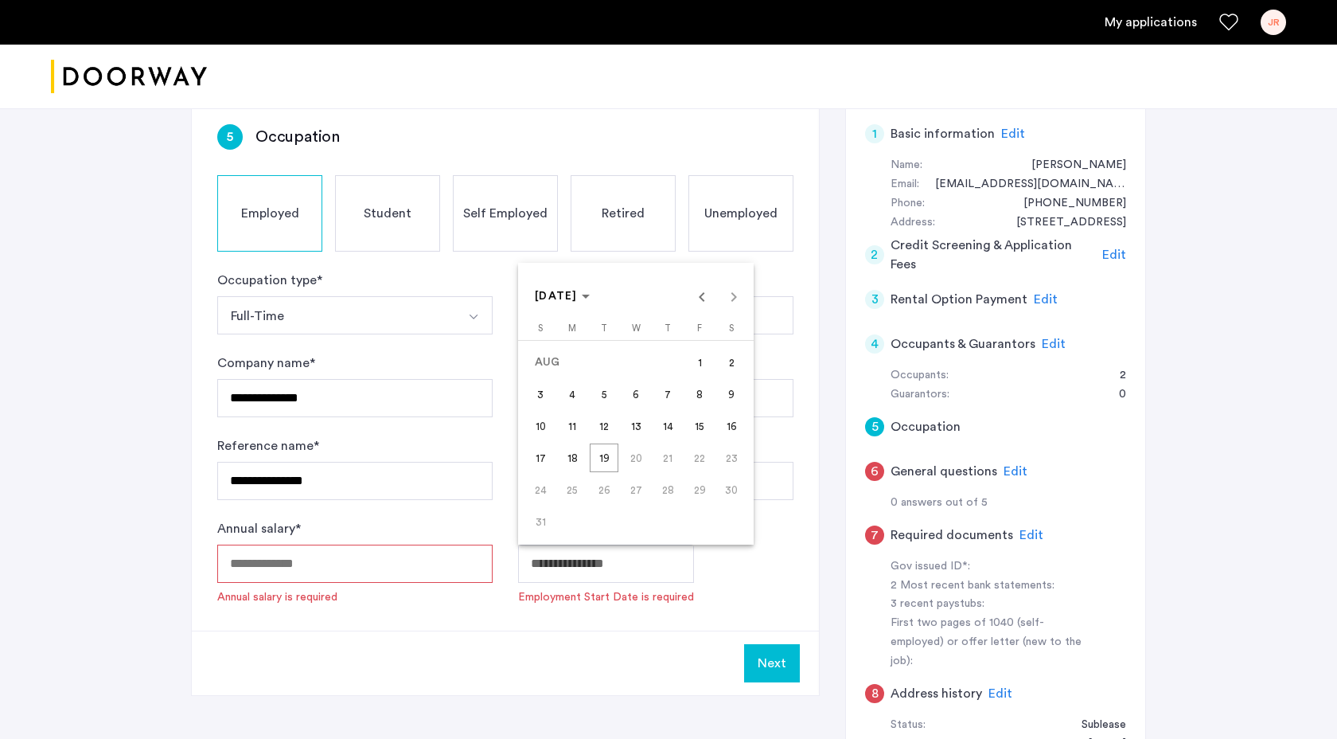
click at [588, 477] on body "**********" at bounding box center [668, 107] width 1337 height 739
click at [396, 558] on div at bounding box center [668, 369] width 1337 height 739
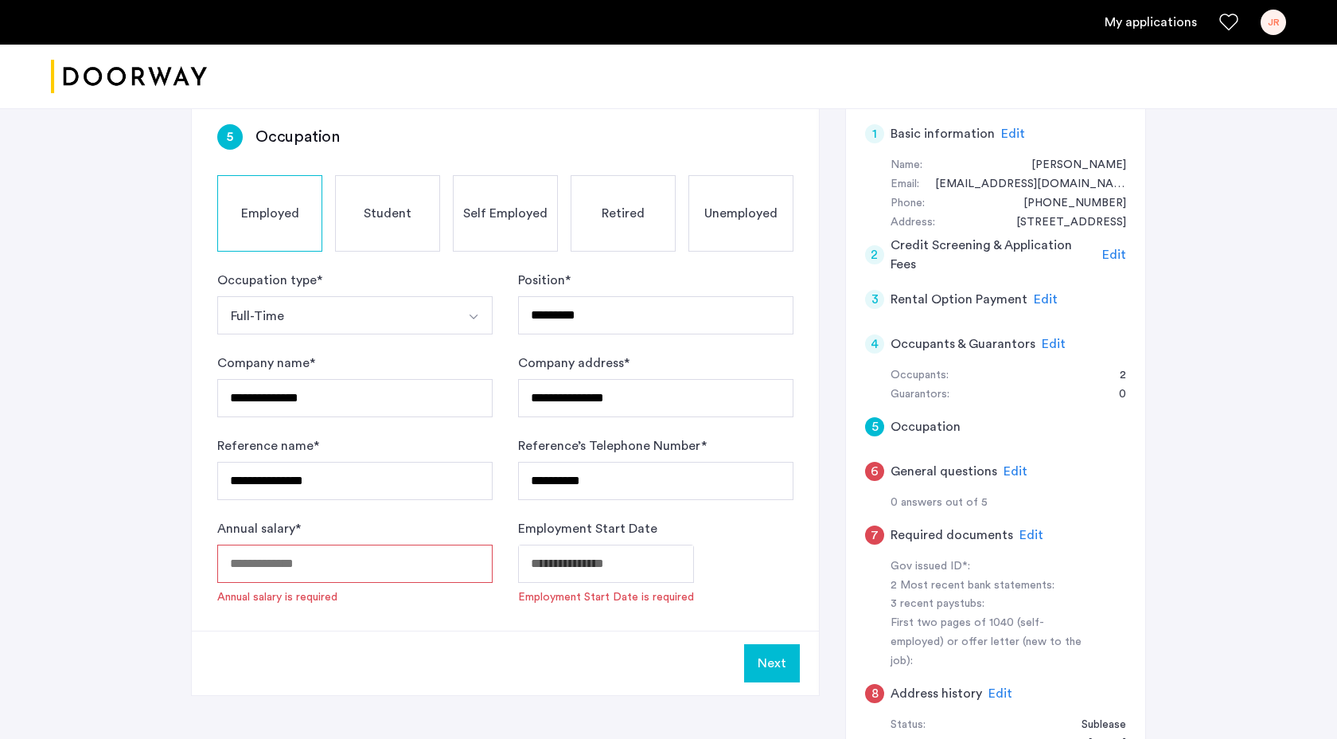
click at [365, 560] on input "Annual salary *" at bounding box center [354, 564] width 275 height 38
type input "*****"
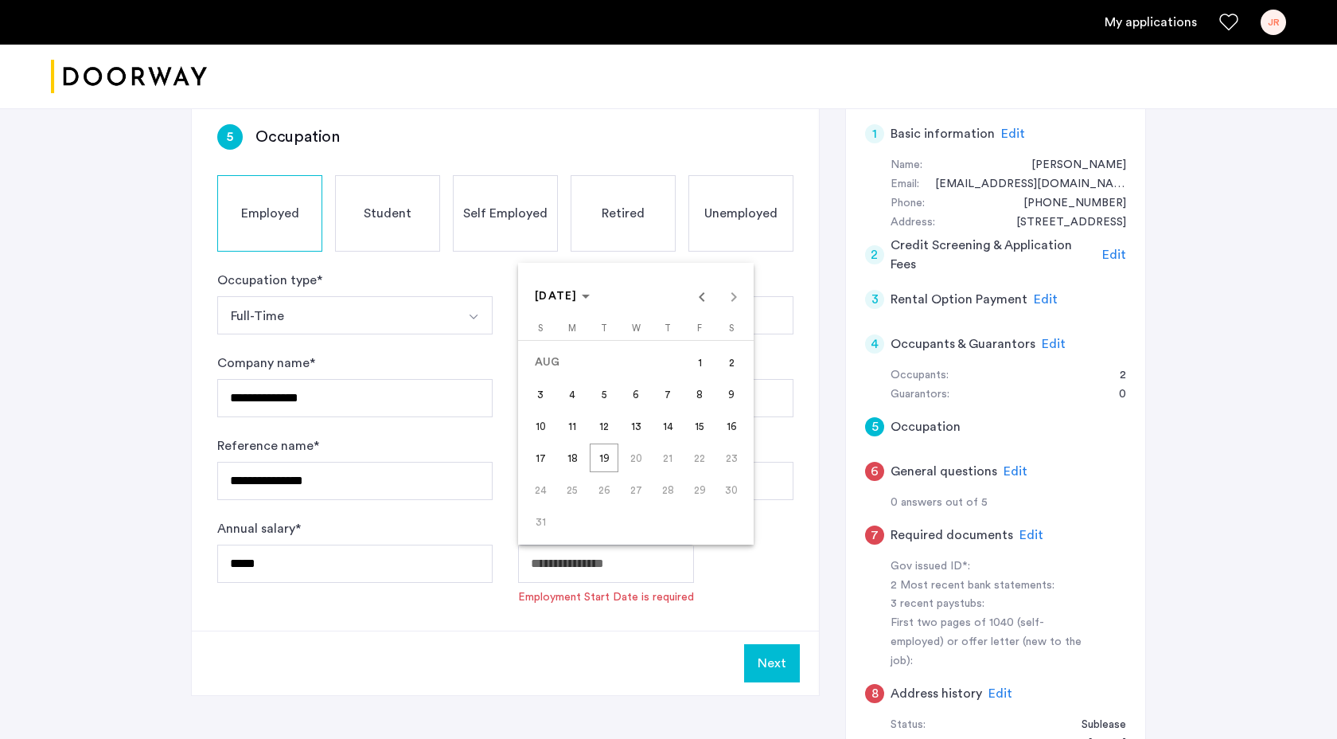
click at [552, 477] on body "**********" at bounding box center [668, 107] width 1337 height 739
click at [612, 453] on span "19" at bounding box center [604, 457] width 29 height 29
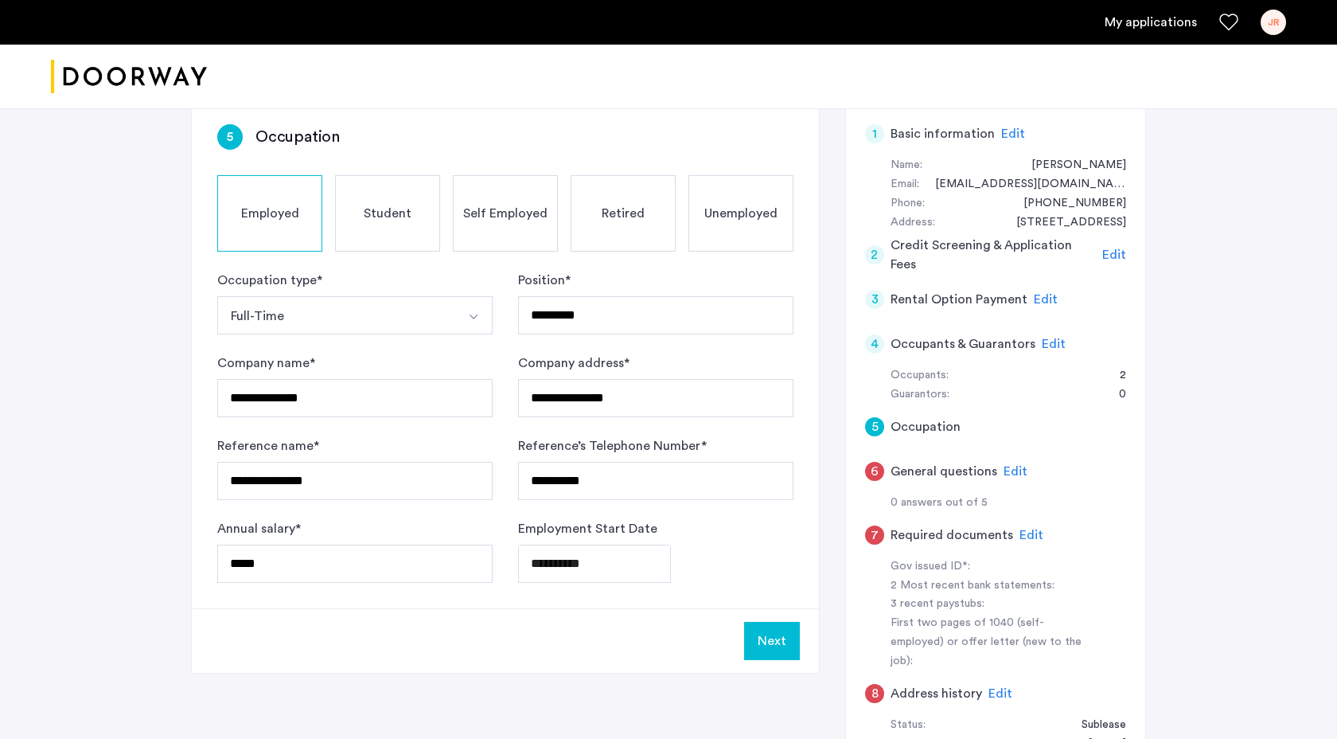
click at [592, 477] on body "**********" at bounding box center [668, 107] width 1337 height 739
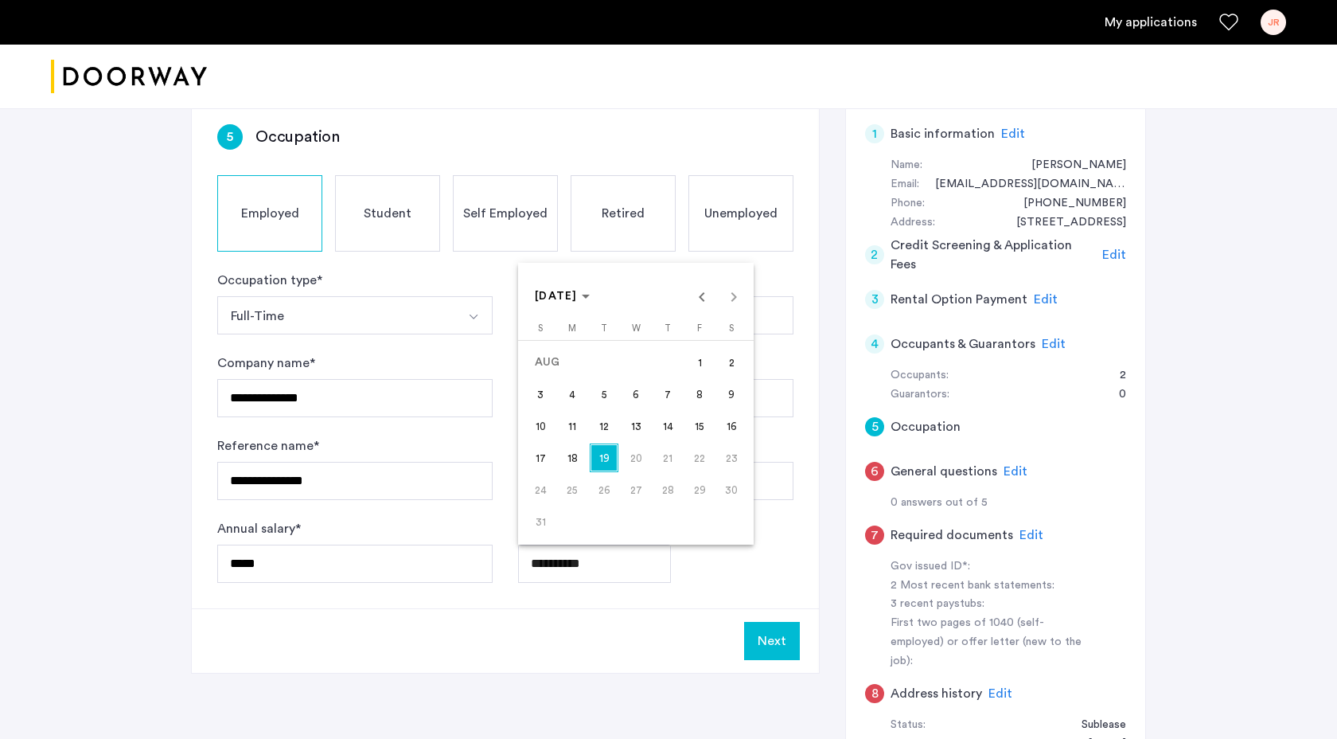
click at [704, 354] on span "1" at bounding box center [699, 362] width 29 height 29
click at [630, 477] on body "**********" at bounding box center [668, 107] width 1337 height 739
click at [699, 292] on span "Previous month" at bounding box center [702, 296] width 32 height 32
click at [606, 398] on span "1" at bounding box center [604, 394] width 29 height 29
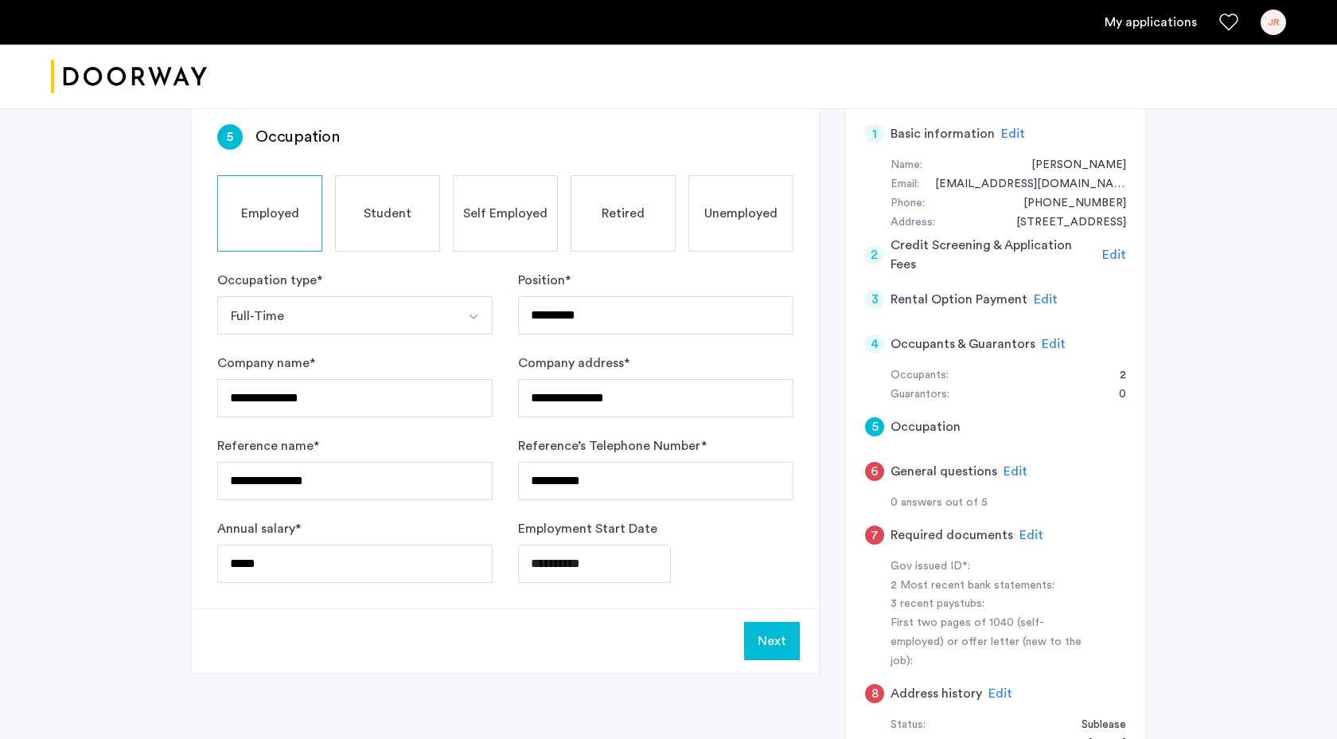
type input "**********"
click at [759, 638] on button "Next" at bounding box center [772, 641] width 56 height 38
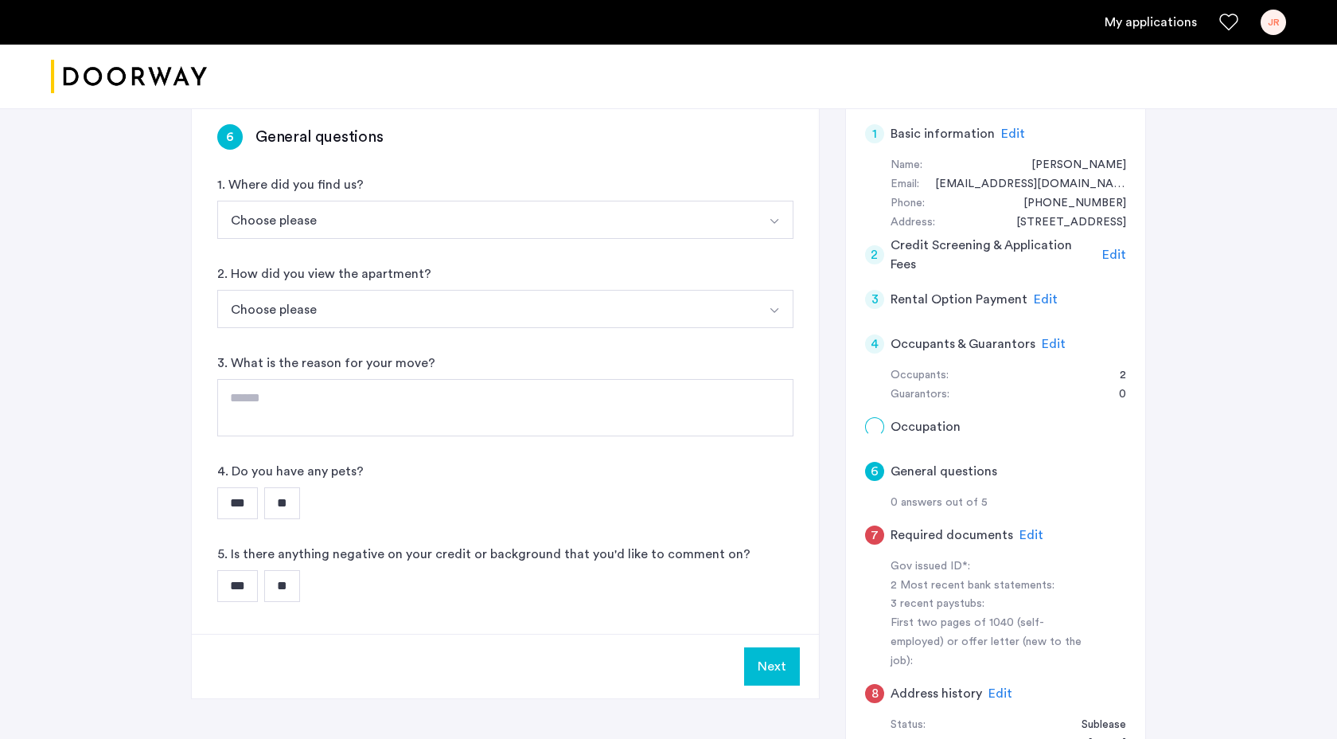
scroll to position [0, 0]
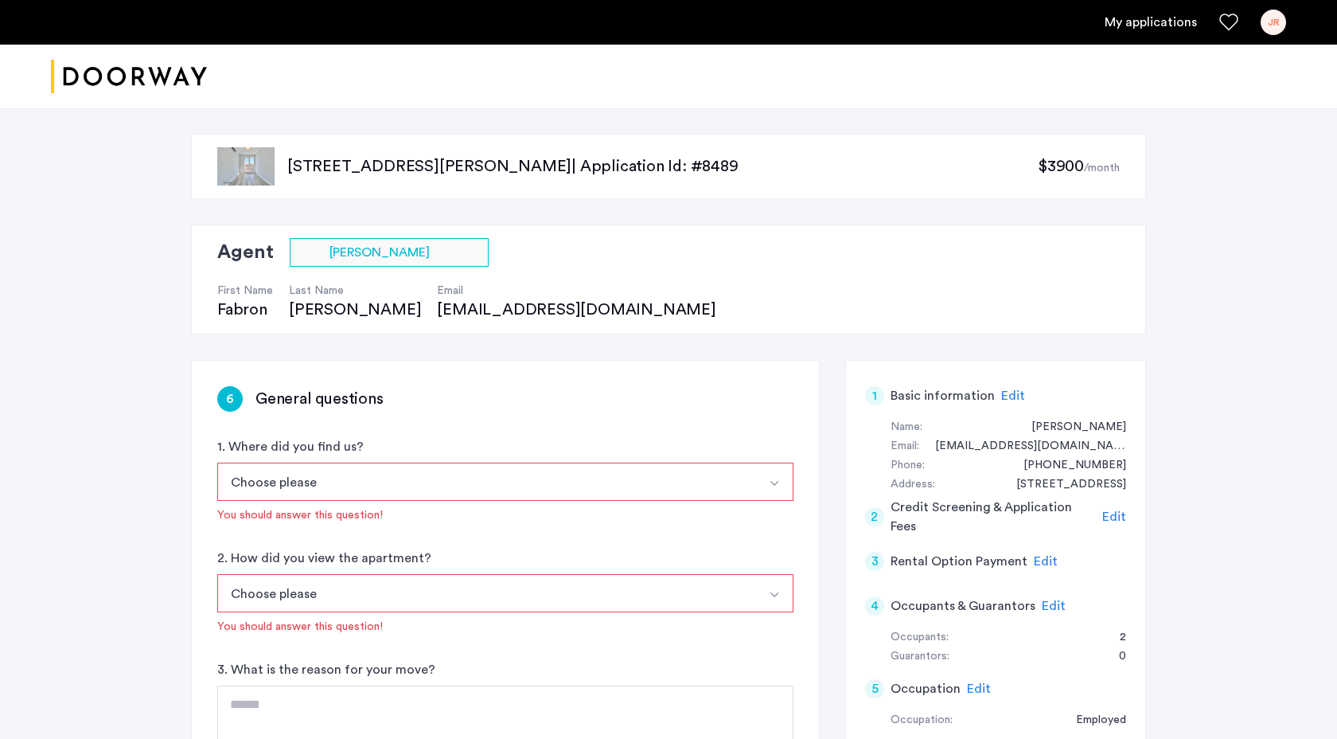
click at [482, 485] on button "Choose please" at bounding box center [486, 482] width 539 height 38
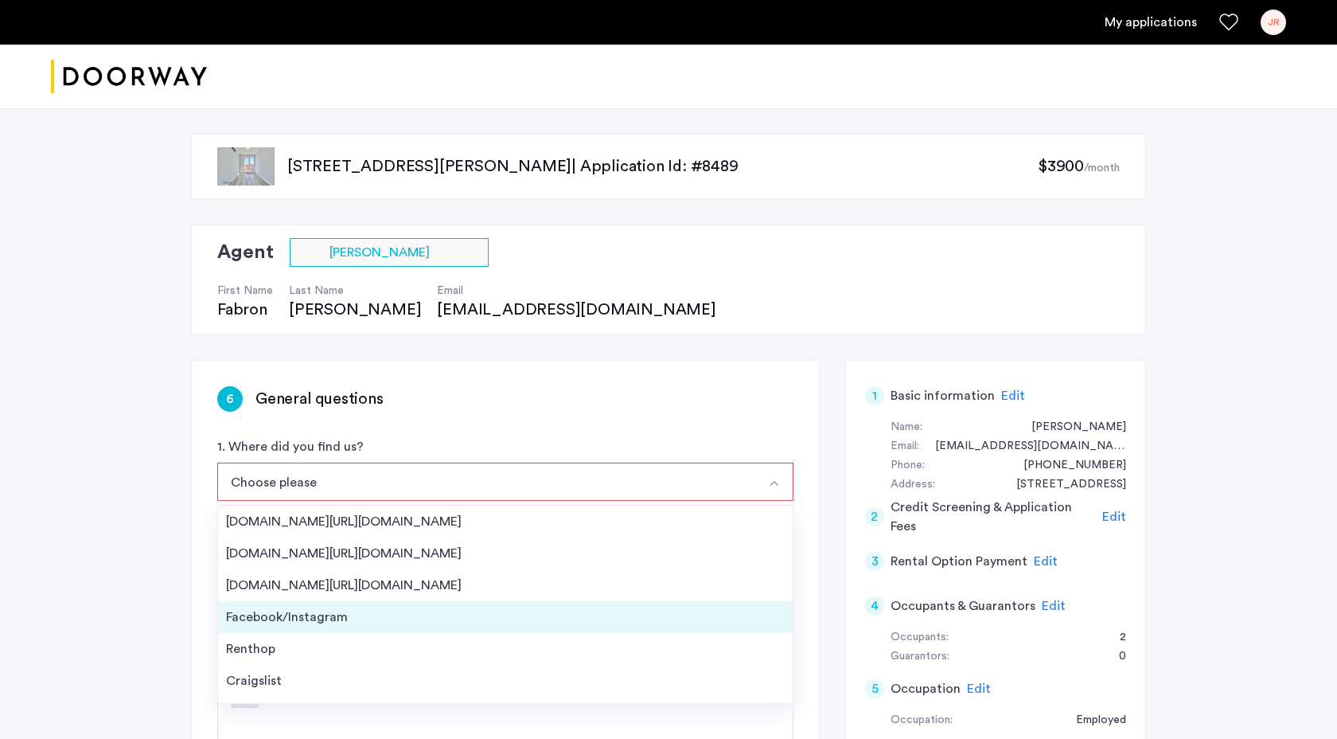
scroll to position [1, 0]
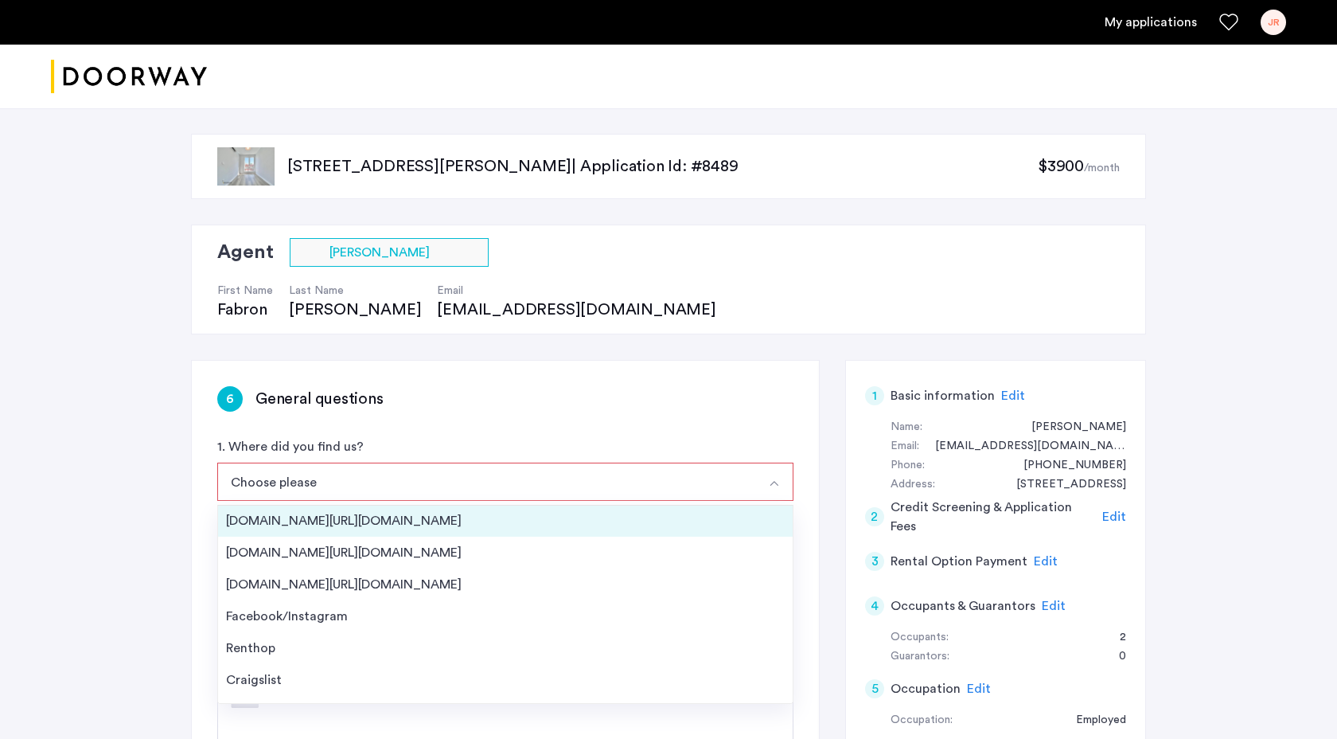
click at [342, 527] on div "[DOMAIN_NAME][URL][DOMAIN_NAME]" at bounding box center [505, 520] width 559 height 19
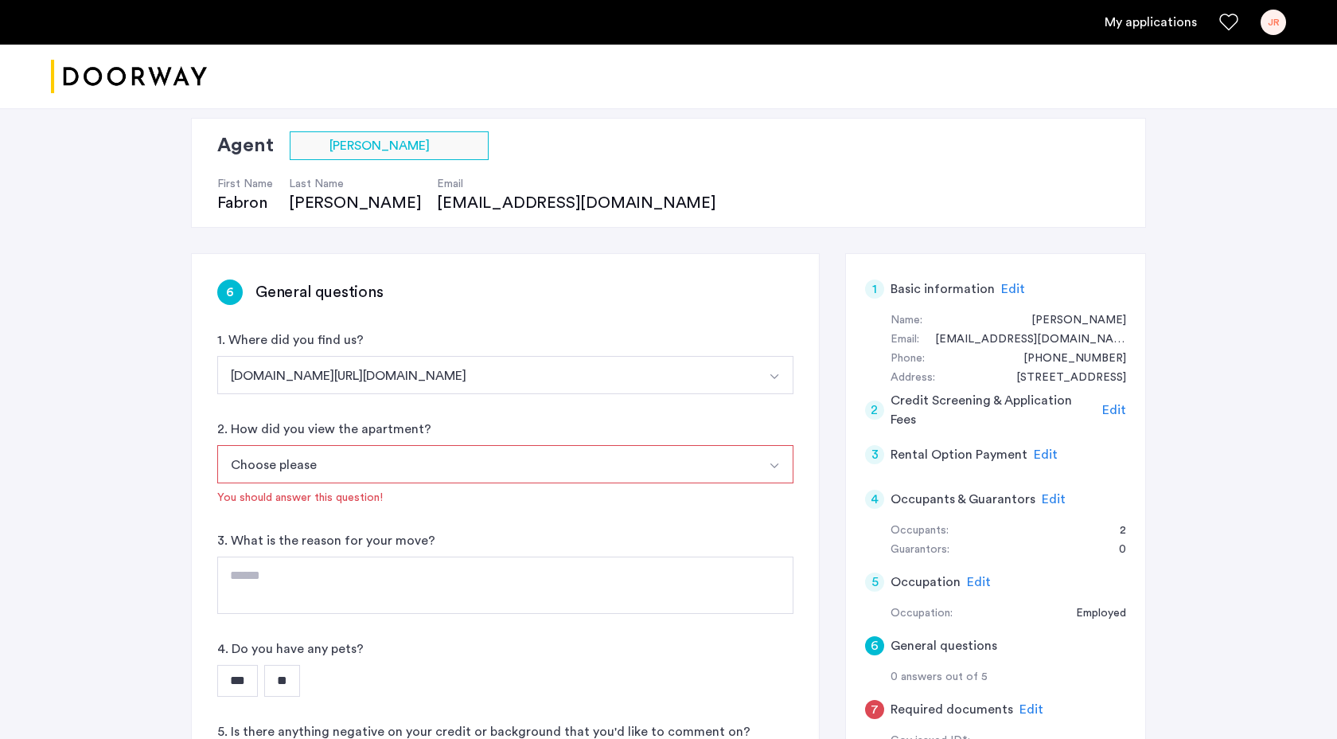
scroll to position [113, 0]
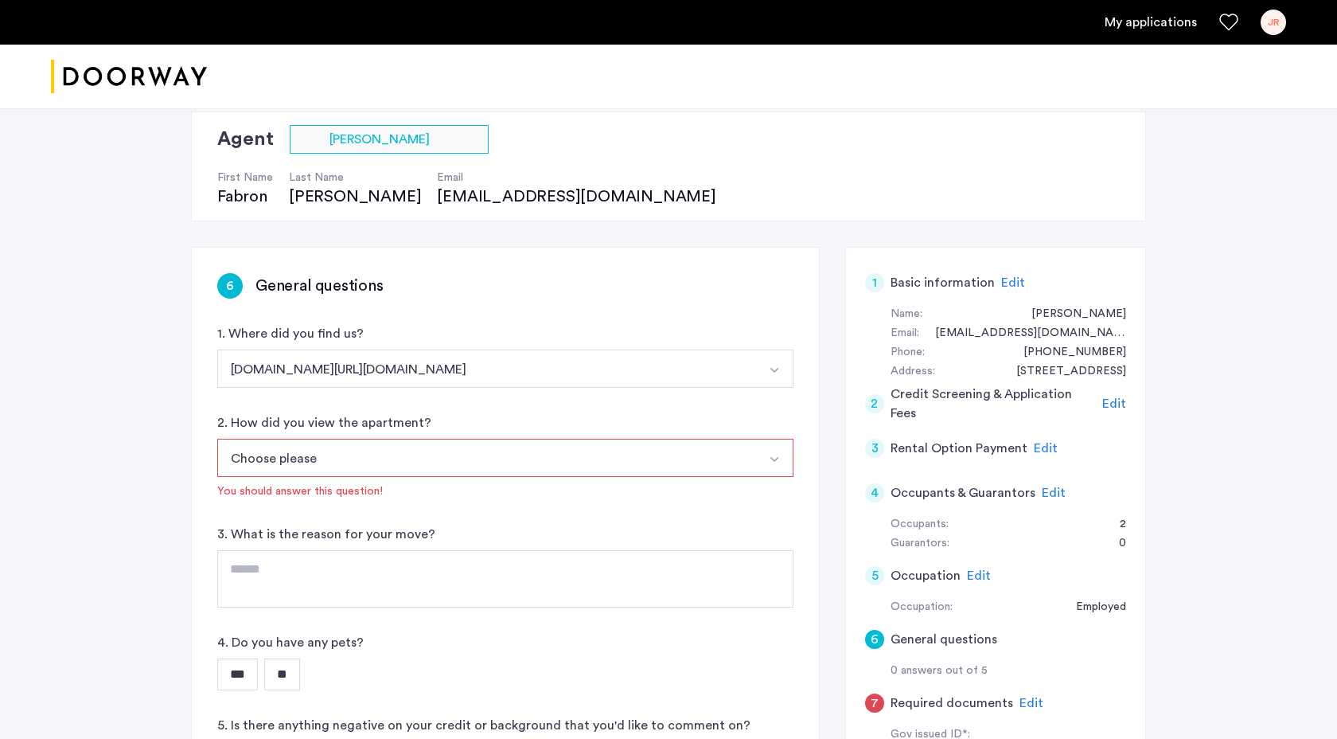
click at [457, 467] on button "Choose please" at bounding box center [486, 458] width 539 height 38
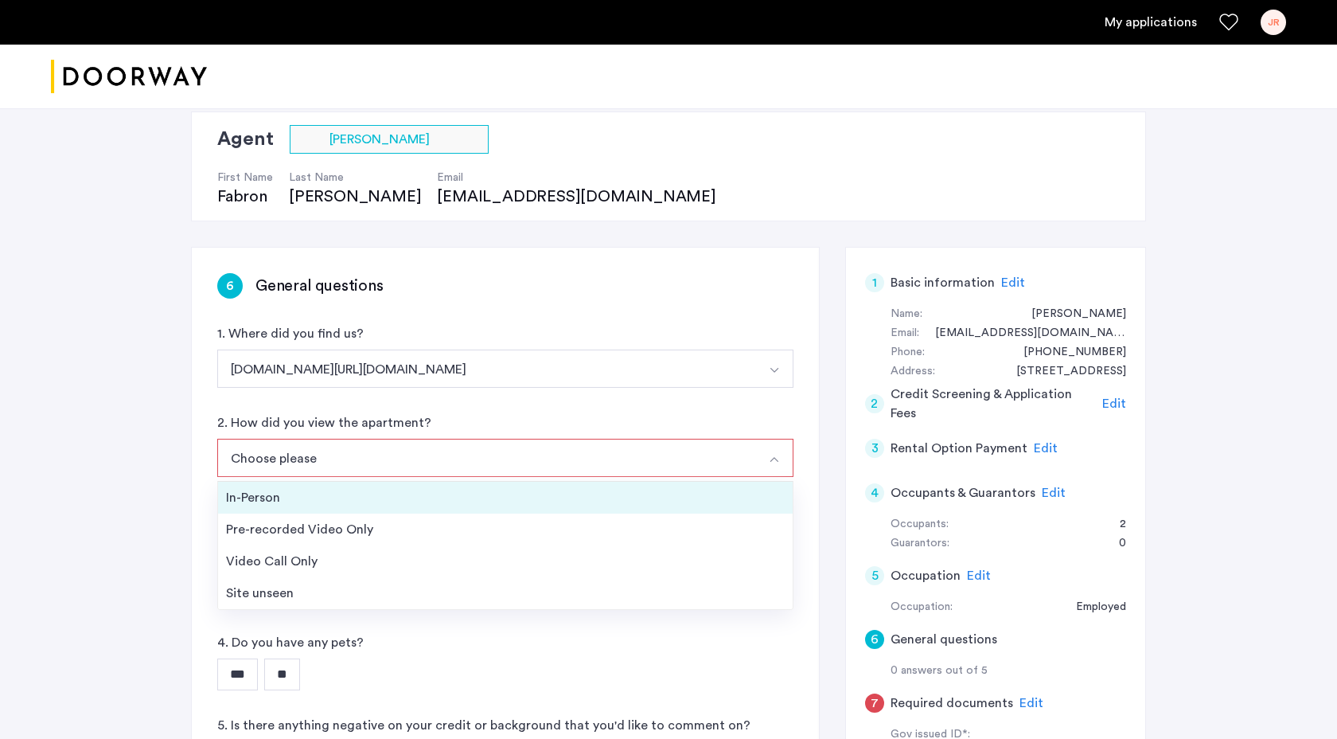
click at [366, 498] on div "In-Person" at bounding box center [505, 497] width 559 height 19
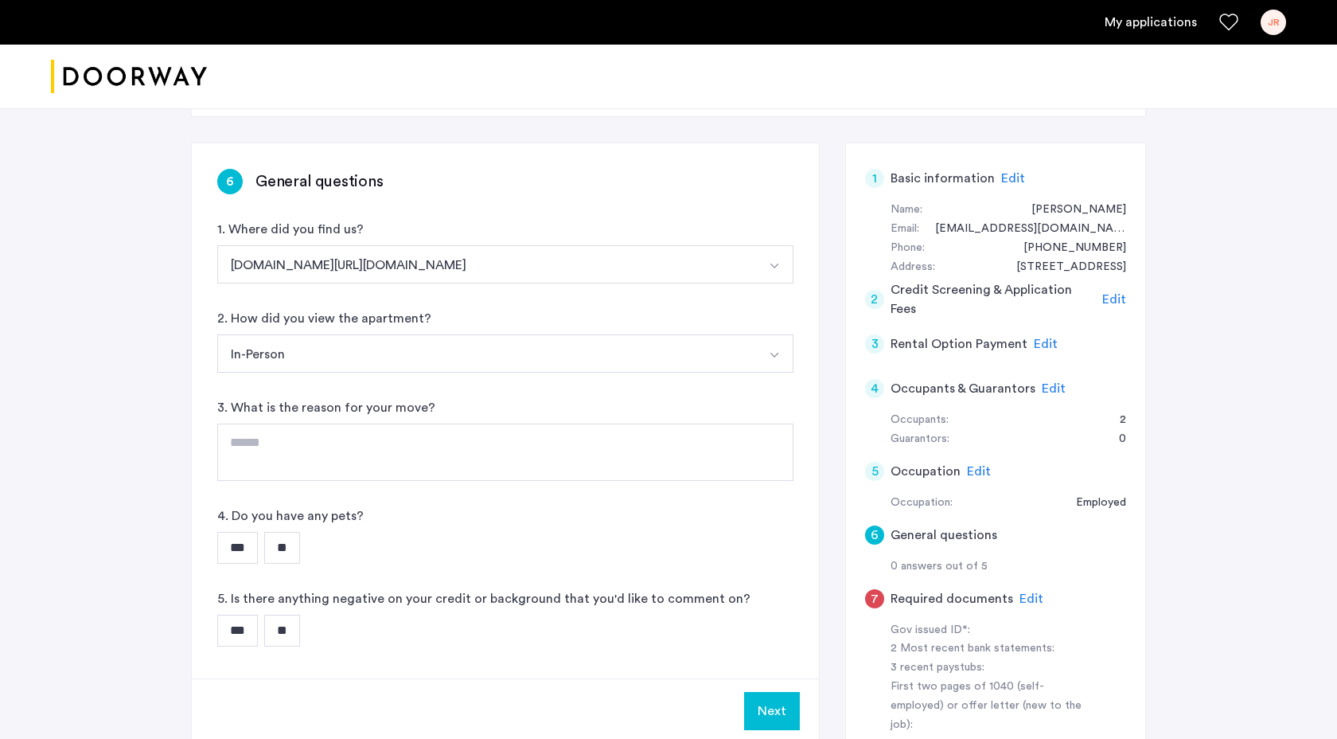
scroll to position [222, 0]
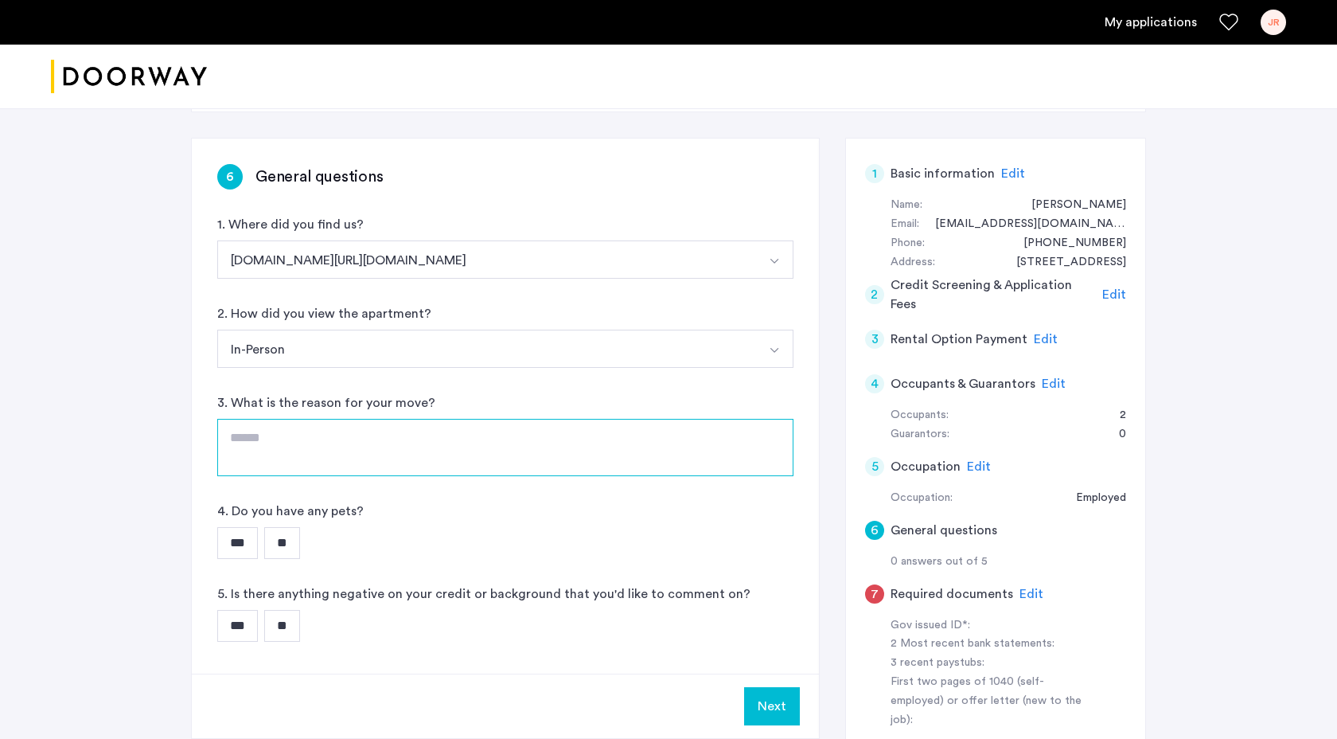
click at [355, 454] on textarea at bounding box center [505, 447] width 576 height 57
type textarea "**********"
click at [295, 540] on input "**" at bounding box center [282, 543] width 36 height 32
click at [300, 626] on input "**" at bounding box center [282, 626] width 36 height 32
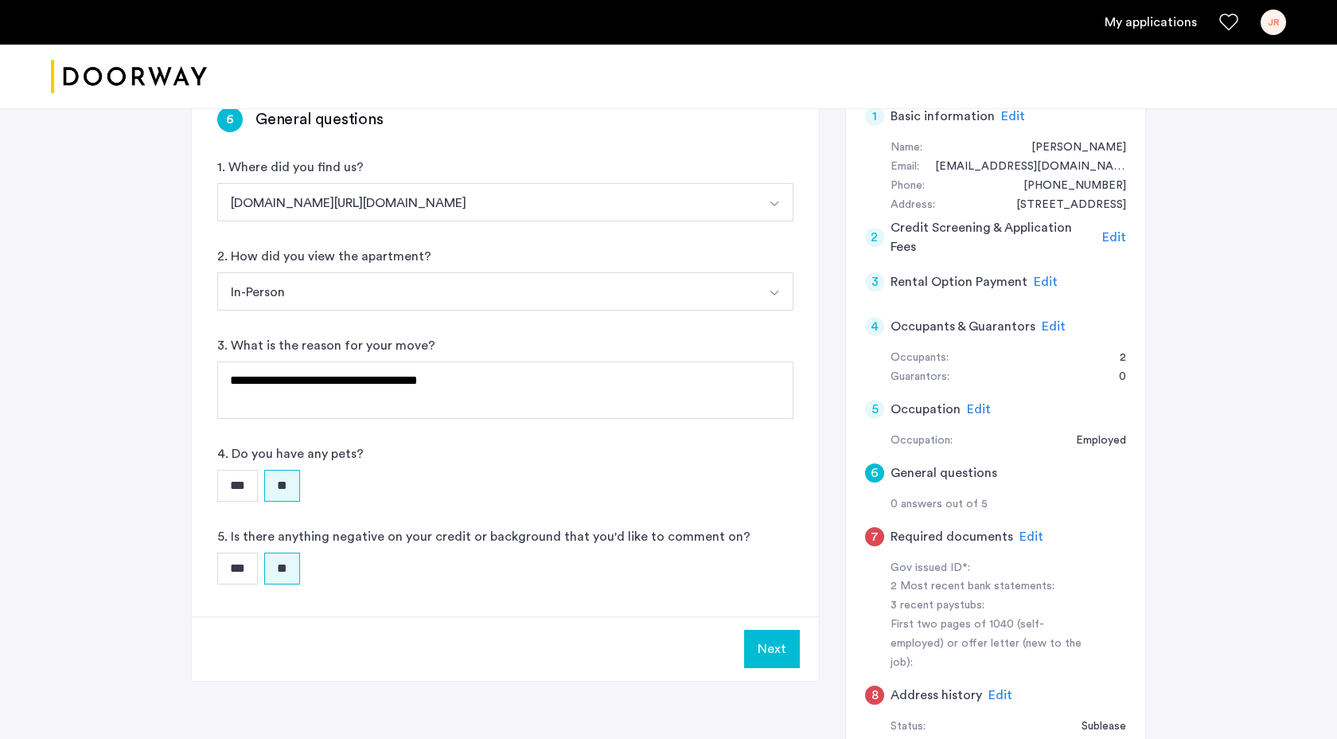
scroll to position [296, 0]
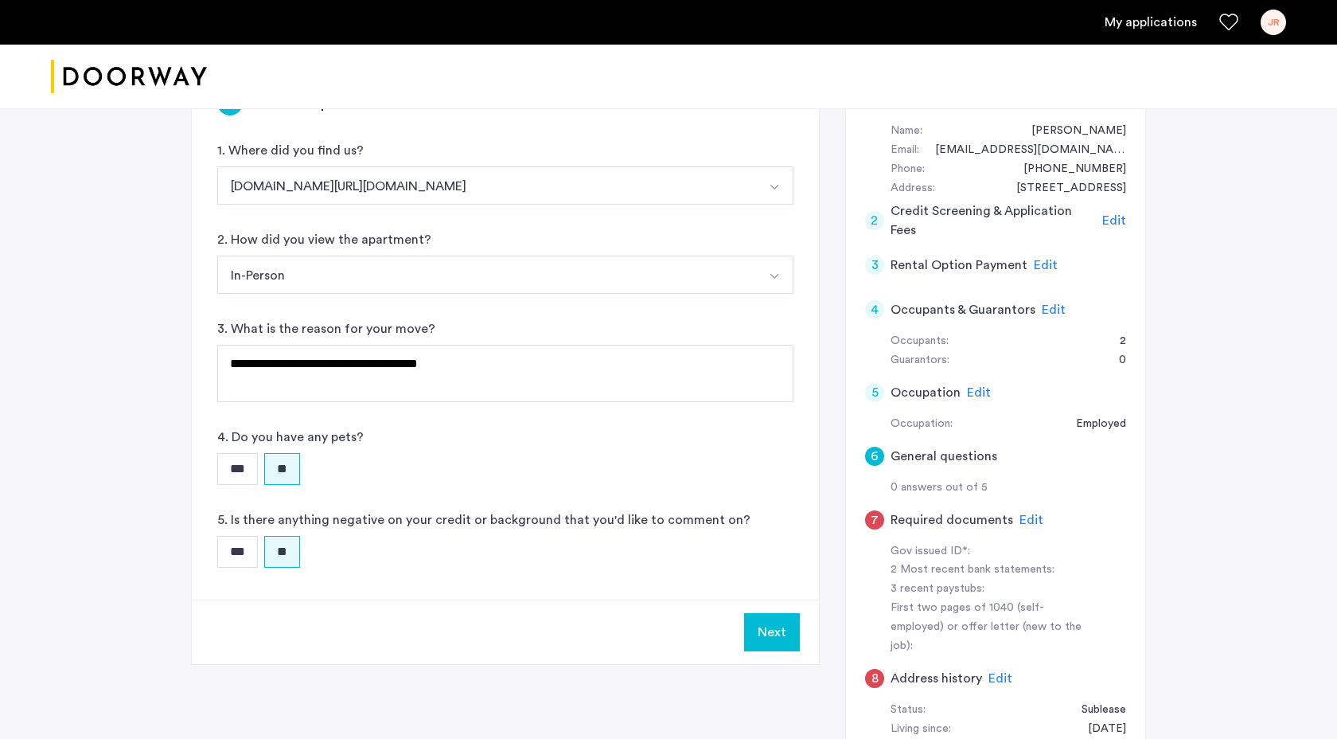
click at [759, 628] on button "Next" at bounding box center [772, 632] width 56 height 38
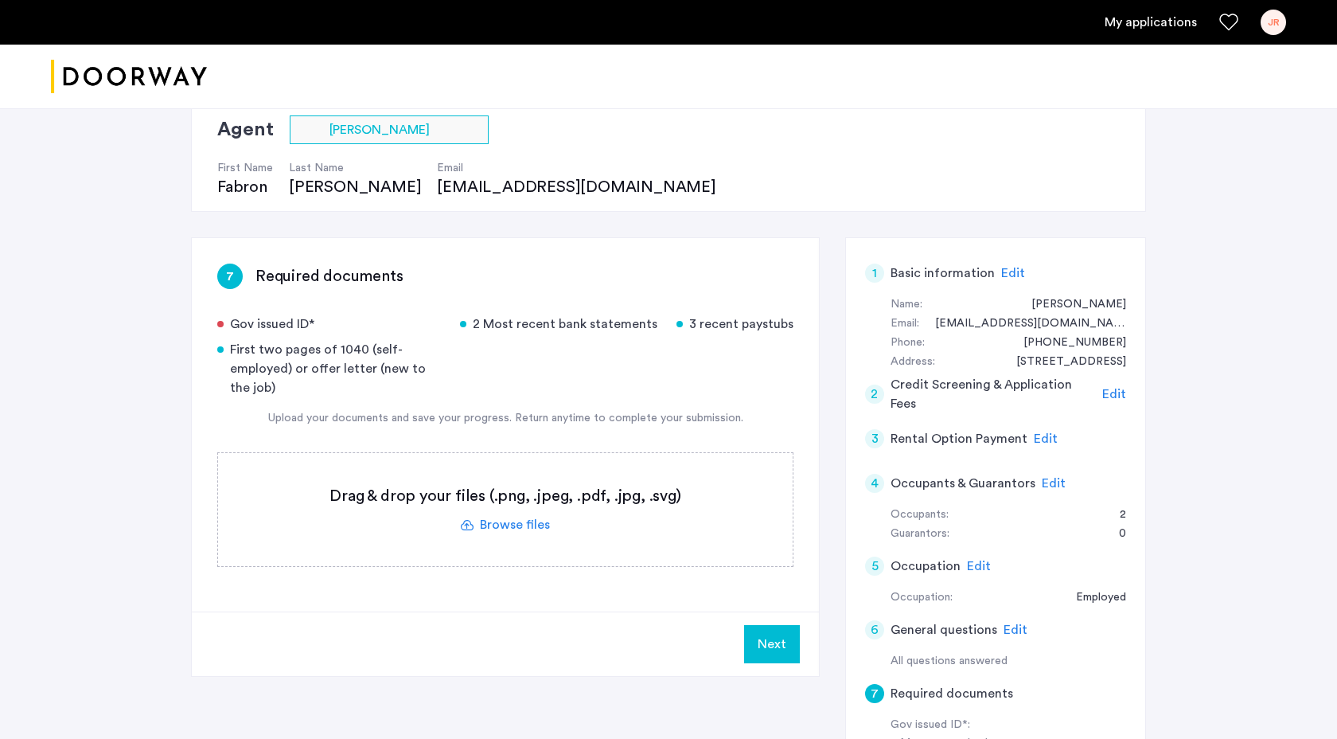
scroll to position [116, 0]
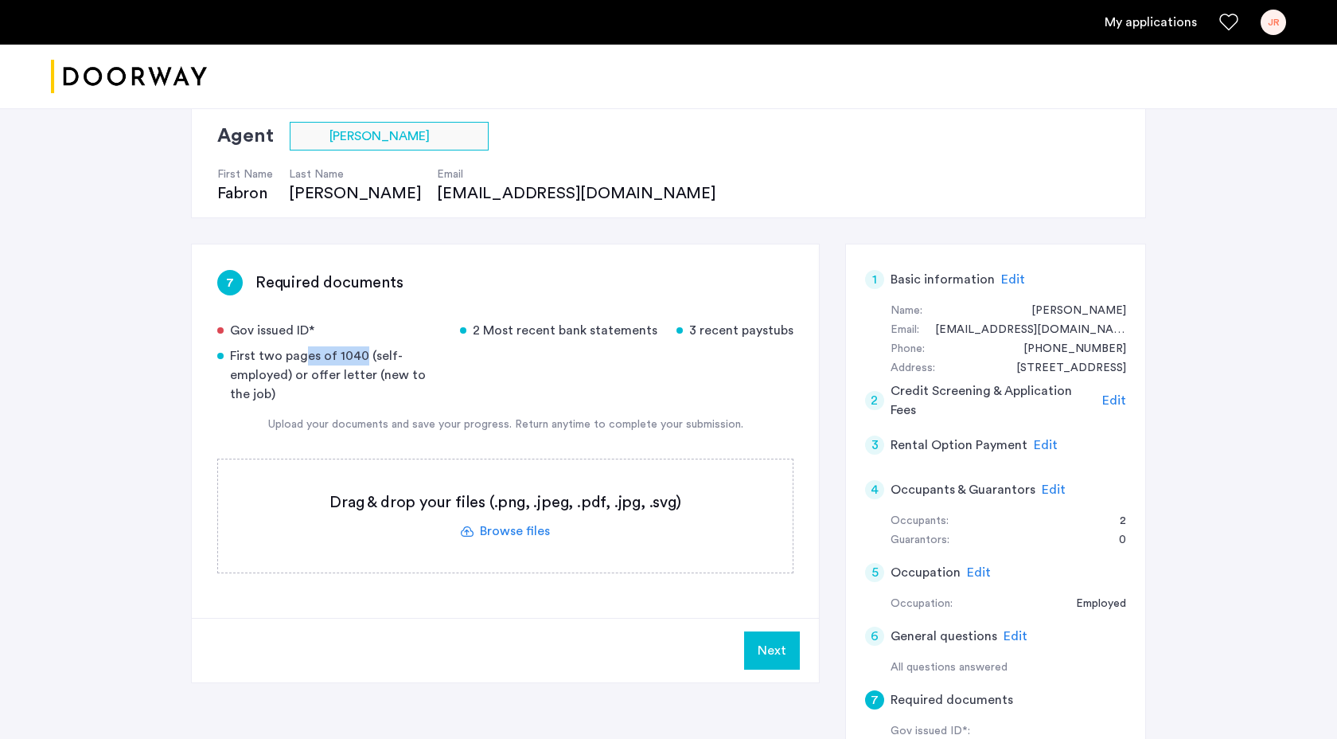
drag, startPoint x: 299, startPoint y: 349, endPoint x: 355, endPoint y: 360, distance: 57.5
click at [355, 360] on div "First two pages of 1040 (self-employed) or offer letter (new to the job)" at bounding box center [329, 374] width 224 height 57
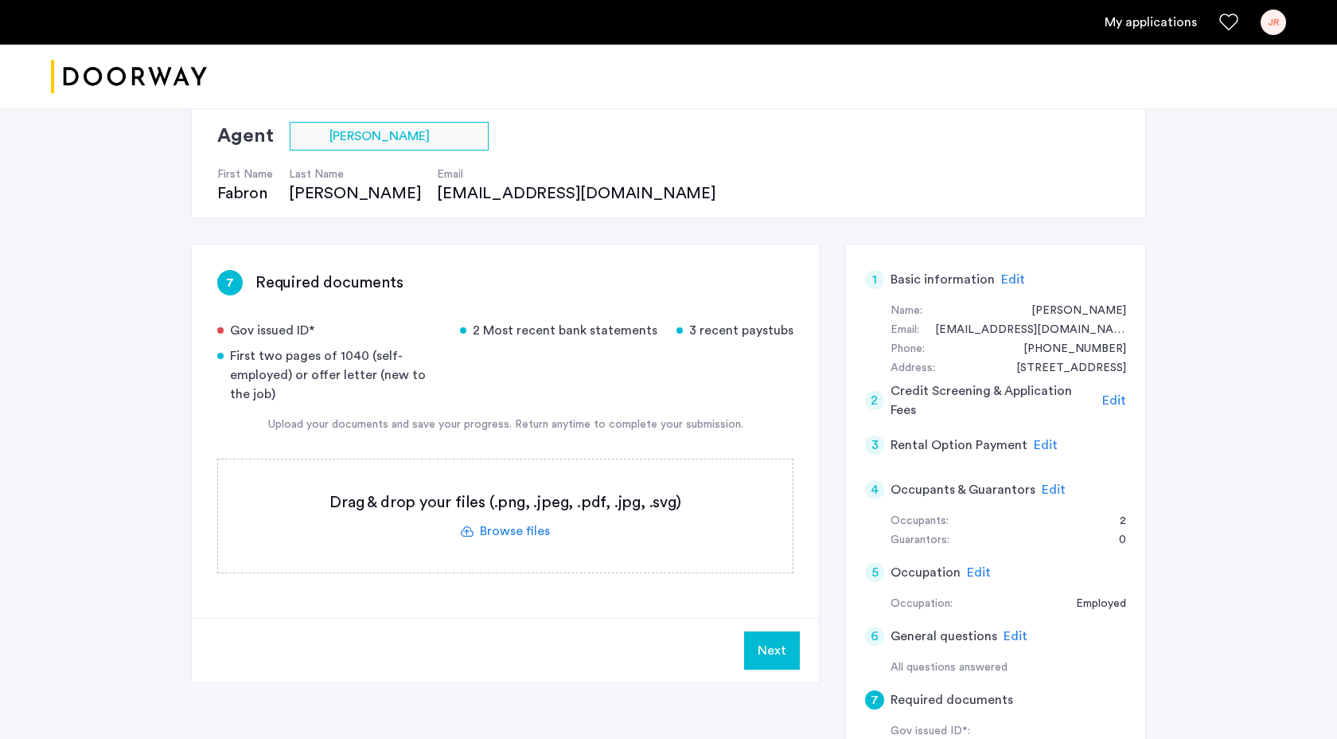
click at [233, 334] on div "Gov issued ID*" at bounding box center [329, 330] width 224 height 19
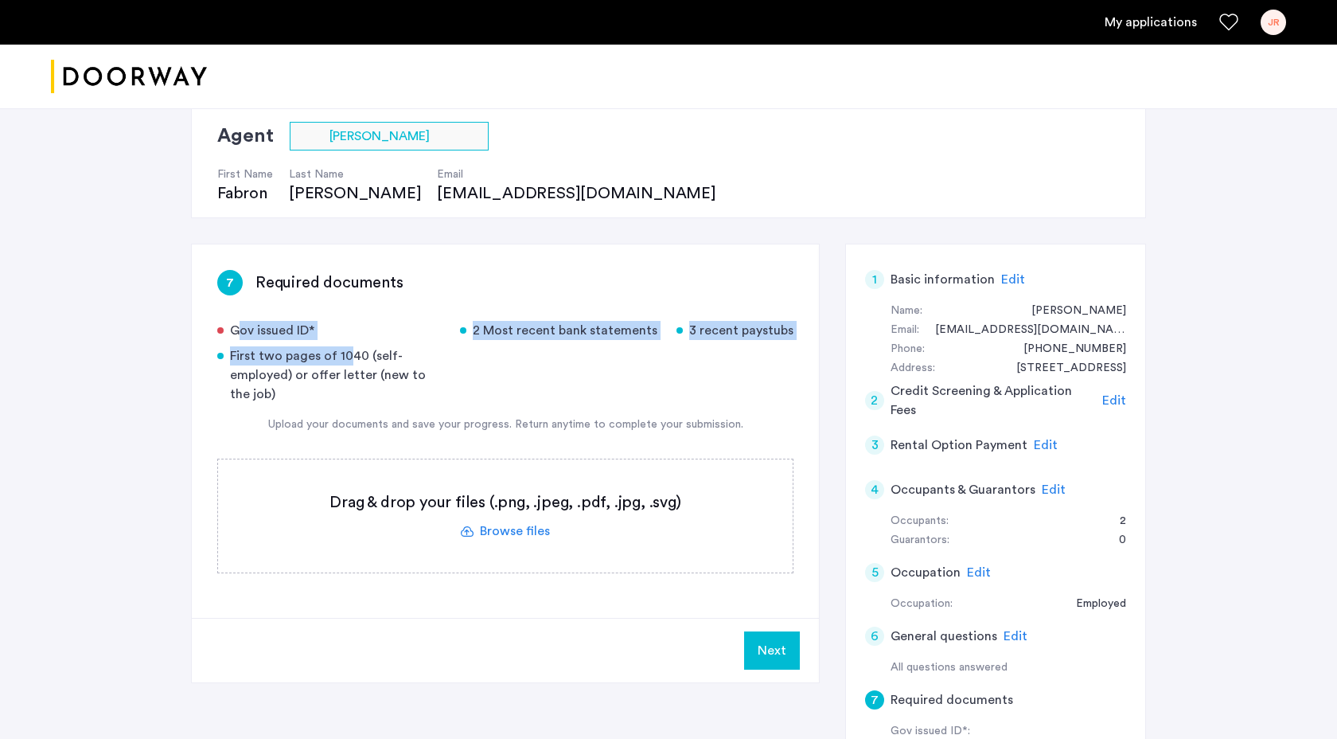
drag, startPoint x: 214, startPoint y: 330, endPoint x: 341, endPoint y: 349, distance: 128.1
click at [342, 351] on div "7 Required documents Gov issued ID* 2 Most recent bank statements 3 recent pays…" at bounding box center [505, 430] width 627 height 373
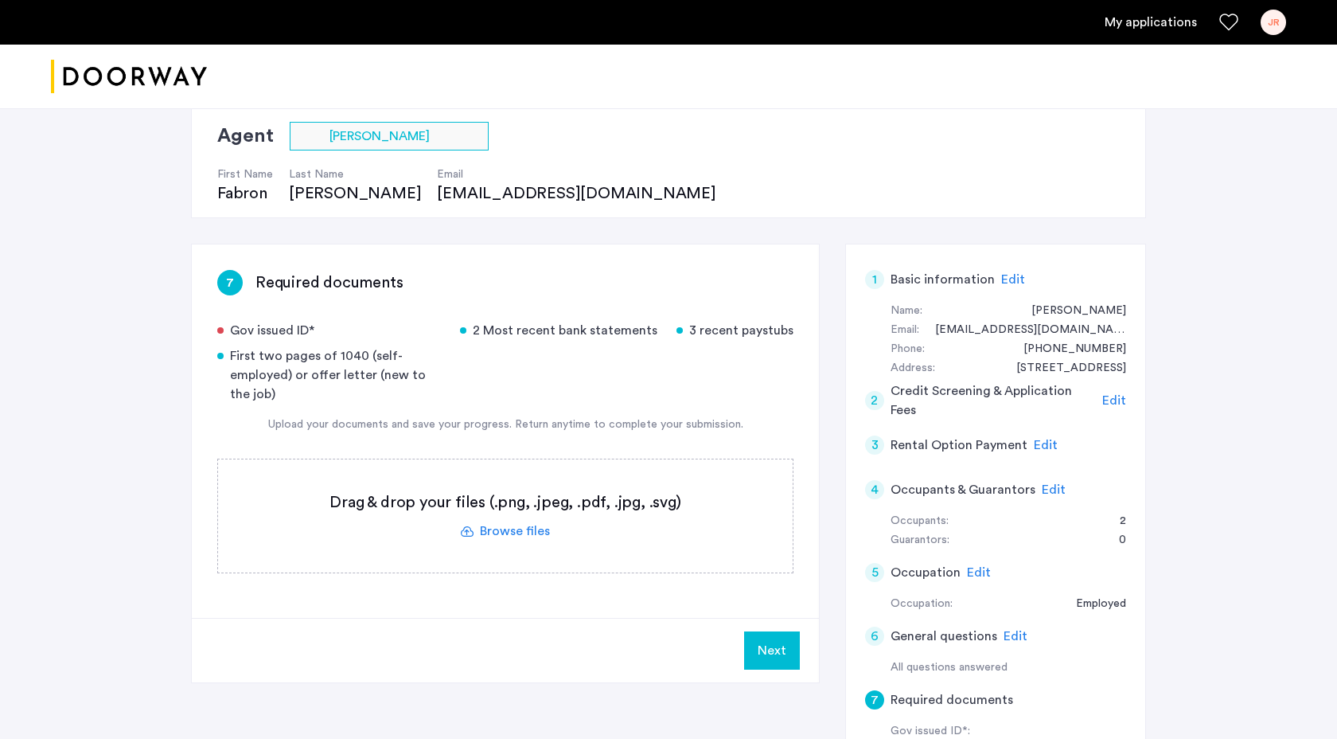
click at [427, 361] on div "First two pages of 1040 (self-employed) or offer letter (new to the job)" at bounding box center [329, 374] width 224 height 57
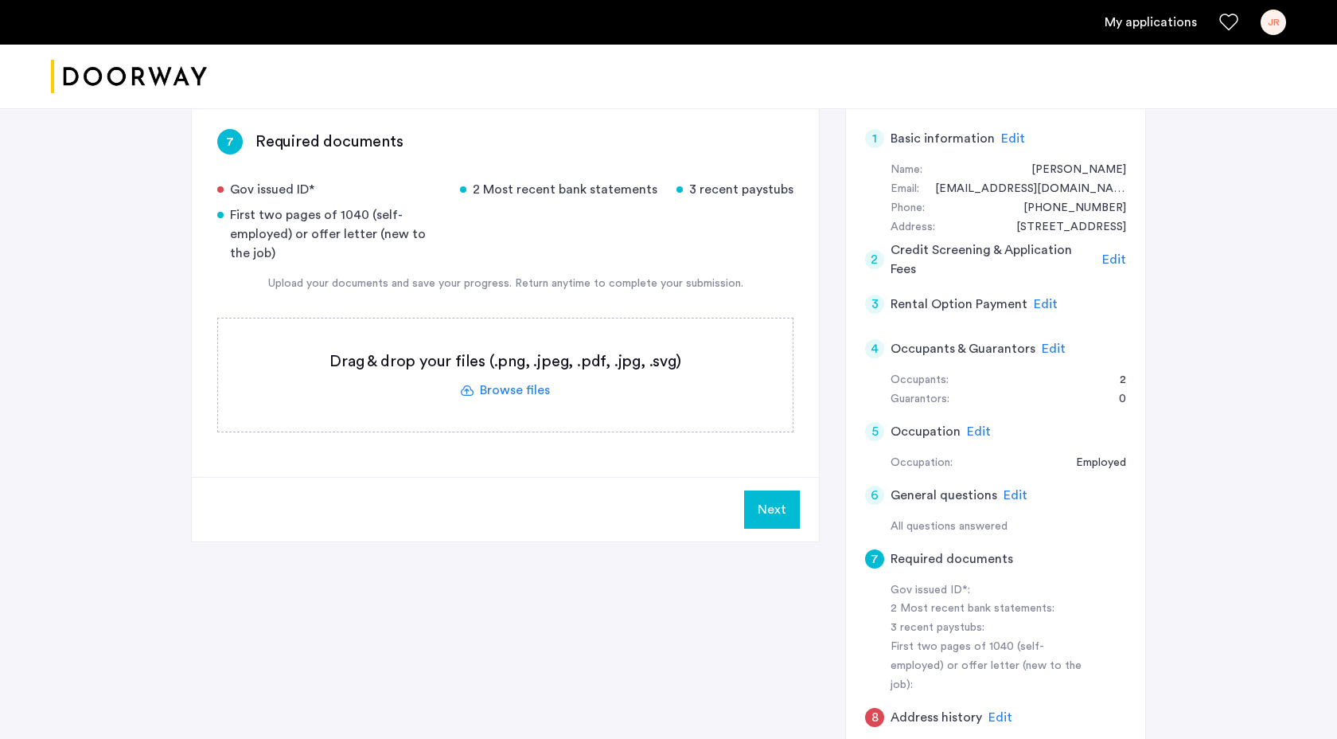
scroll to position [244, 0]
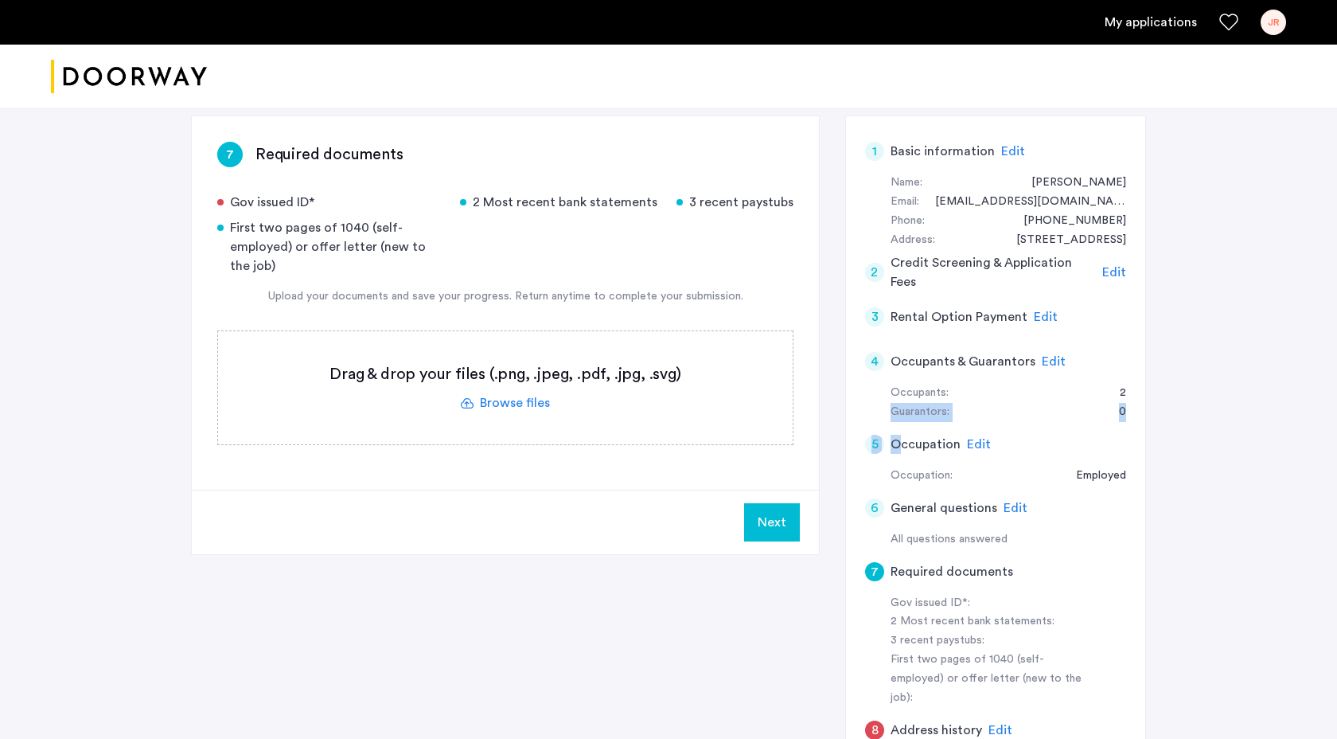
drag, startPoint x: 841, startPoint y: 416, endPoint x: 899, endPoint y: 439, distance: 61.8
click at [900, 439] on div "7 Required documents Gov issued ID* 2 Most recent bank statements 3 recent pays…" at bounding box center [668, 523] width 955 height 816
click at [916, 403] on div "Guarantors:" at bounding box center [920, 412] width 59 height 19
drag, startPoint x: 974, startPoint y: 412, endPoint x: 881, endPoint y: 396, distance: 94.6
click at [882, 396] on div "Occupants: 2 Guarantors: 0" at bounding box center [995, 403] width 261 height 38
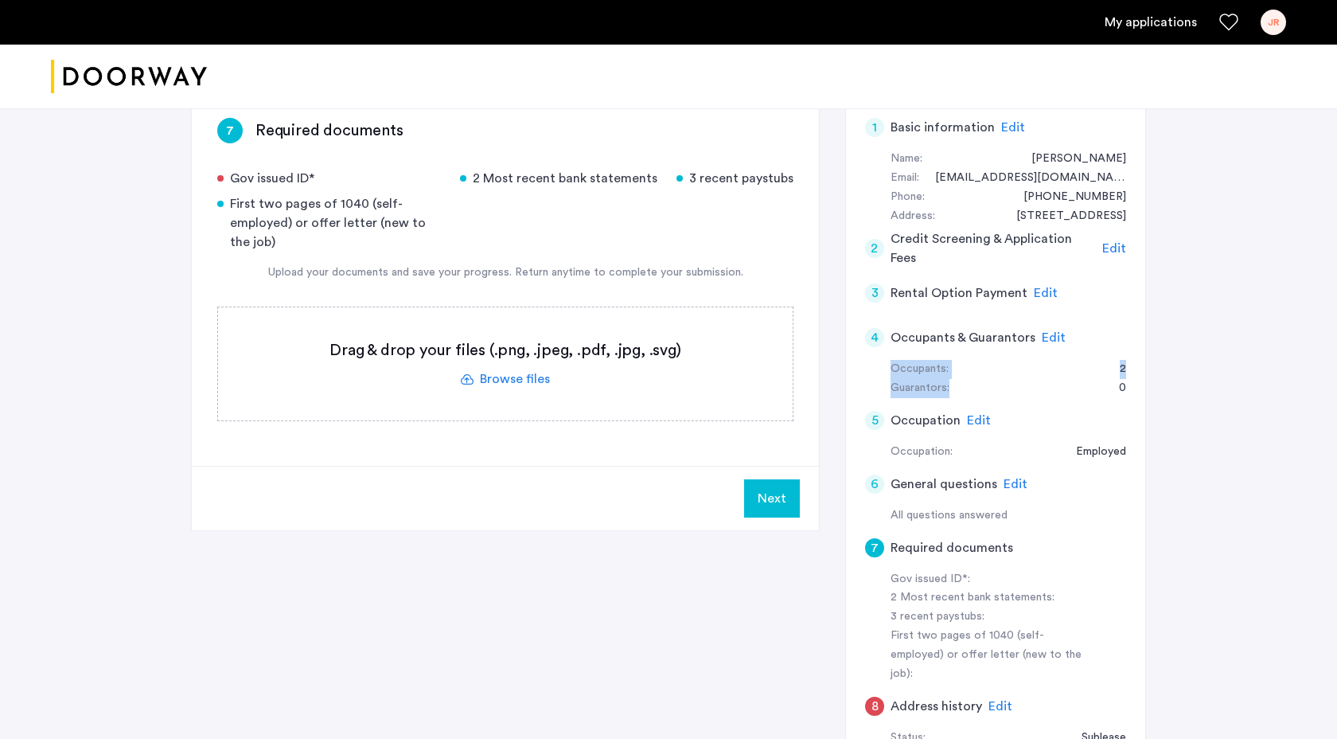
scroll to position [274, 0]
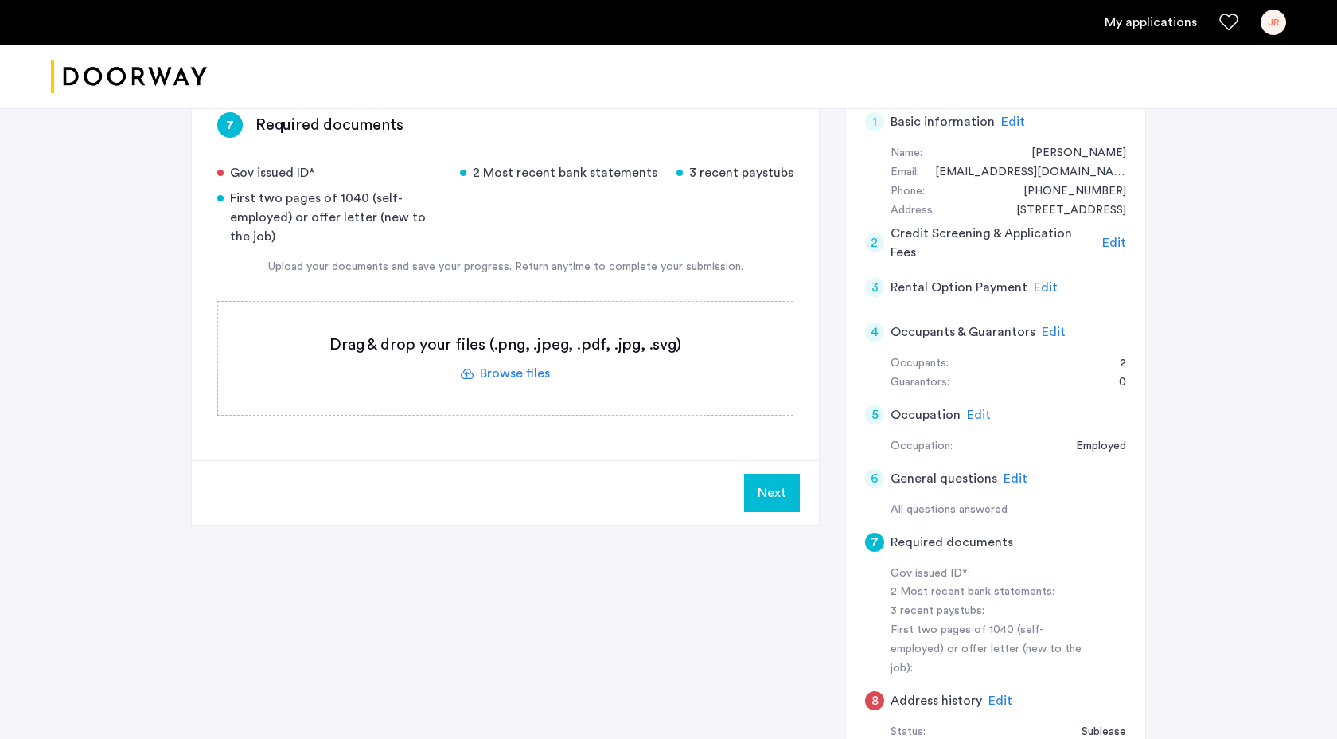
click at [1048, 331] on span "Edit" at bounding box center [1054, 332] width 24 height 13
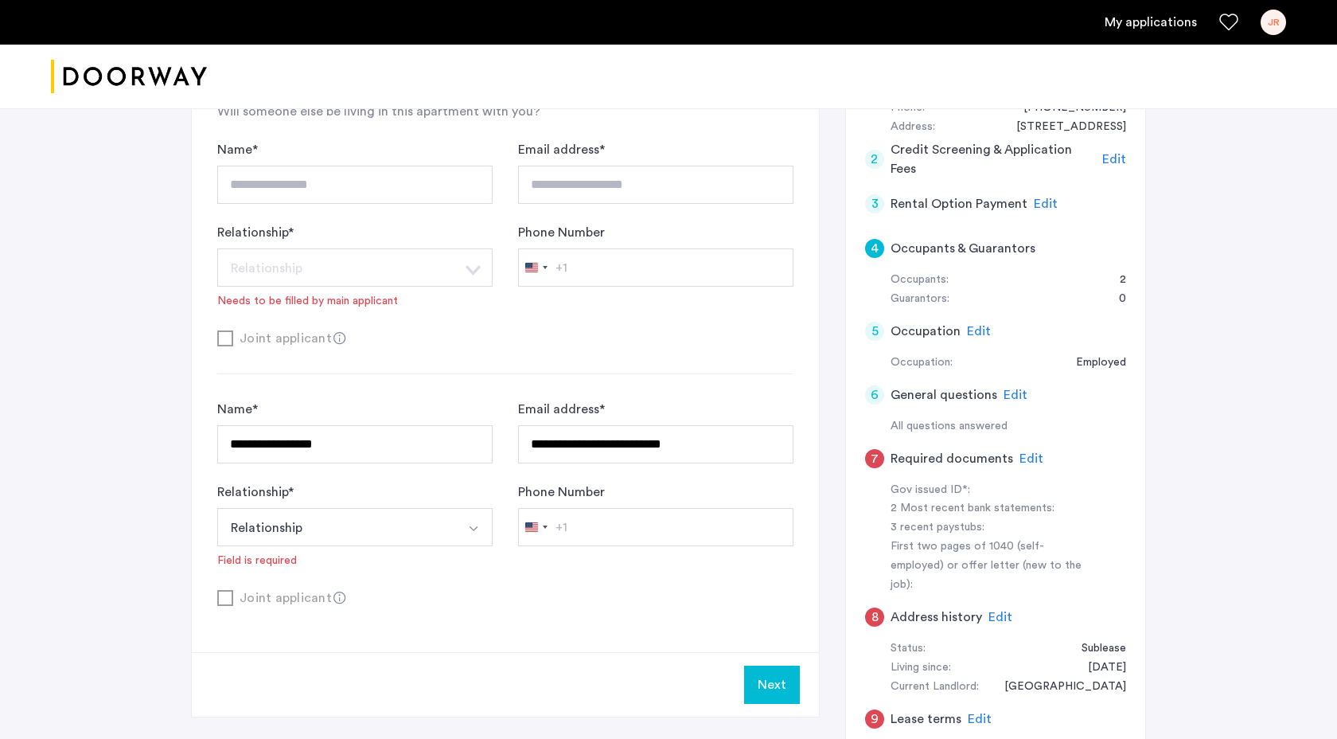
scroll to position [357, 0]
click at [978, 249] on h5 "Occupants & Guarantors" at bounding box center [963, 249] width 145 height 19
click at [334, 451] on input "**********" at bounding box center [354, 445] width 275 height 38
click at [274, 455] on input "**********" at bounding box center [354, 445] width 275 height 38
click at [240, 497] on label "Relationship *" at bounding box center [255, 492] width 76 height 19
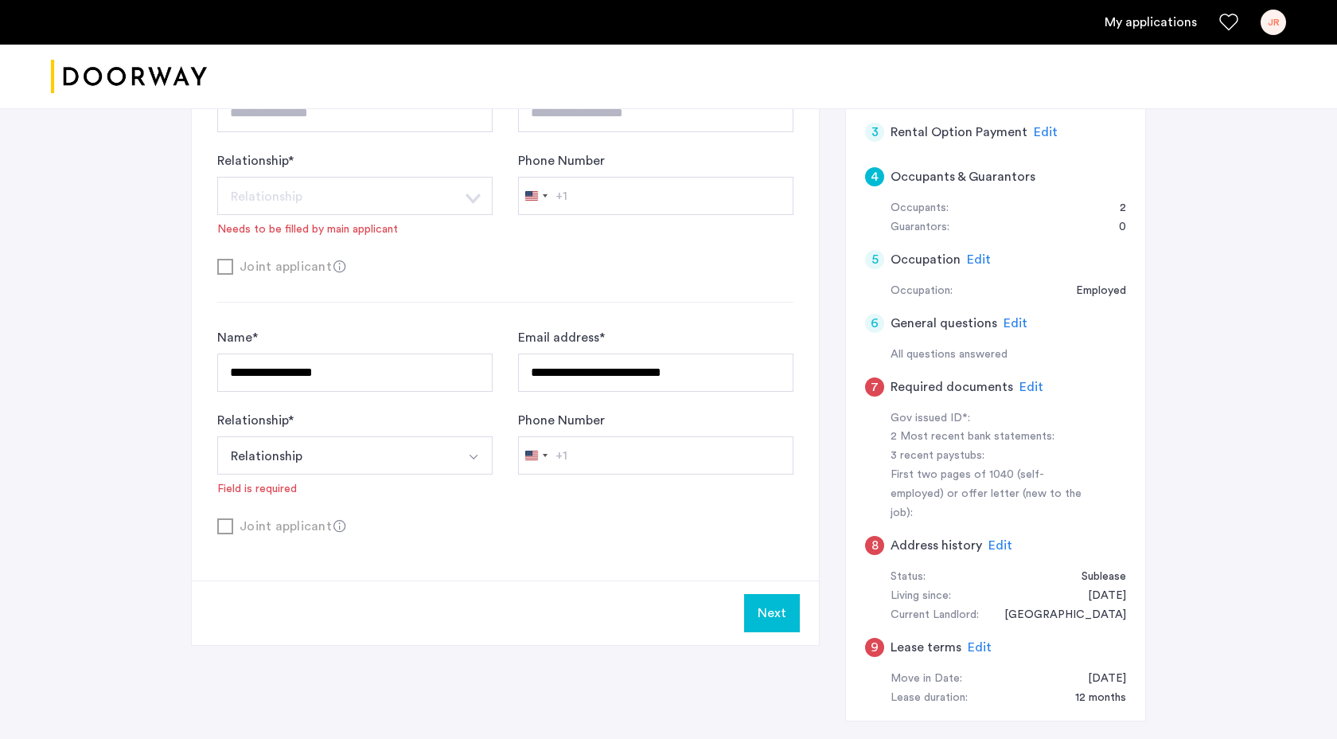
scroll to position [425, 0]
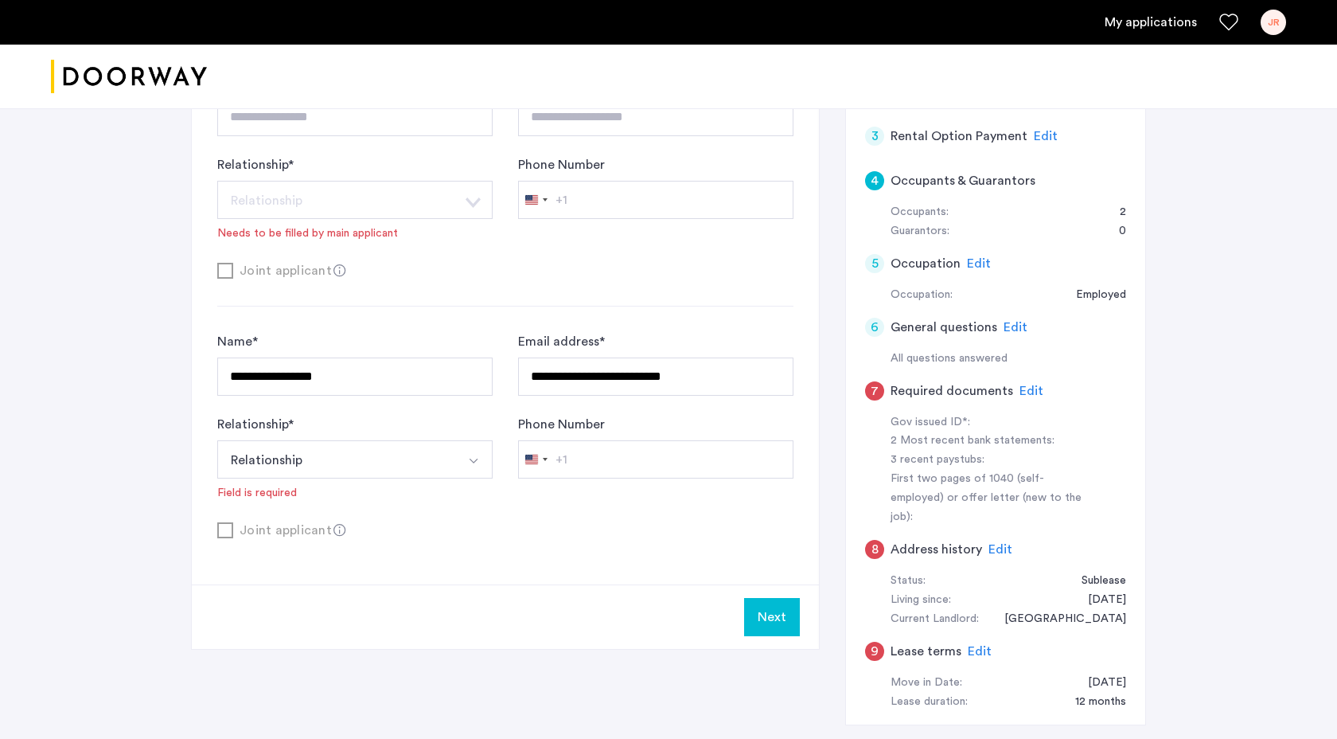
click at [222, 526] on div "Joint applicant" at bounding box center [505, 530] width 576 height 20
click at [282, 467] on button "Relationship" at bounding box center [336, 459] width 238 height 38
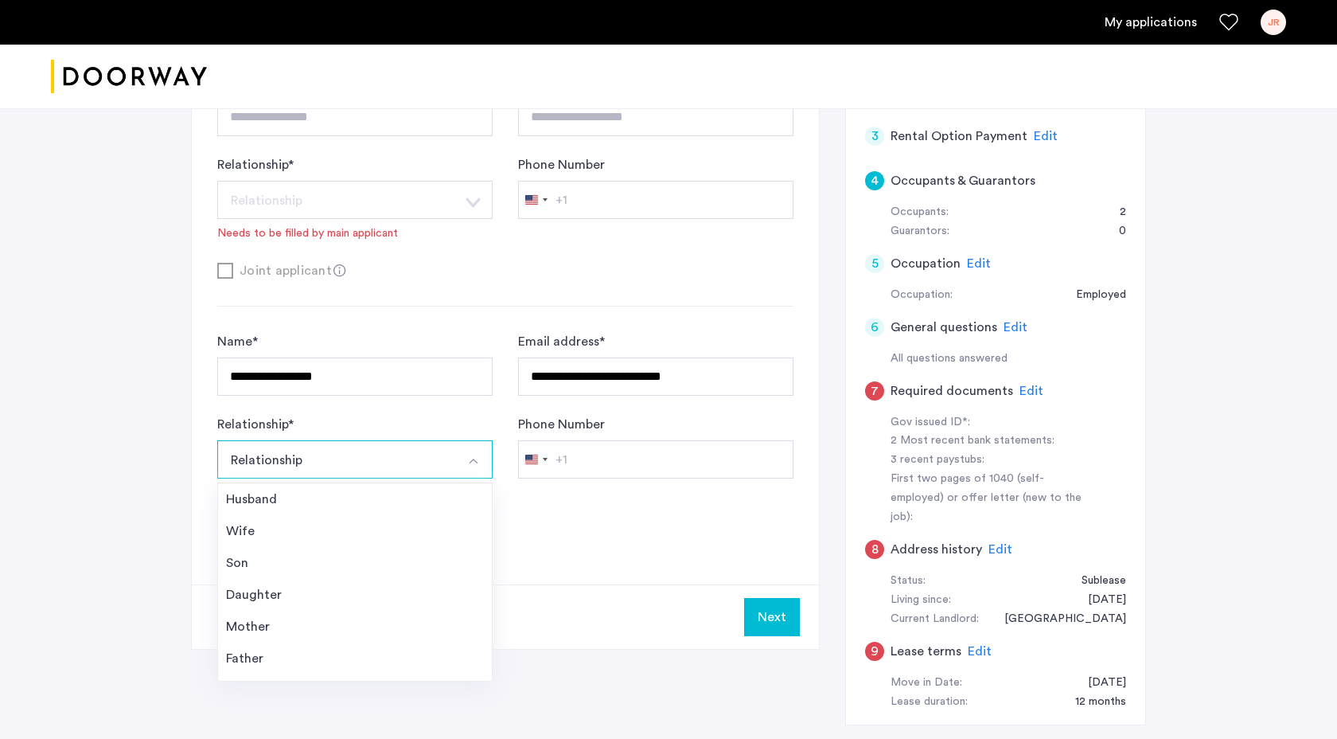
click at [281, 467] on button "Relationship" at bounding box center [336, 459] width 238 height 38
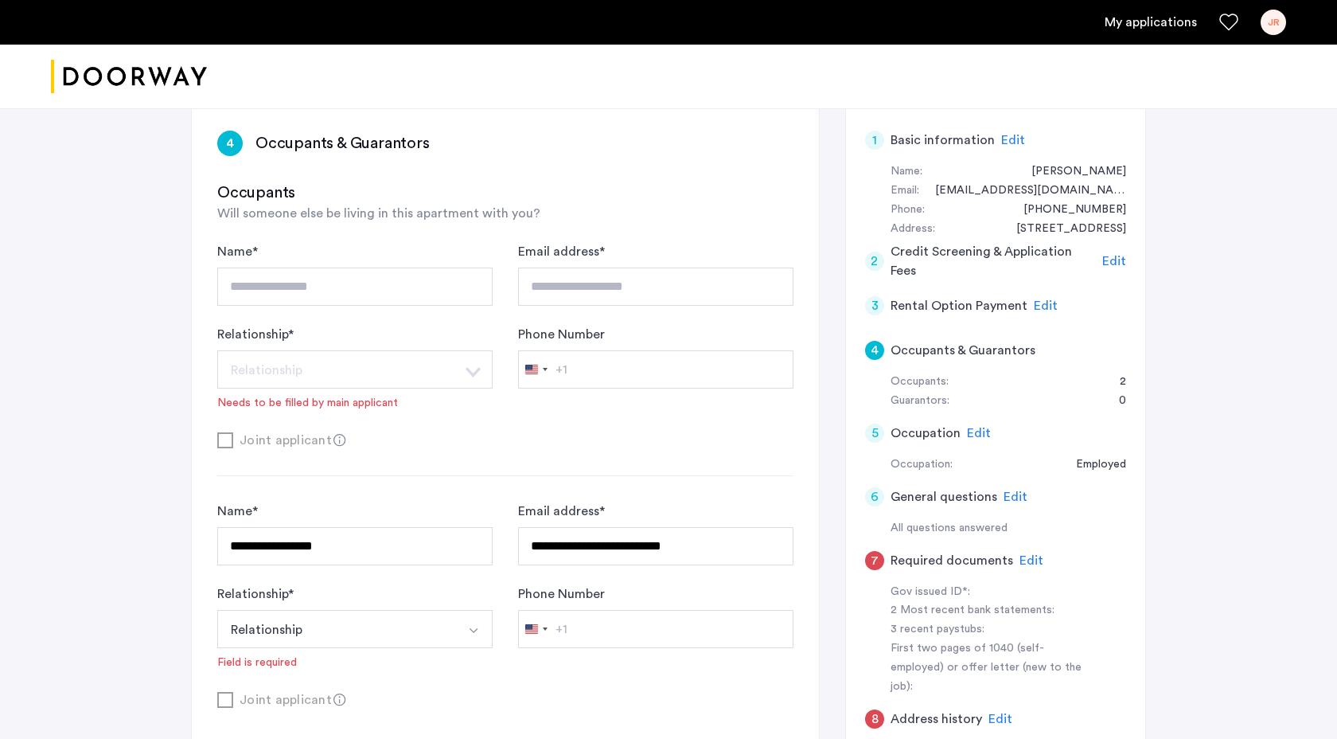
scroll to position [253, 0]
click at [219, 438] on div "Joint applicant" at bounding box center [505, 442] width 576 height 20
click at [232, 441] on div "Joint applicant" at bounding box center [505, 442] width 576 height 20
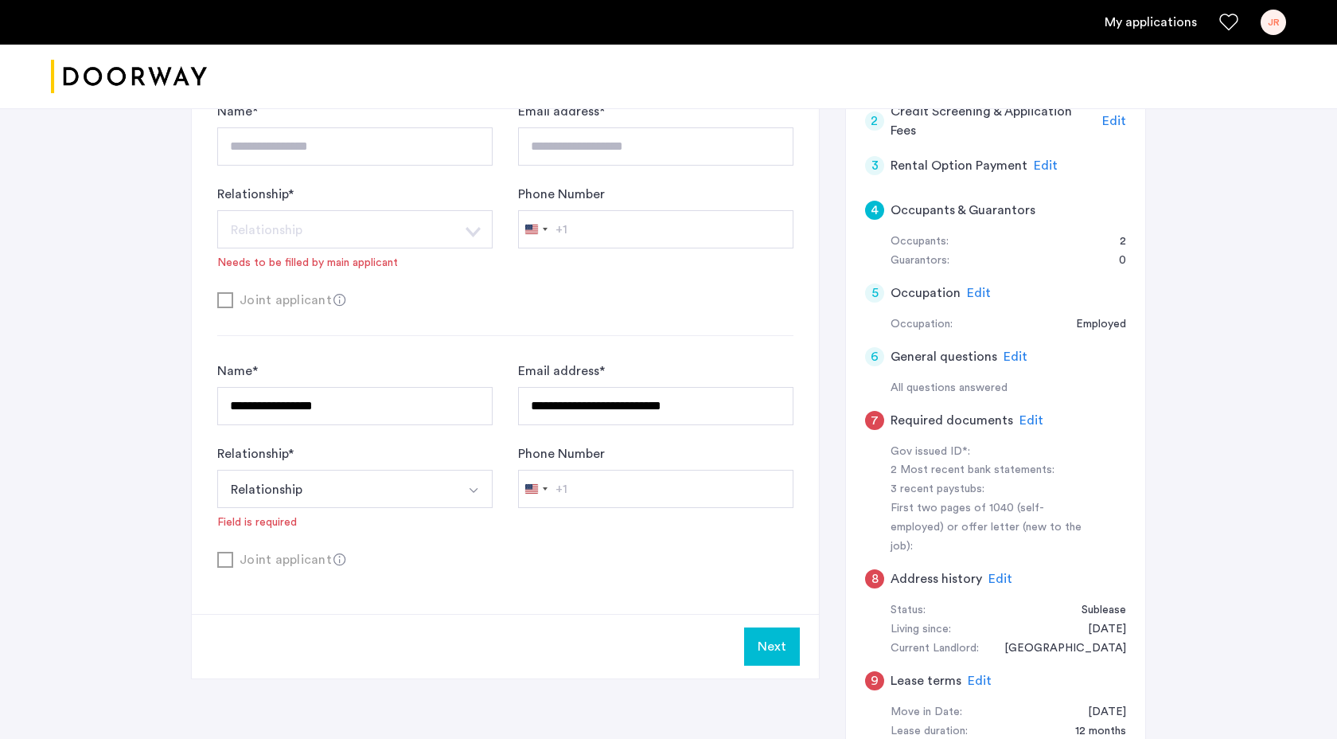
scroll to position [398, 0]
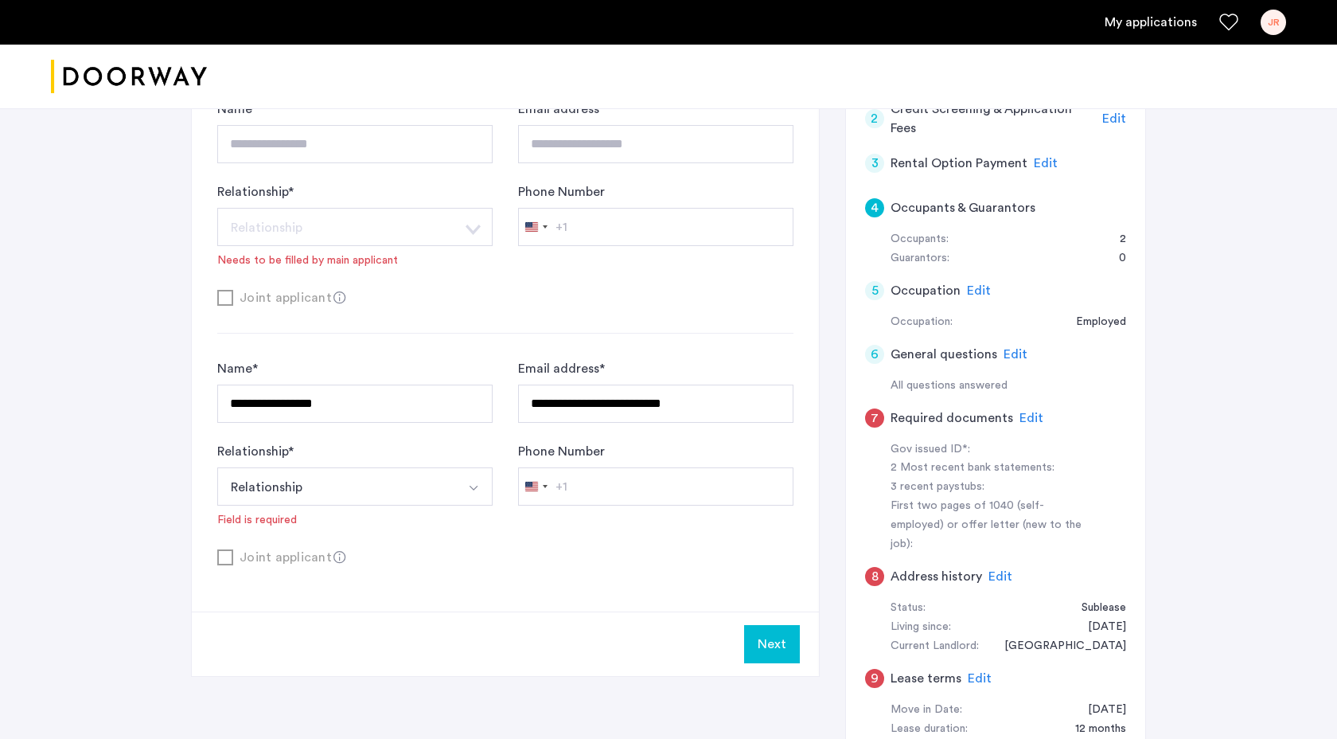
click at [783, 632] on button "Next" at bounding box center [772, 644] width 56 height 38
click at [1023, 416] on span "Edit" at bounding box center [1032, 418] width 24 height 13
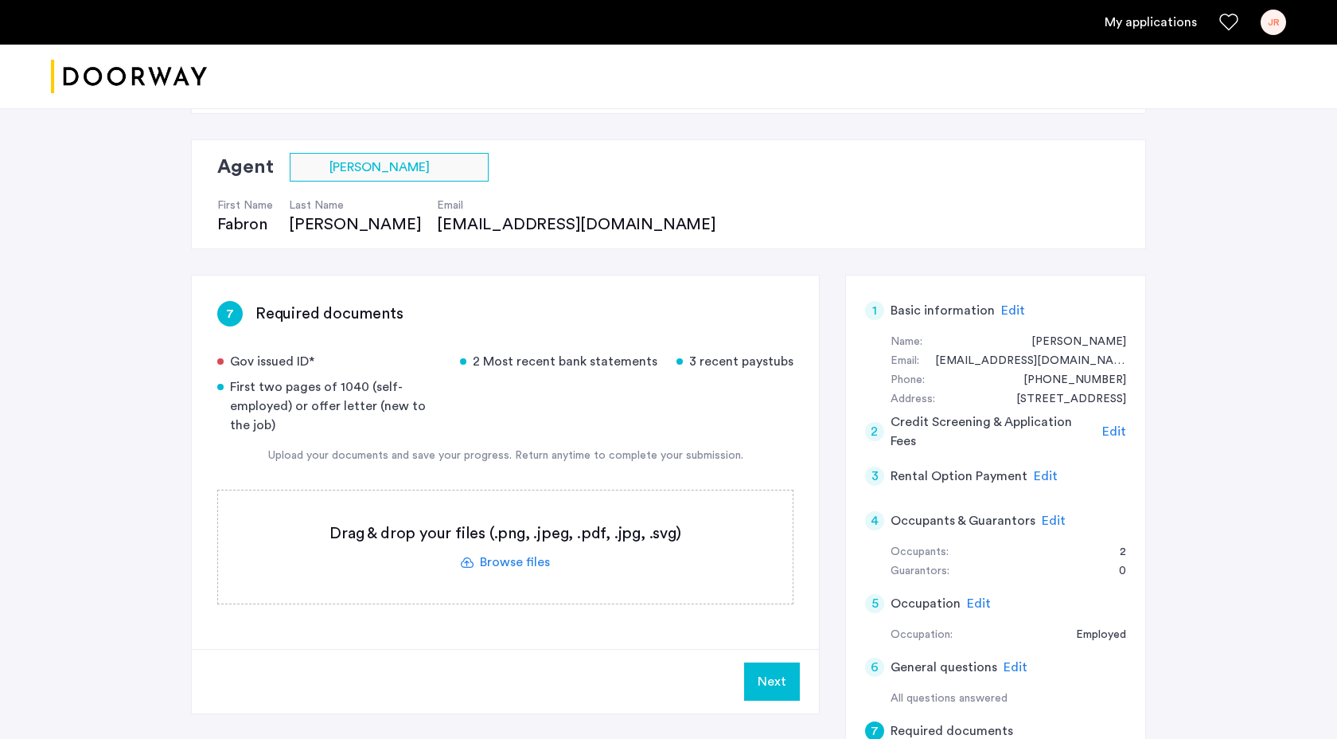
scroll to position [88, 0]
click at [521, 553] on label at bounding box center [505, 544] width 575 height 113
click at [0, 0] on input "file" at bounding box center [0, 0] width 0 height 0
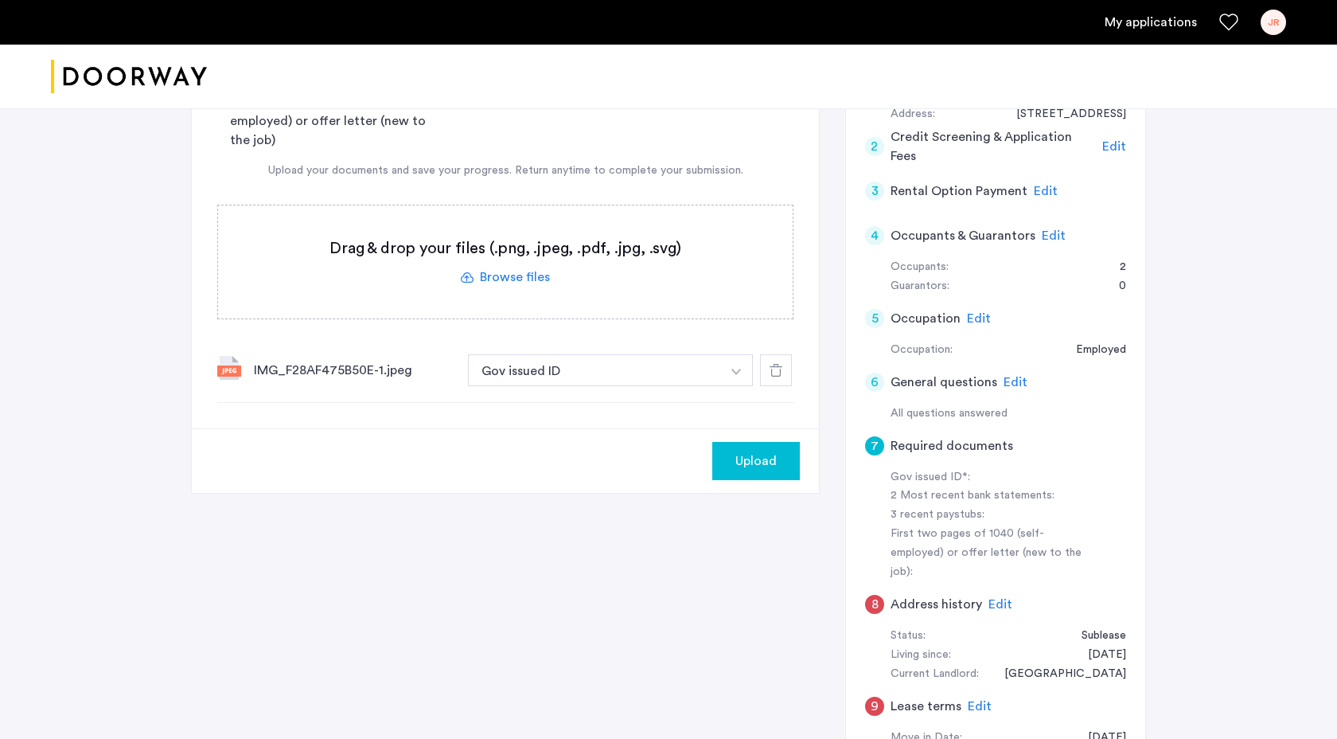
scroll to position [397, 0]
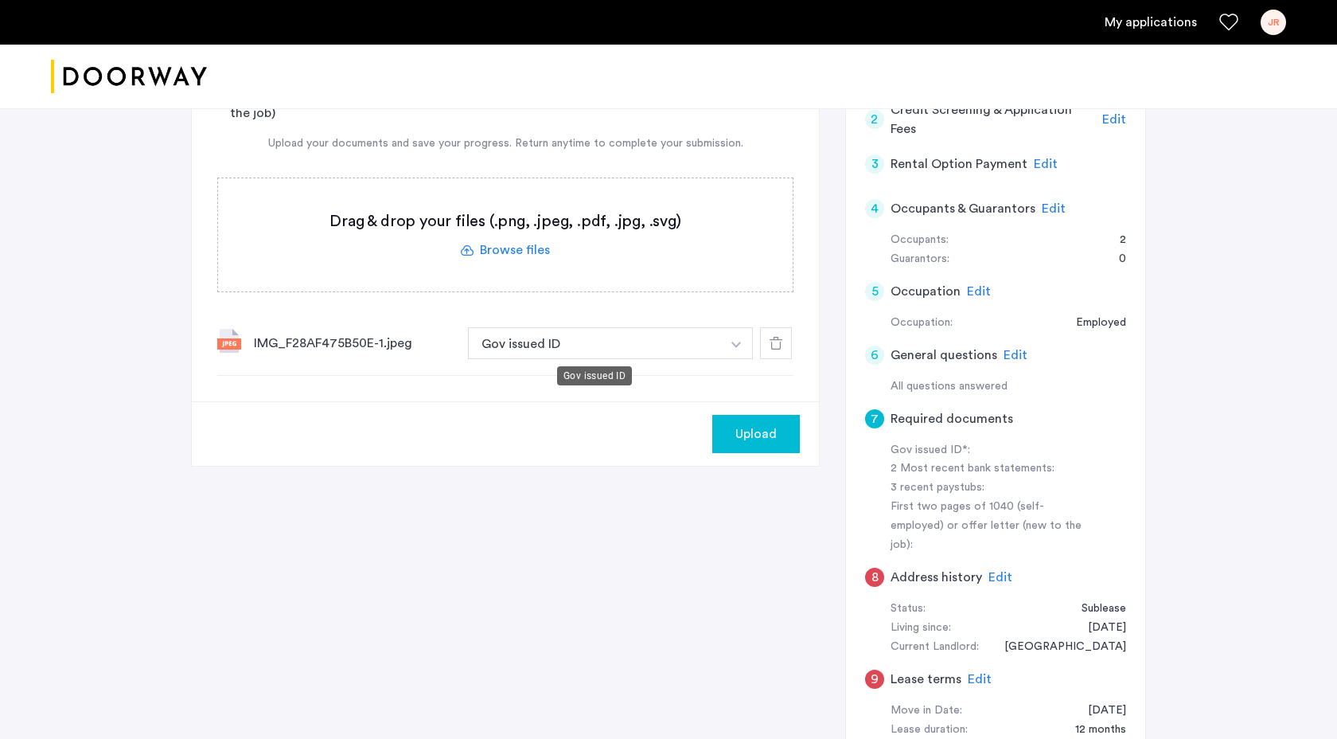
click at [566, 334] on button "Gov issued ID" at bounding box center [594, 343] width 253 height 32
click at [572, 352] on button "Gov issued ID" at bounding box center [594, 343] width 253 height 32
click at [739, 343] on img "button" at bounding box center [737, 345] width 10 height 6
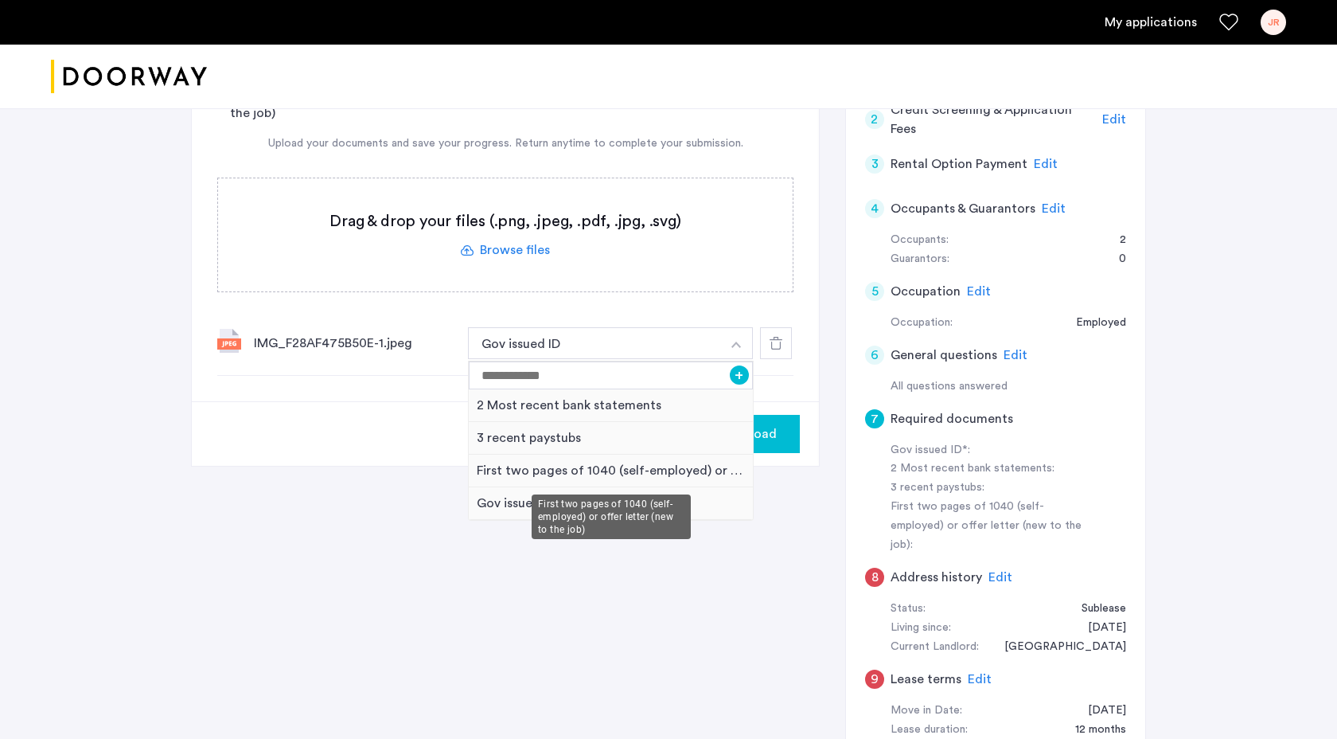
click at [513, 474] on div "First two pages of 1040 (self-employed) or offer letter (new to the job)" at bounding box center [611, 471] width 284 height 33
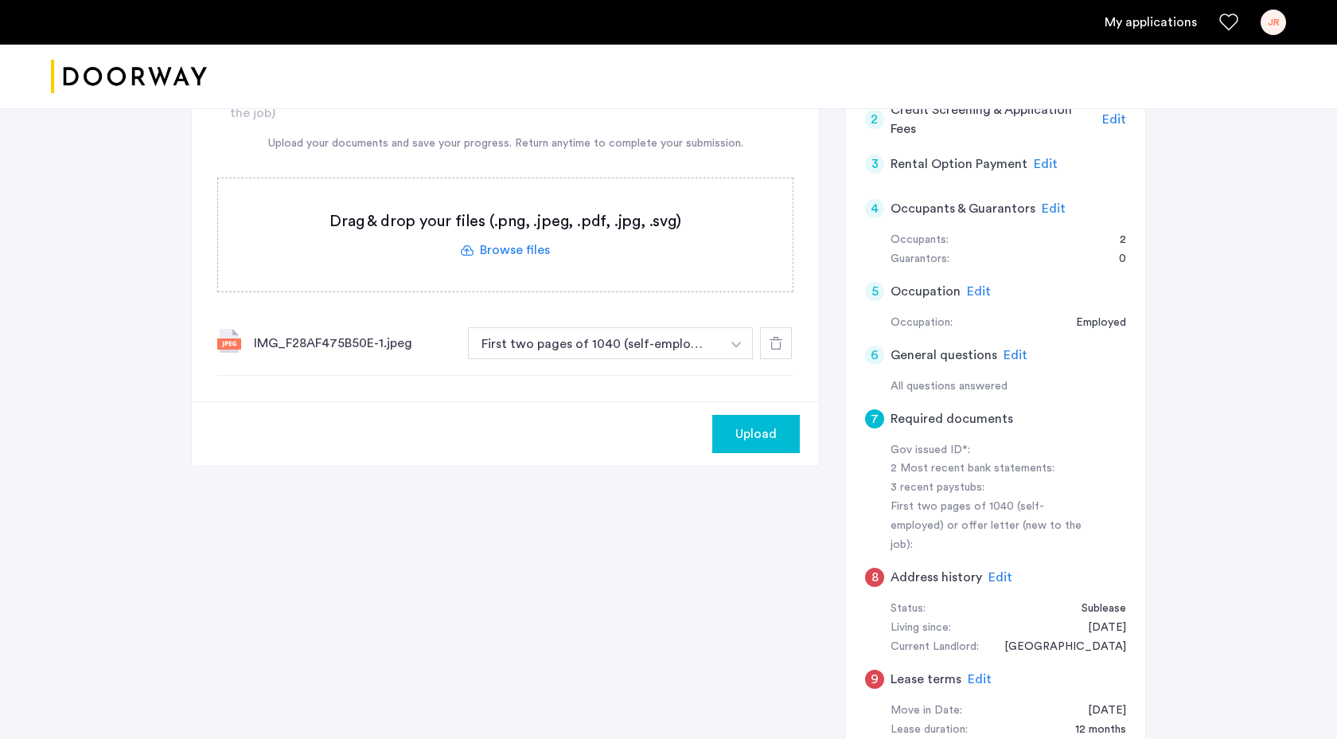
click at [645, 413] on div "Upload" at bounding box center [505, 433] width 627 height 64
click at [524, 252] on label at bounding box center [505, 234] width 575 height 113
click at [0, 0] on input "file" at bounding box center [0, 0] width 0 height 0
click at [498, 236] on label at bounding box center [505, 234] width 575 height 113
click at [0, 0] on input "file" at bounding box center [0, 0] width 0 height 0
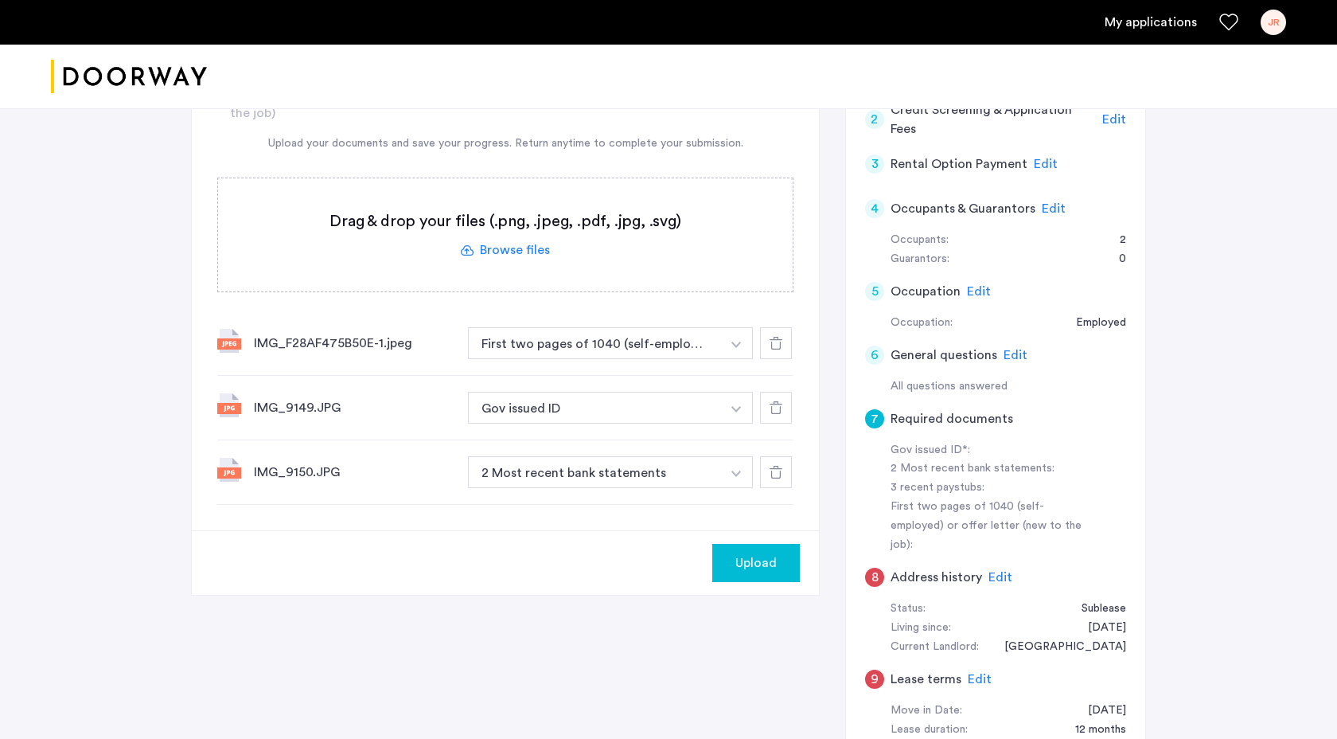
click at [682, 490] on div "IMG_9150.JPG 2 Most recent bank statements + 2 Most recent bank statements 3 re…" at bounding box center [505, 472] width 576 height 64
click at [682, 480] on button "2 Most recent bank statements" at bounding box center [594, 472] width 253 height 32
click at [657, 471] on button "2 Most recent bank statements" at bounding box center [594, 472] width 253 height 32
click at [738, 348] on img "button" at bounding box center [737, 345] width 10 height 6
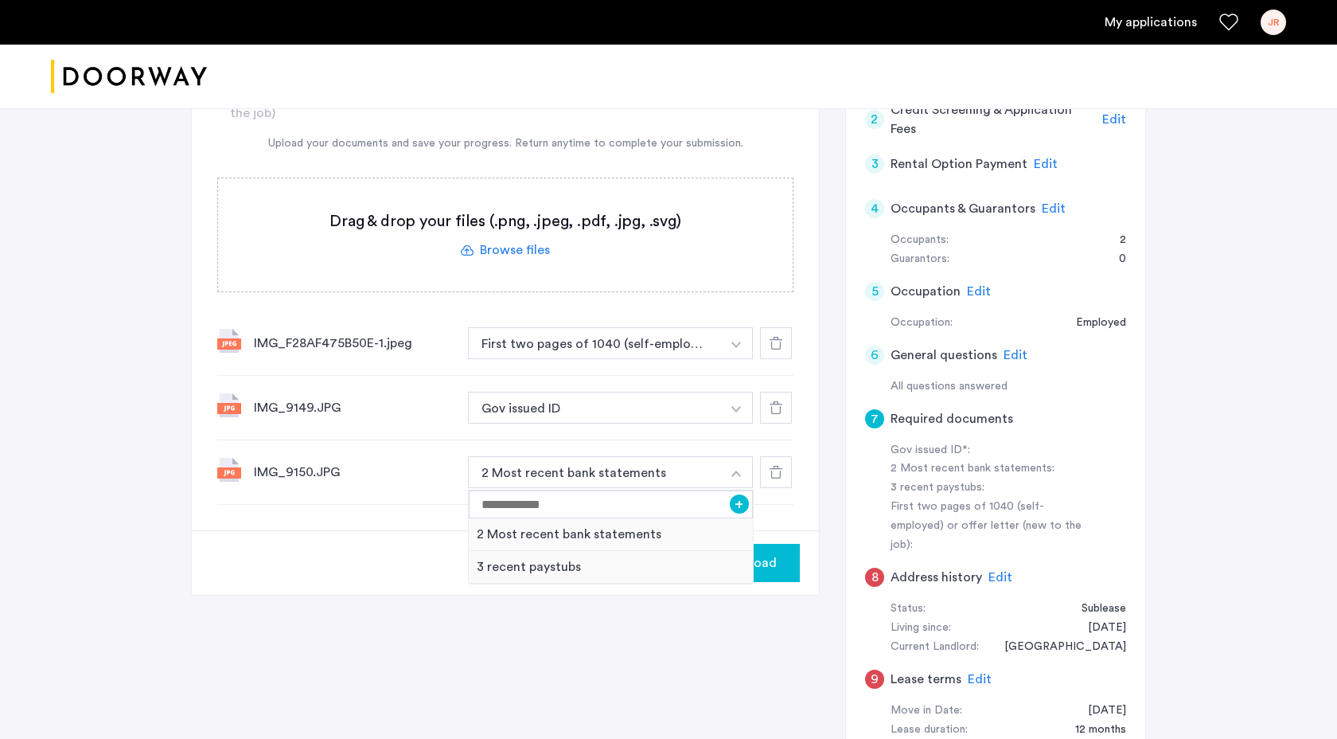
click at [714, 439] on div "IMG_9149.JPG Gov issued ID + 2 Most recent bank statements 3 recent paystubs Go…" at bounding box center [505, 408] width 576 height 64
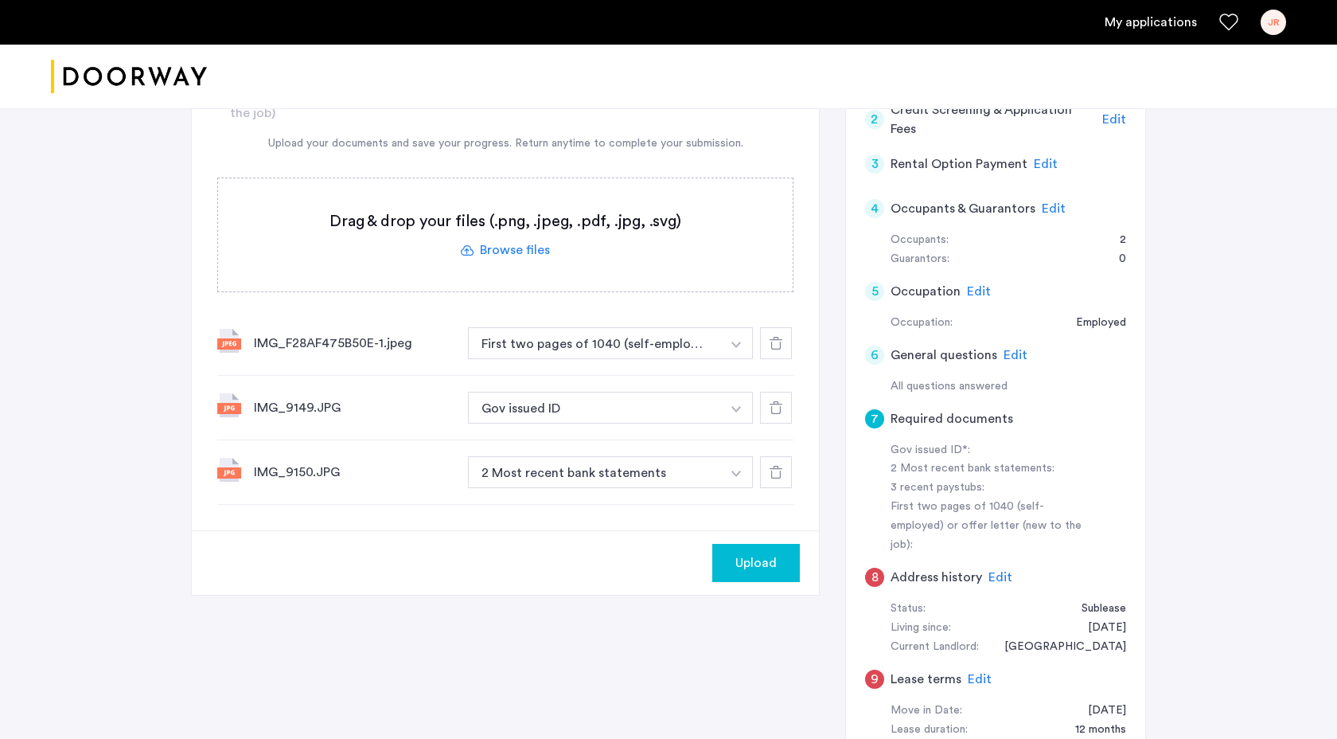
click at [766, 471] on div at bounding box center [776, 472] width 32 height 32
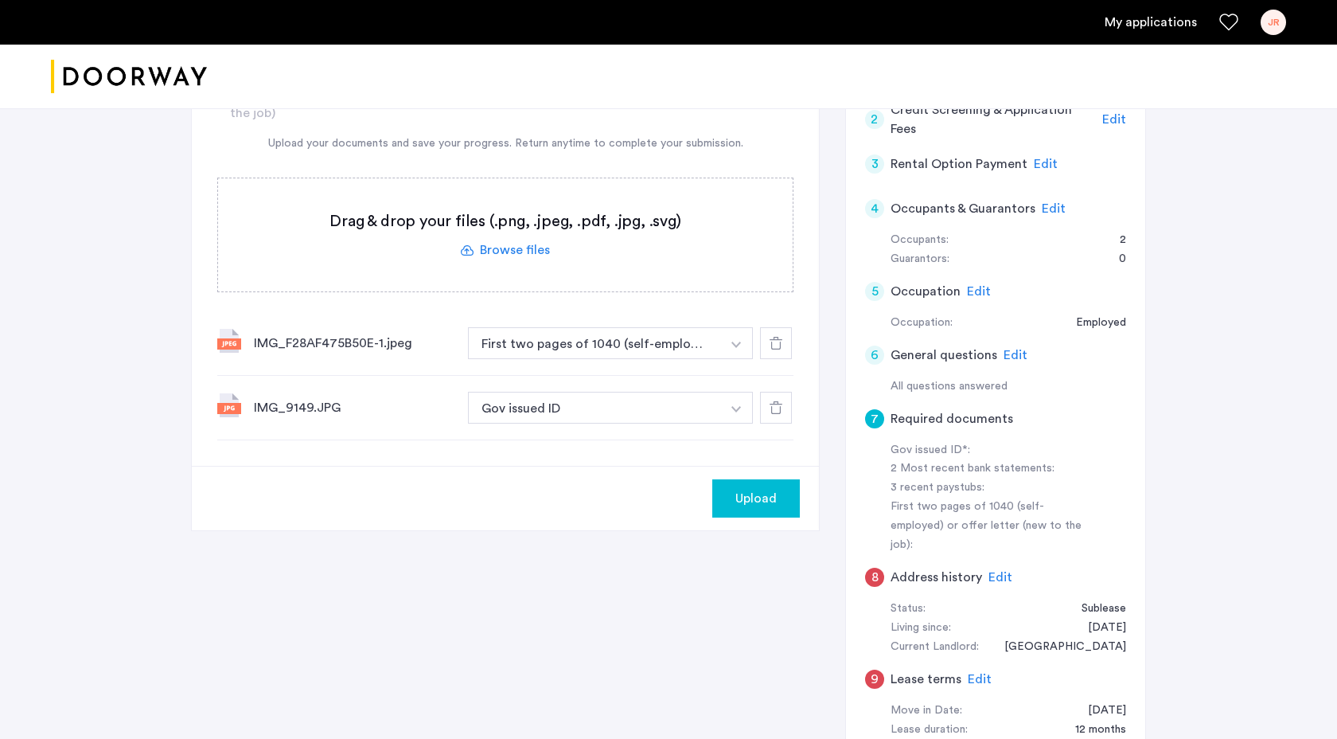
click at [769, 406] on div at bounding box center [776, 408] width 32 height 32
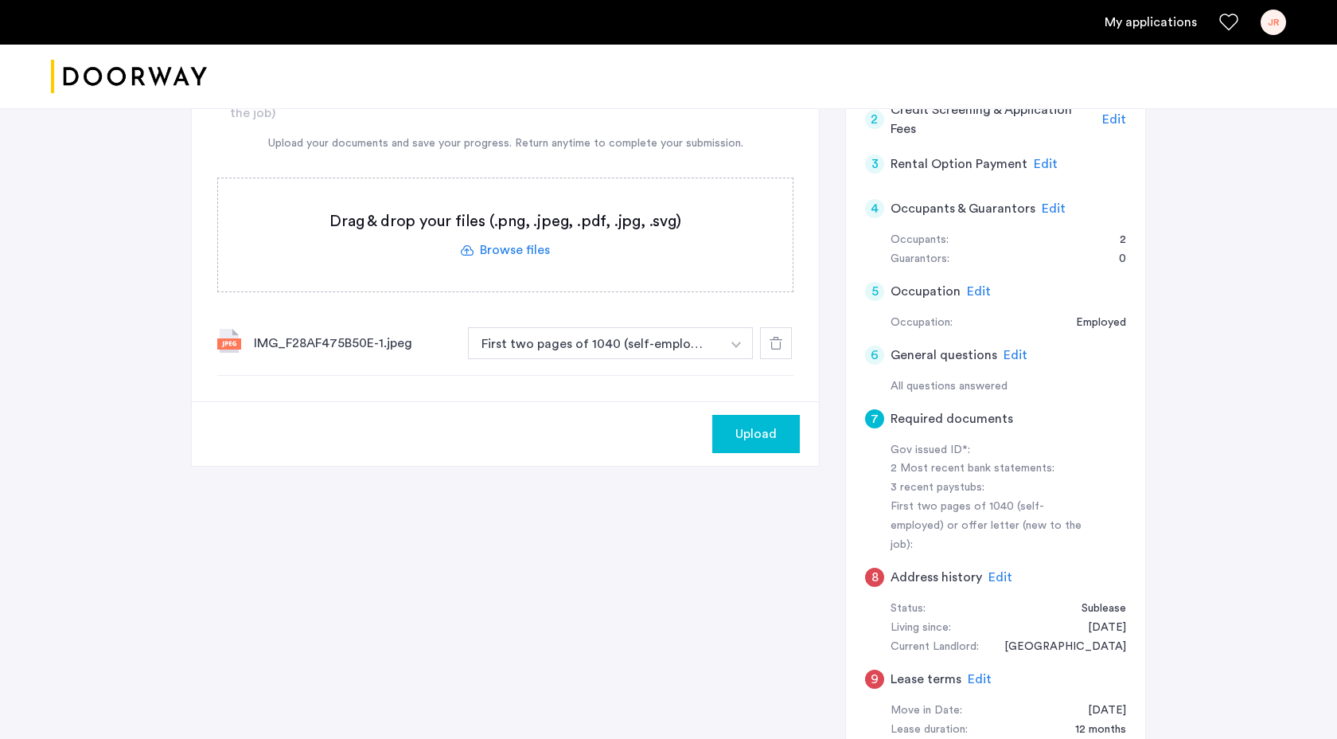
click at [513, 238] on label at bounding box center [505, 234] width 575 height 113
click at [0, 0] on input "file" at bounding box center [0, 0] width 0 height 0
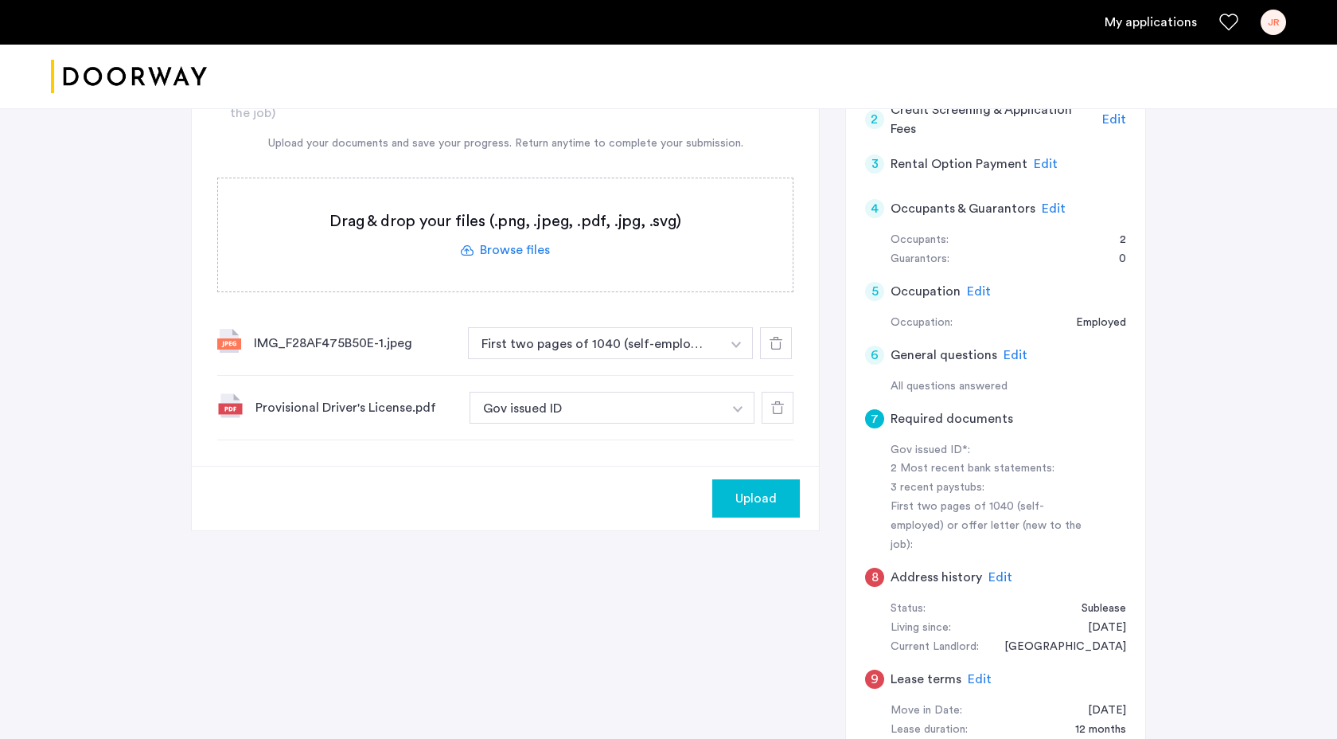
click at [786, 409] on div at bounding box center [778, 408] width 32 height 32
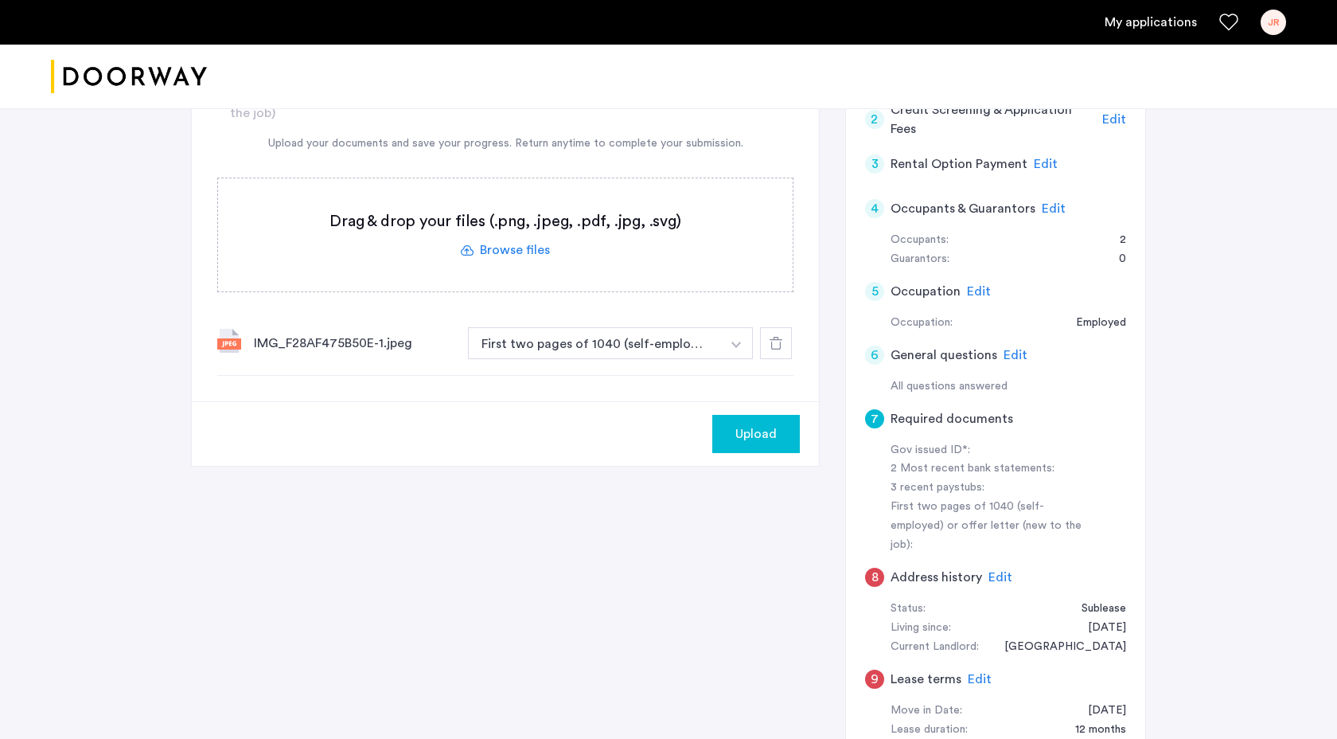
click at [779, 419] on button "Upload" at bounding box center [757, 434] width 88 height 38
click at [537, 372] on div "IMG_F28AF475B50E-1.jpeg First two pages of 1040 (self-employed) or offer letter…" at bounding box center [505, 343] width 576 height 64
click at [535, 248] on label at bounding box center [505, 234] width 575 height 113
click at [0, 0] on input "file" at bounding box center [0, 0] width 0 height 0
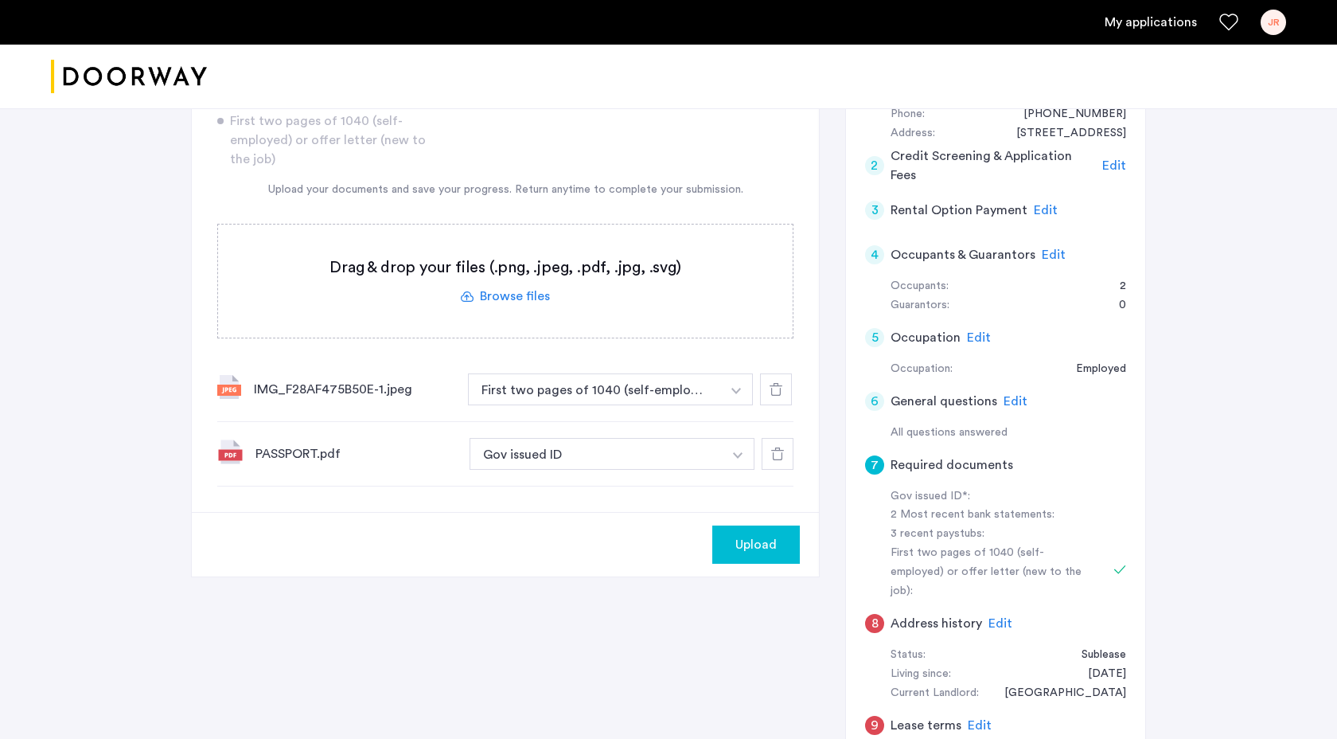
scroll to position [347, 0]
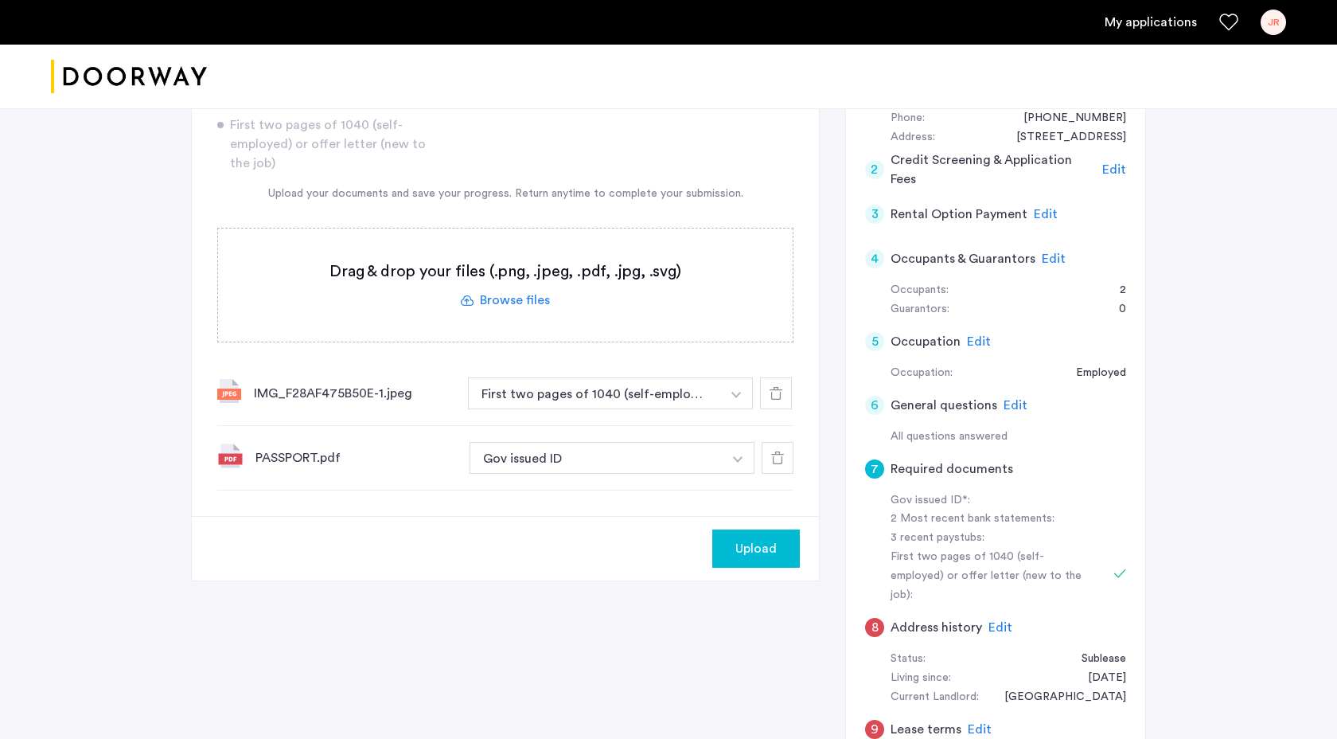
click at [513, 298] on label at bounding box center [505, 284] width 575 height 113
click at [0, 0] on input "file" at bounding box center [0, 0] width 0 height 0
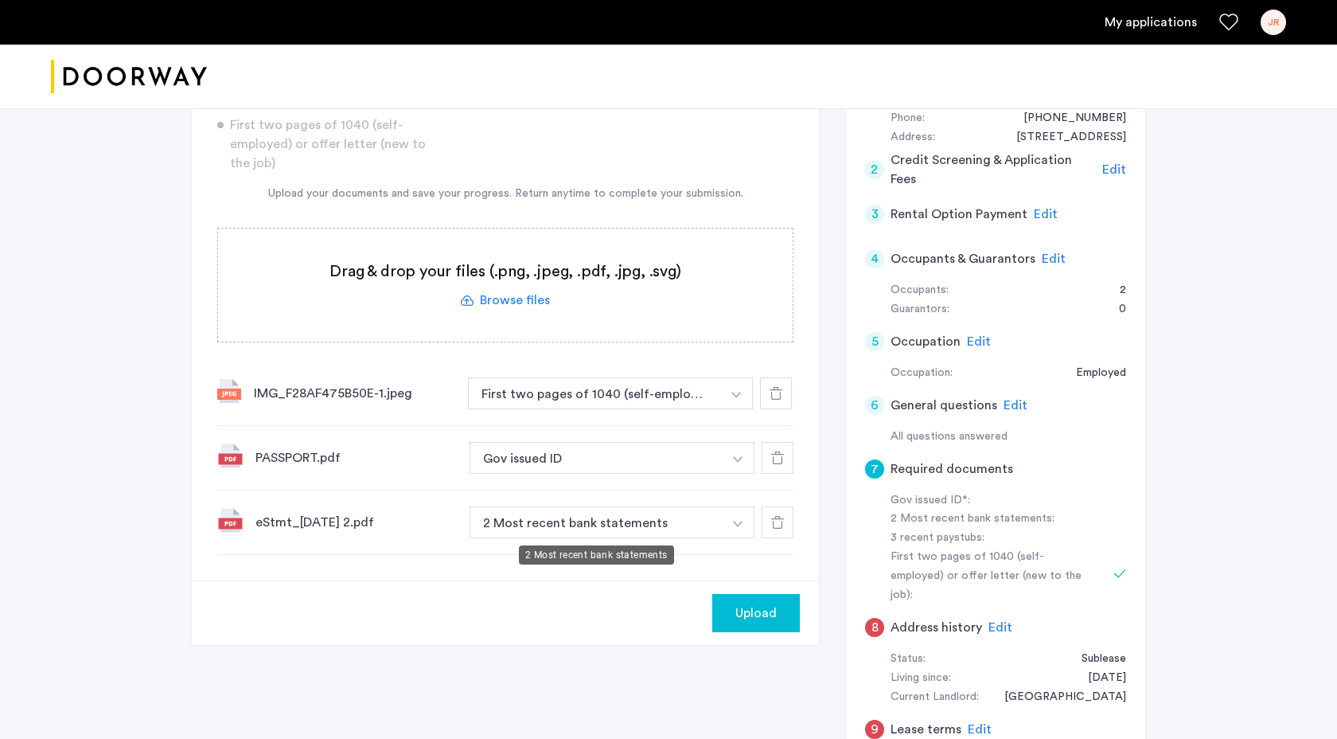
click at [620, 516] on button "2 Most recent bank statements" at bounding box center [596, 522] width 253 height 32
click at [732, 398] on img "button" at bounding box center [737, 395] width 10 height 6
click at [681, 524] on button "2 Most recent bank statements" at bounding box center [596, 522] width 253 height 32
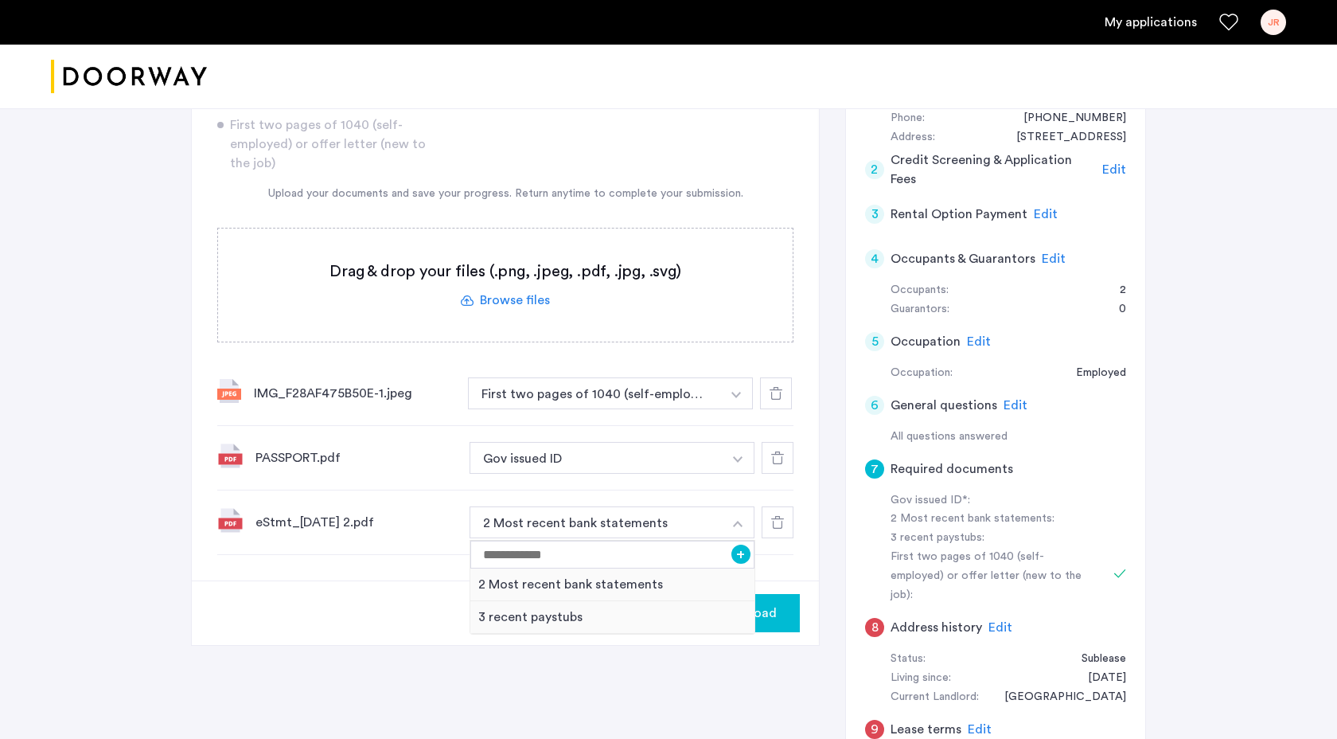
click at [415, 317] on label at bounding box center [505, 284] width 575 height 113
click at [0, 0] on input "file" at bounding box center [0, 0] width 0 height 0
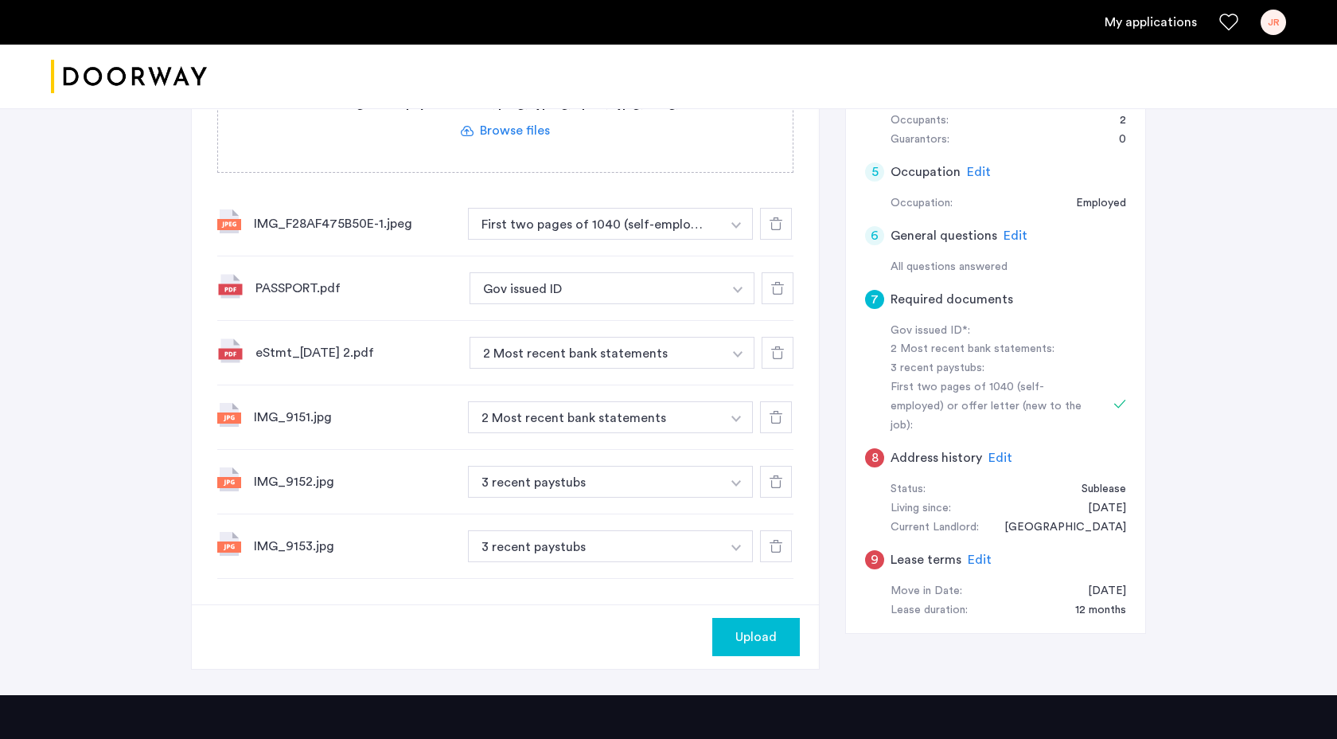
scroll to position [523, 0]
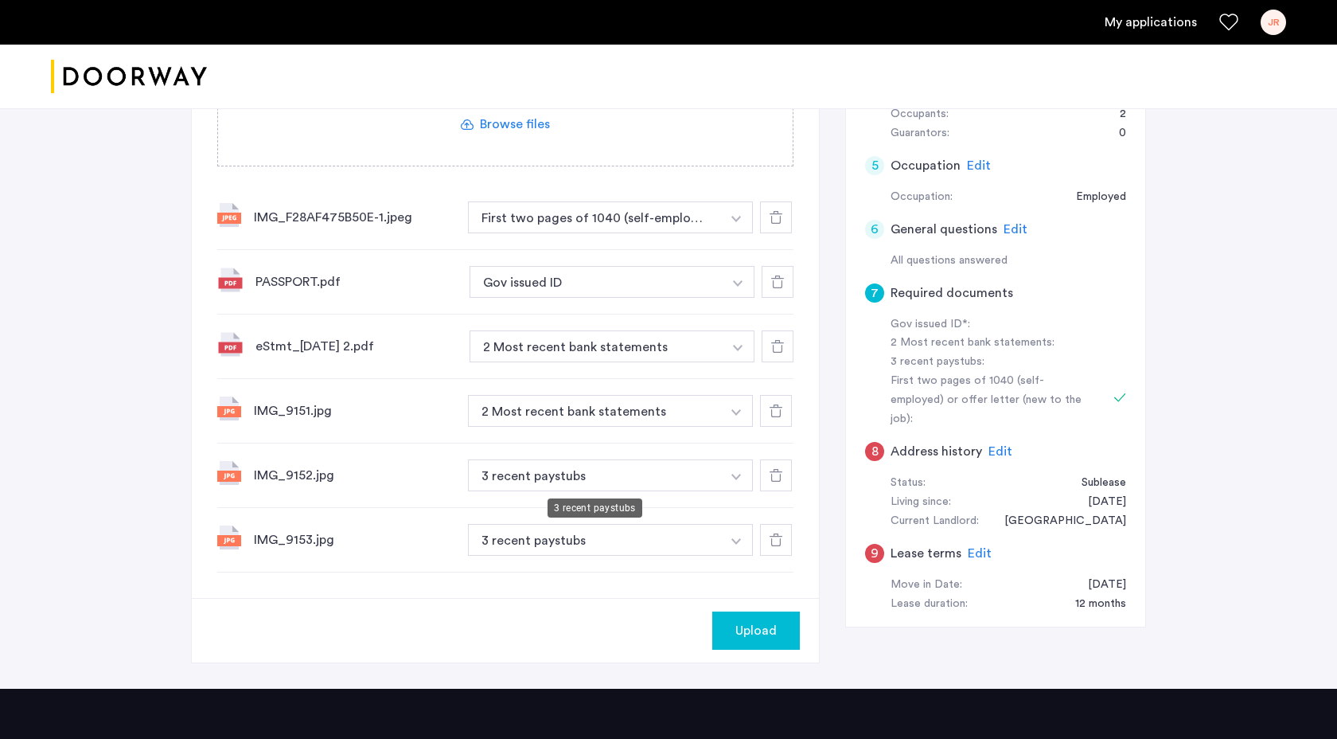
click at [588, 470] on button "3 recent paystubs" at bounding box center [594, 475] width 253 height 32
click at [732, 233] on button "button" at bounding box center [736, 217] width 33 height 32
click at [599, 471] on div "3 recent paystubs" at bounding box center [611, 473] width 284 height 33
click at [481, 134] on label at bounding box center [505, 109] width 575 height 113
click at [0, 0] on input "file" at bounding box center [0, 0] width 0 height 0
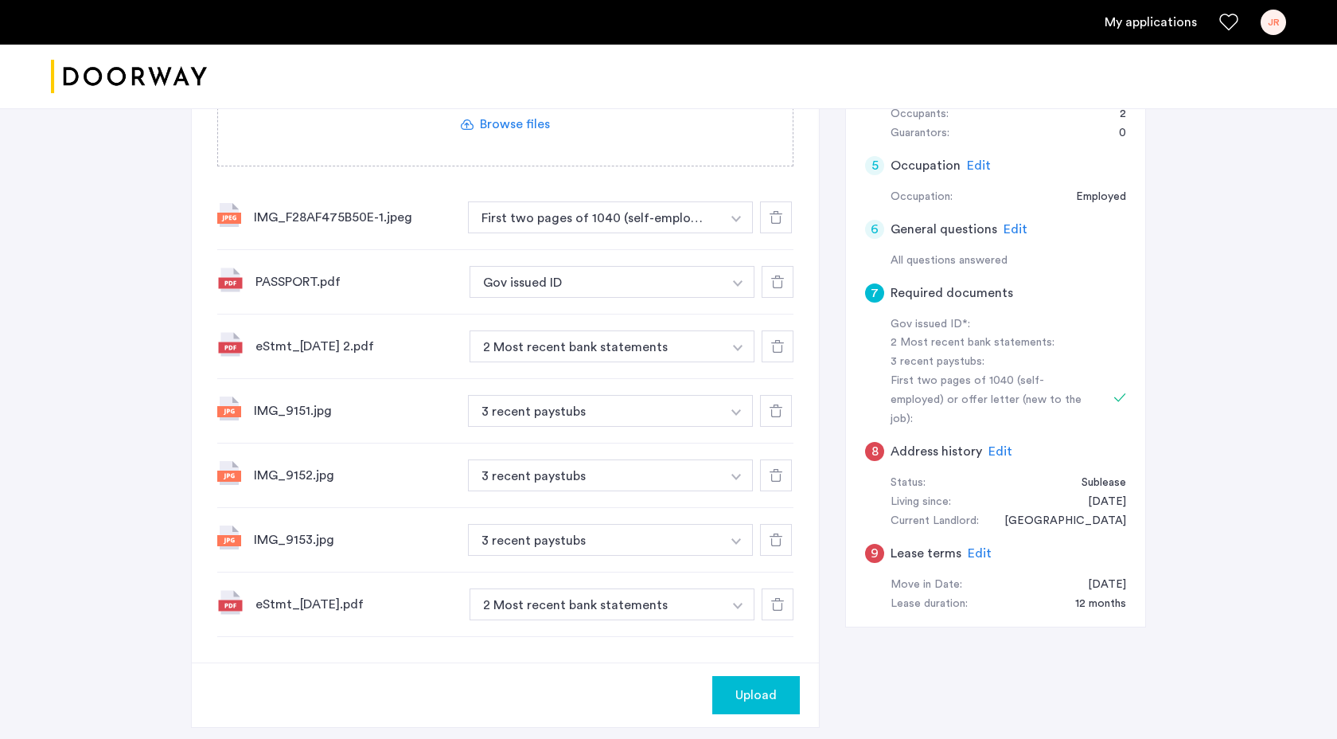
click at [750, 702] on span "Upload" at bounding box center [756, 694] width 41 height 19
click at [773, 693] on button "Next" at bounding box center [772, 695] width 56 height 38
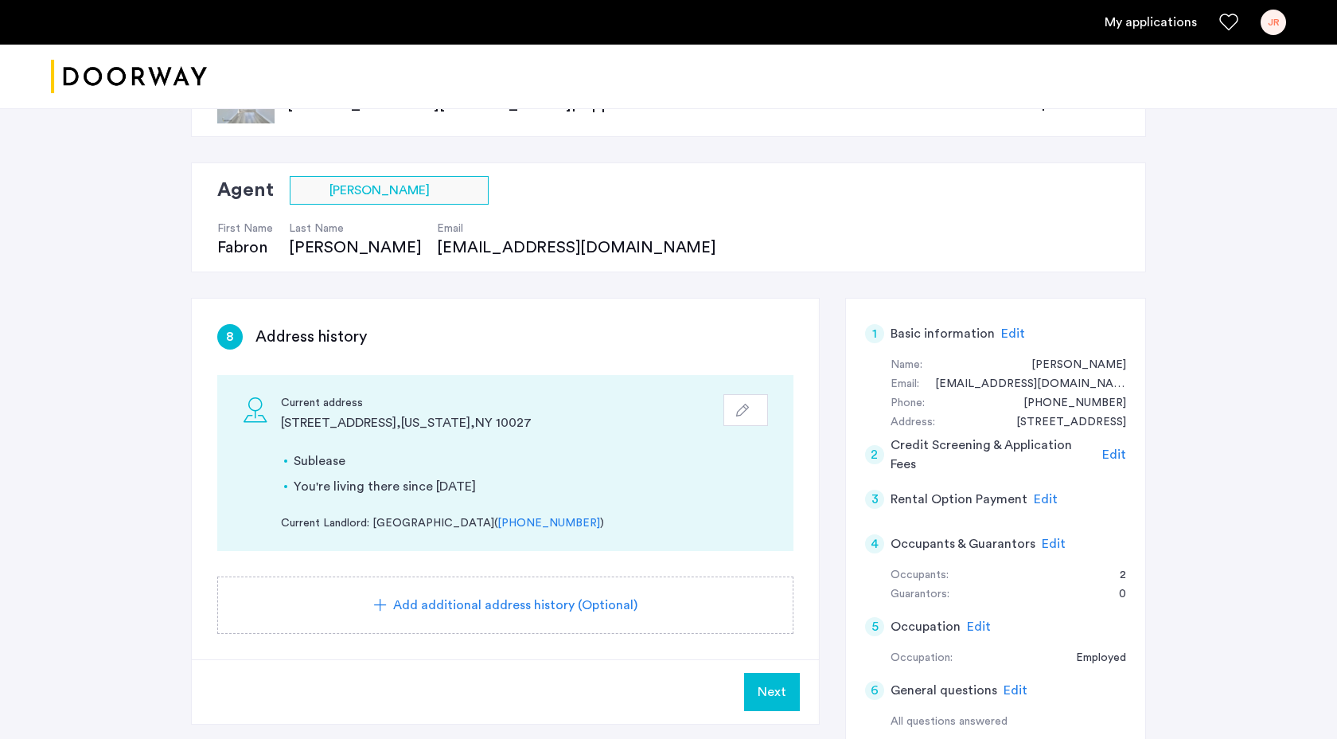
scroll to position [72, 0]
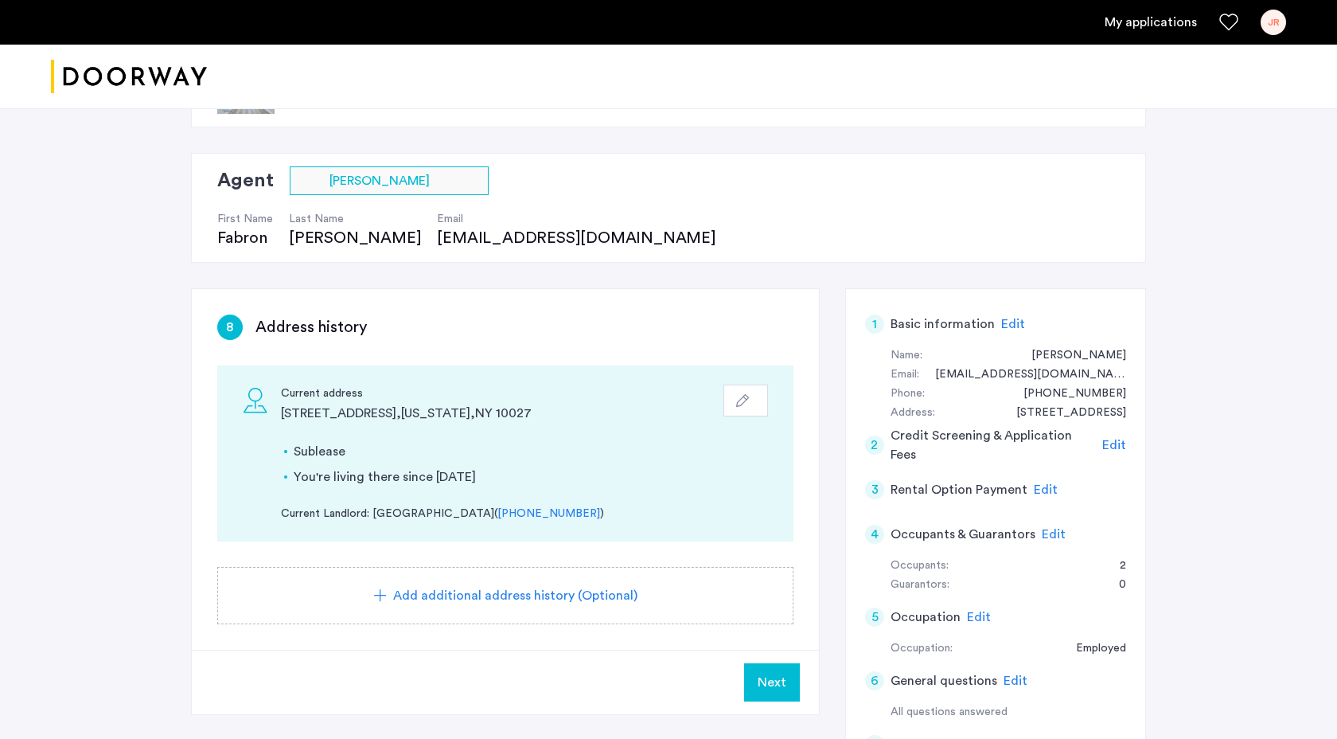
click at [783, 689] on span "Next" at bounding box center [772, 682] width 29 height 19
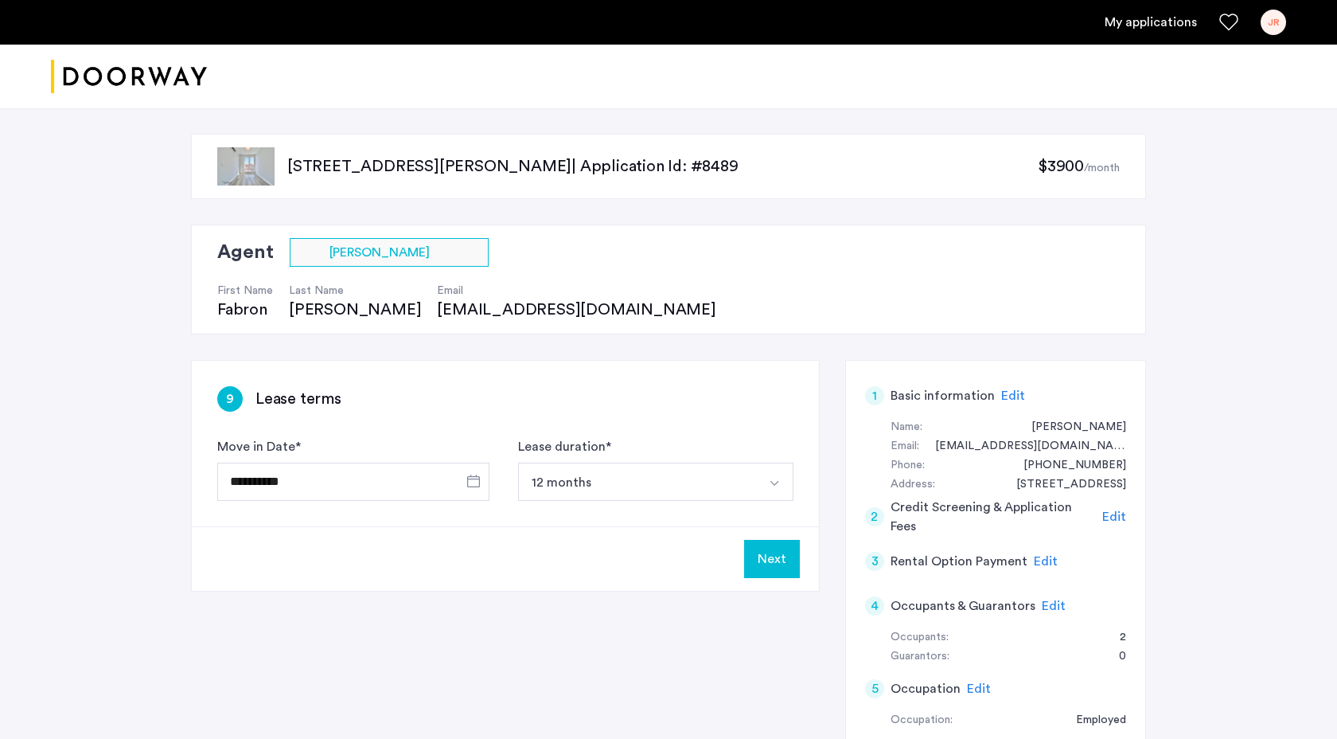
click at [767, 549] on button "Next" at bounding box center [772, 559] width 56 height 38
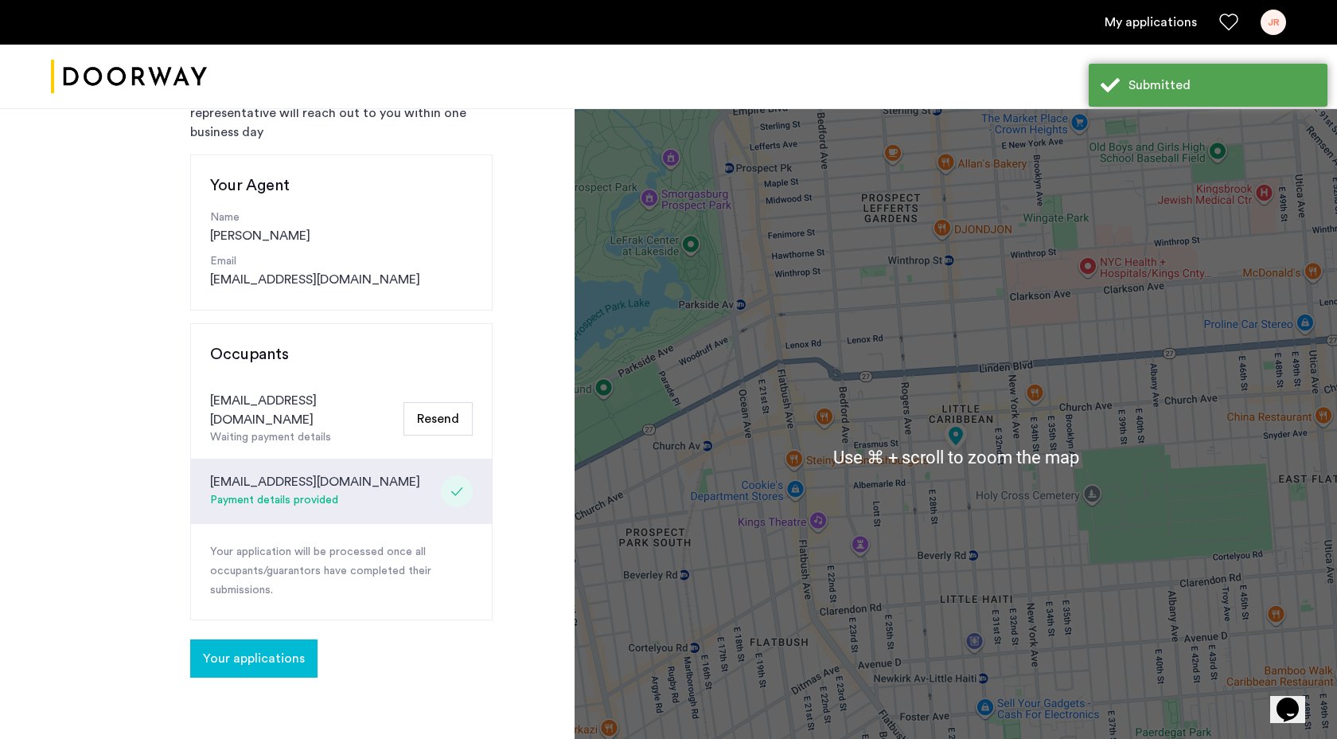
scroll to position [113, 0]
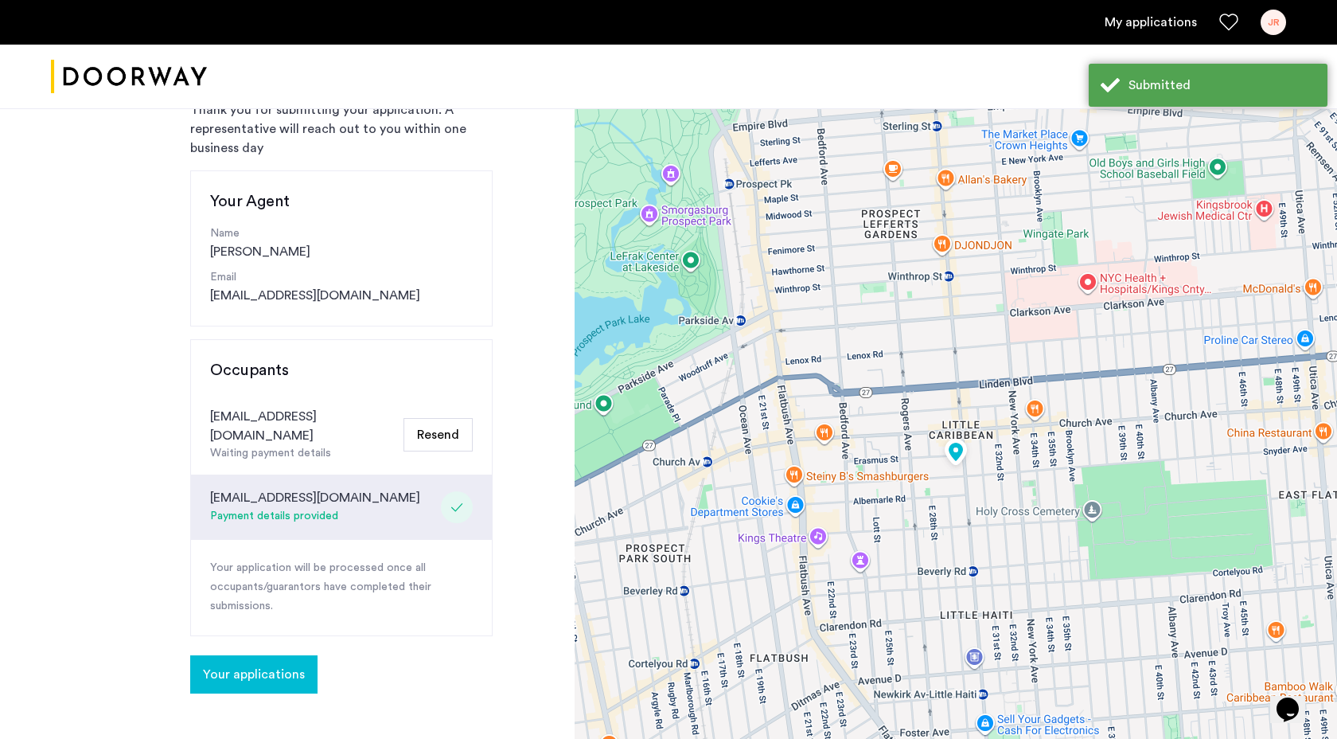
click at [316, 507] on div "Payment details provided" at bounding box center [315, 516] width 210 height 19
click at [286, 665] on span "Your applications" at bounding box center [254, 674] width 102 height 19
